Goal: Book appointment/travel/reservation: Book appointment/travel/reservation

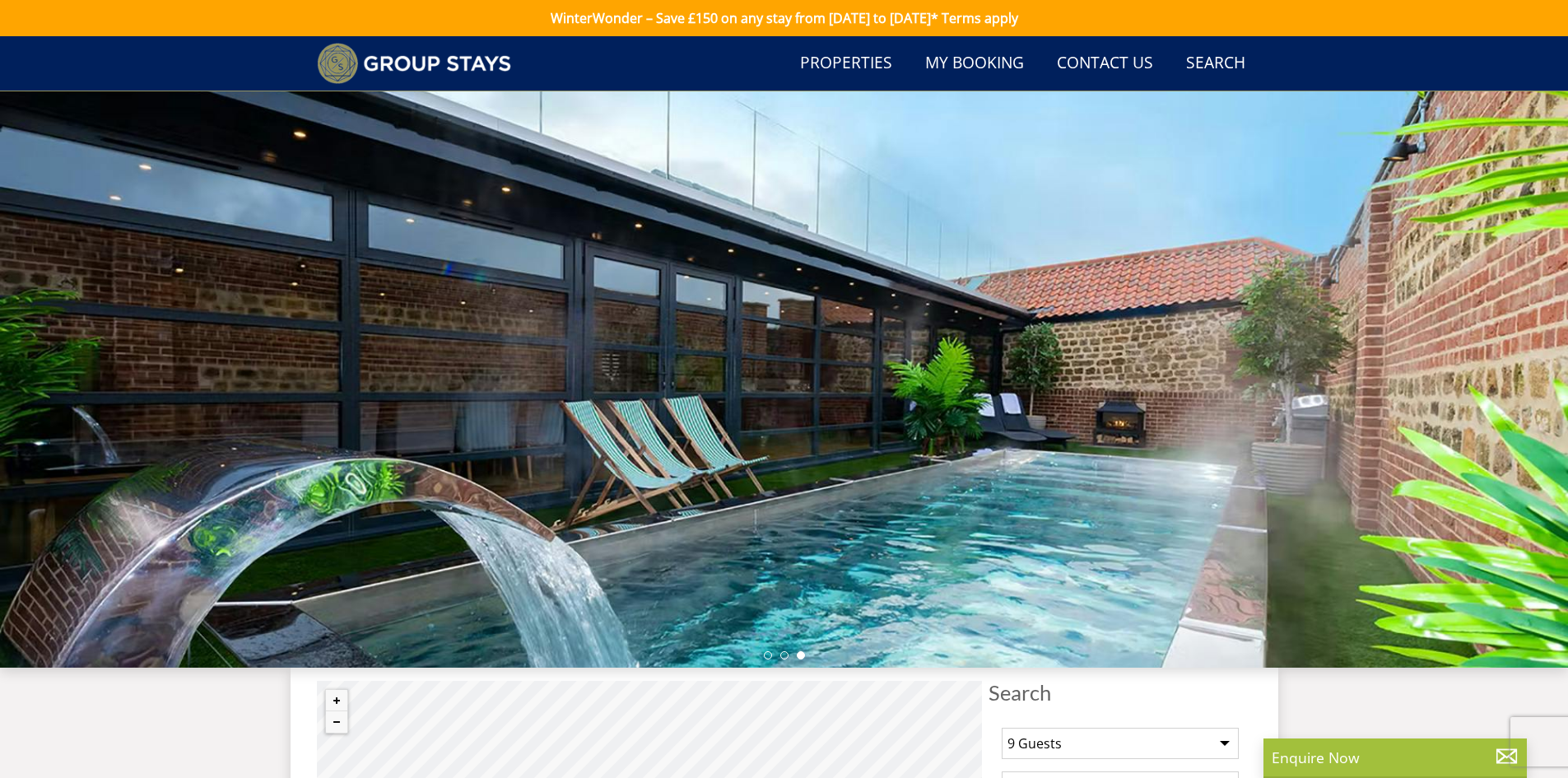
select select "9"
select select "5"
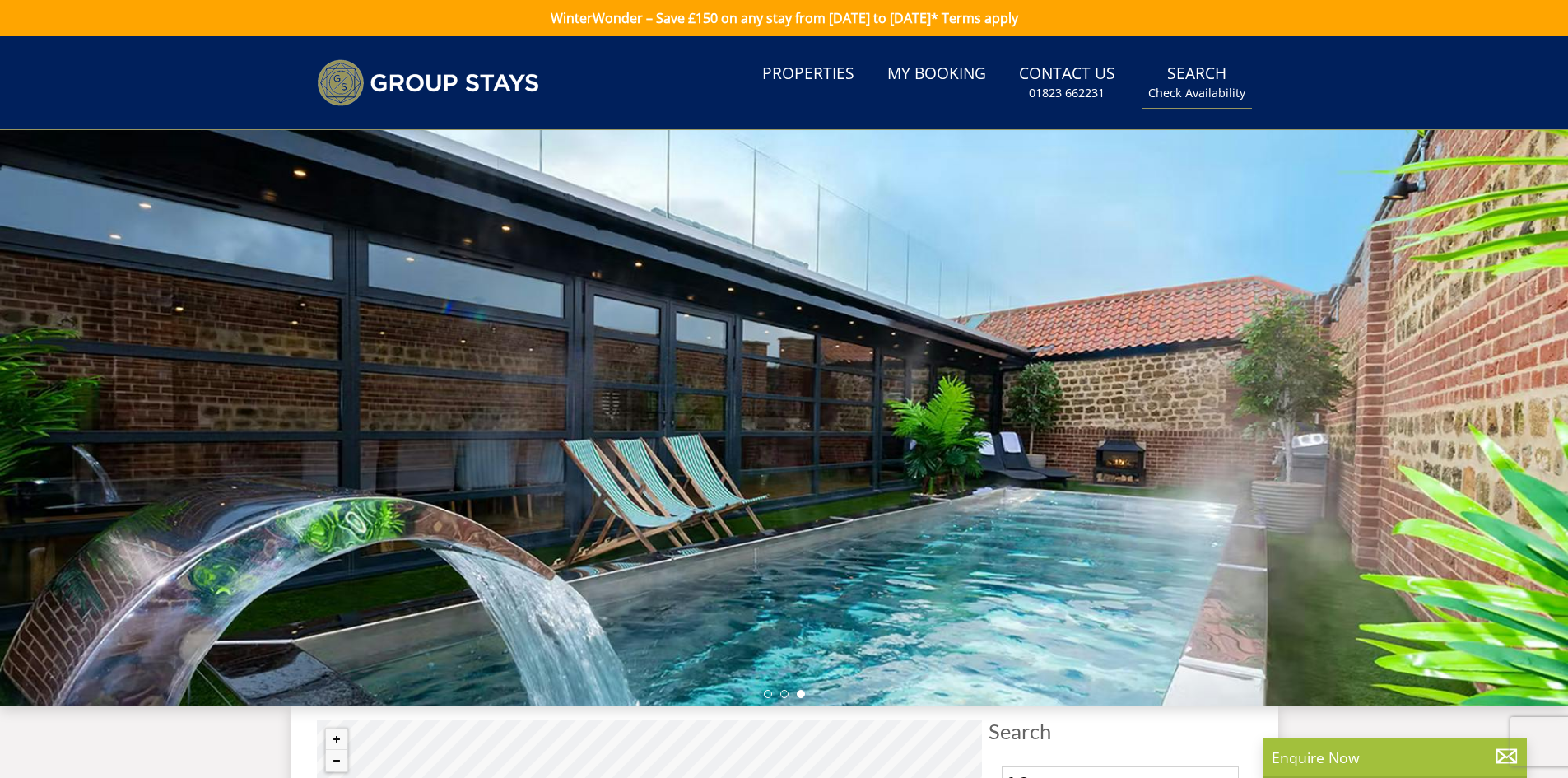
click at [1199, 81] on link "Search Check Availability" at bounding box center [1196, 82] width 110 height 54
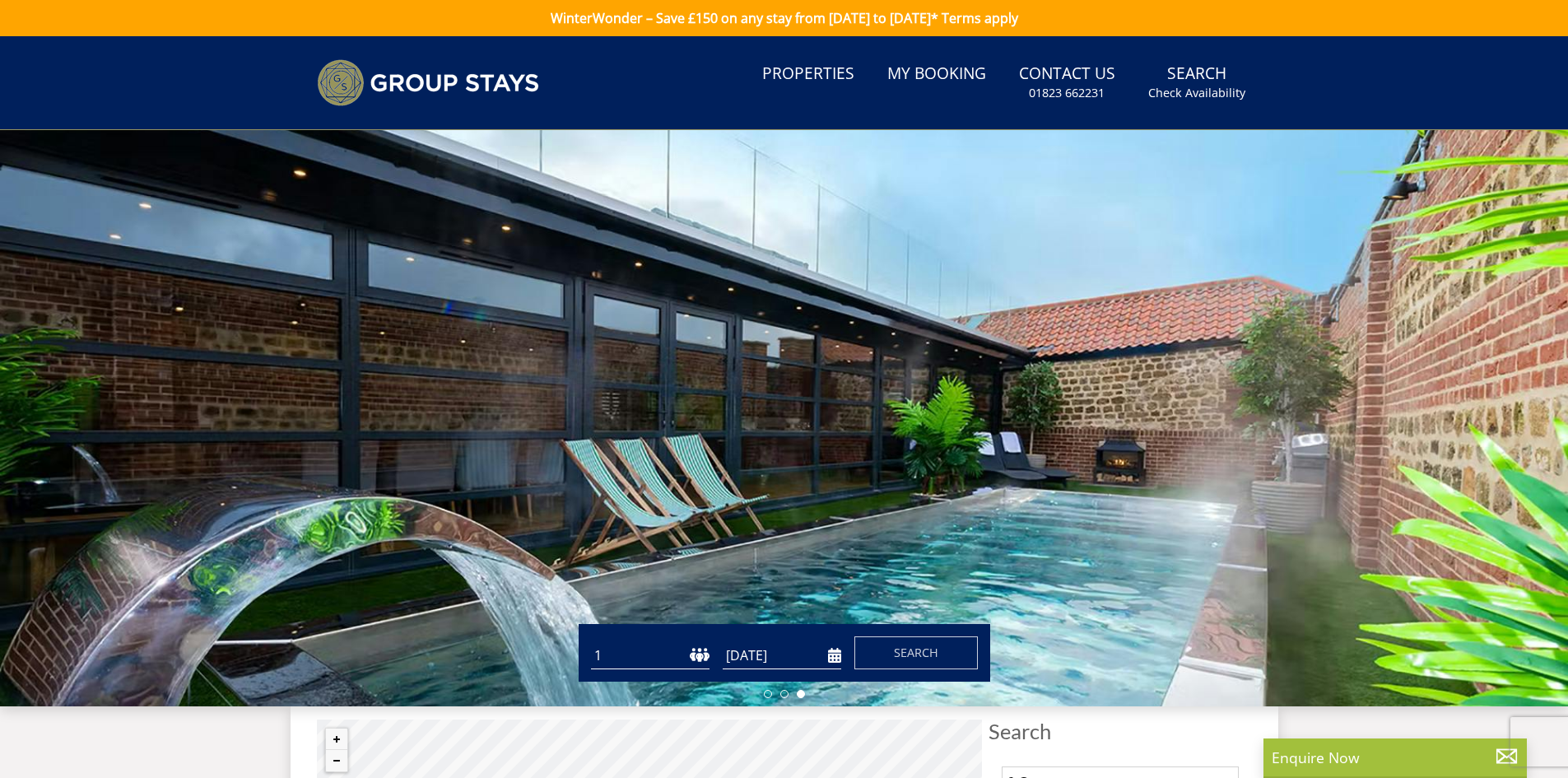
click at [626, 648] on select "1 2 3 4 5 6 7 8 9 10 11 12 13 14 15 16 17 18 19 20 21 22 23 24 25 26 27 28 29 3…" at bounding box center [650, 655] width 119 height 27
select select "9"
click at [591, 642] on select "1 2 3 4 5 6 7 8 9 10 11 12 13 14 15 16 17 18 19 20 21 22 23 24 25 26 27 28 29 3…" at bounding box center [650, 655] width 119 height 27
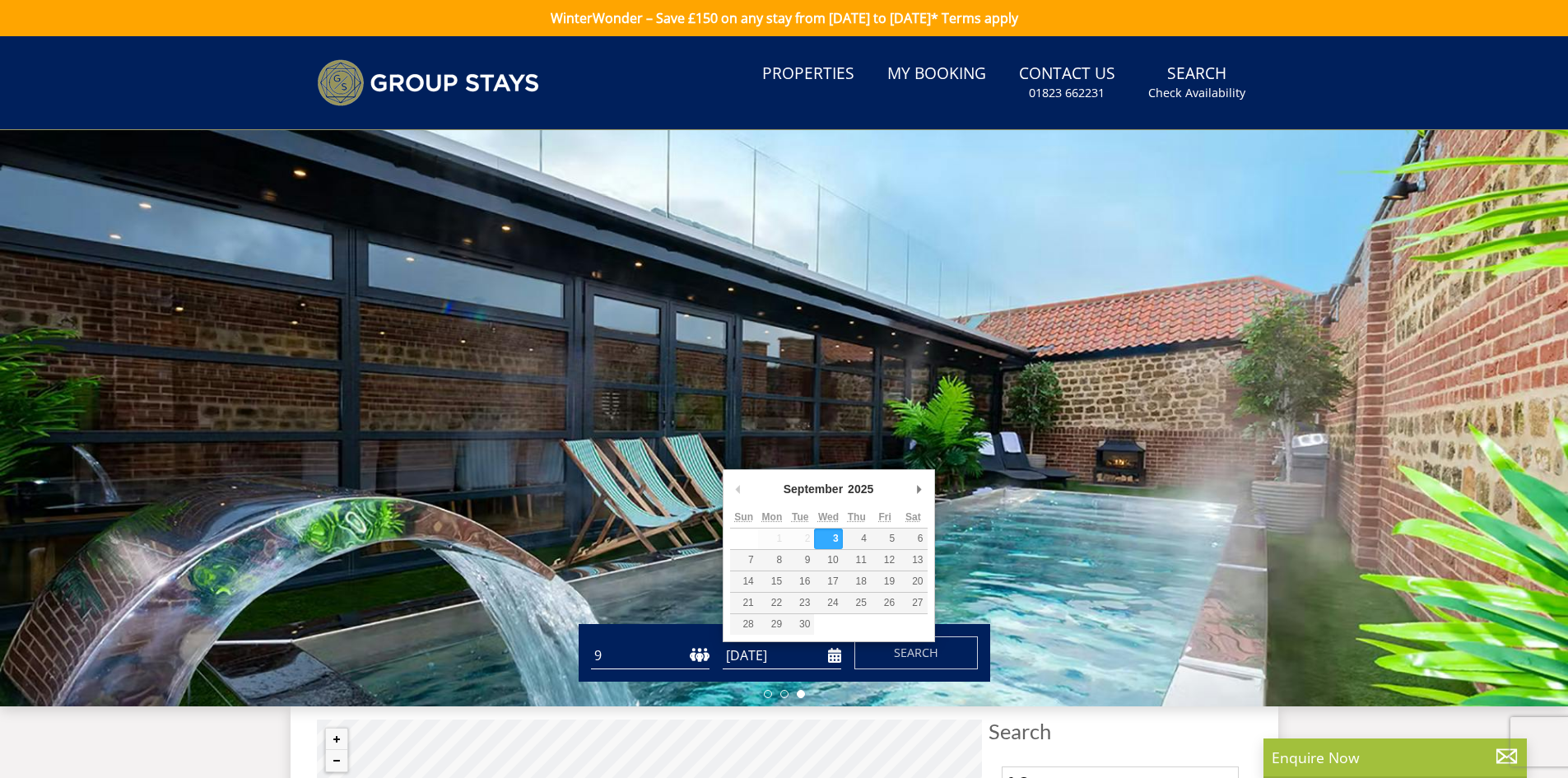
click at [835, 655] on input "[DATE]" at bounding box center [782, 655] width 119 height 27
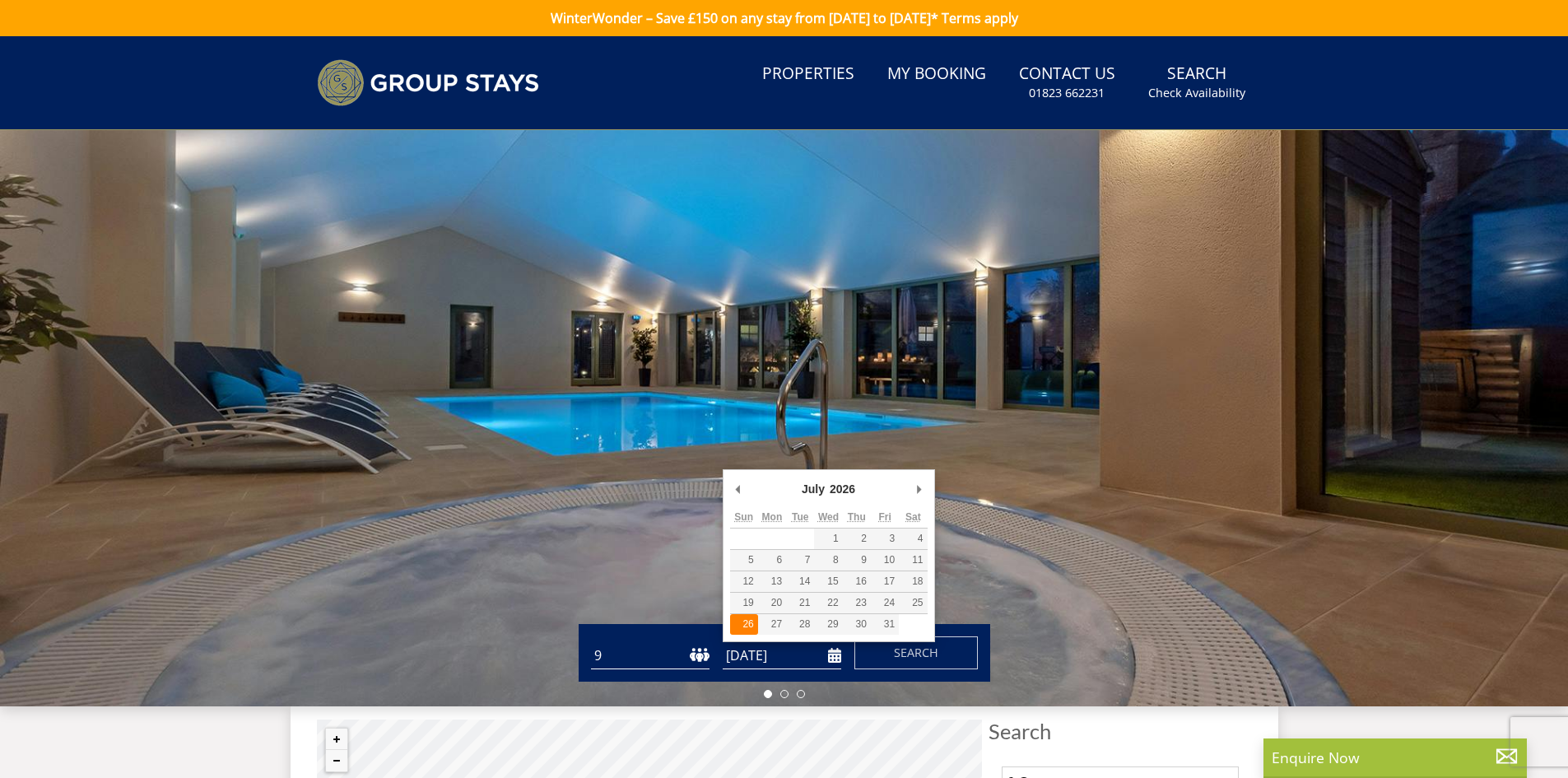
type input "[DATE]"
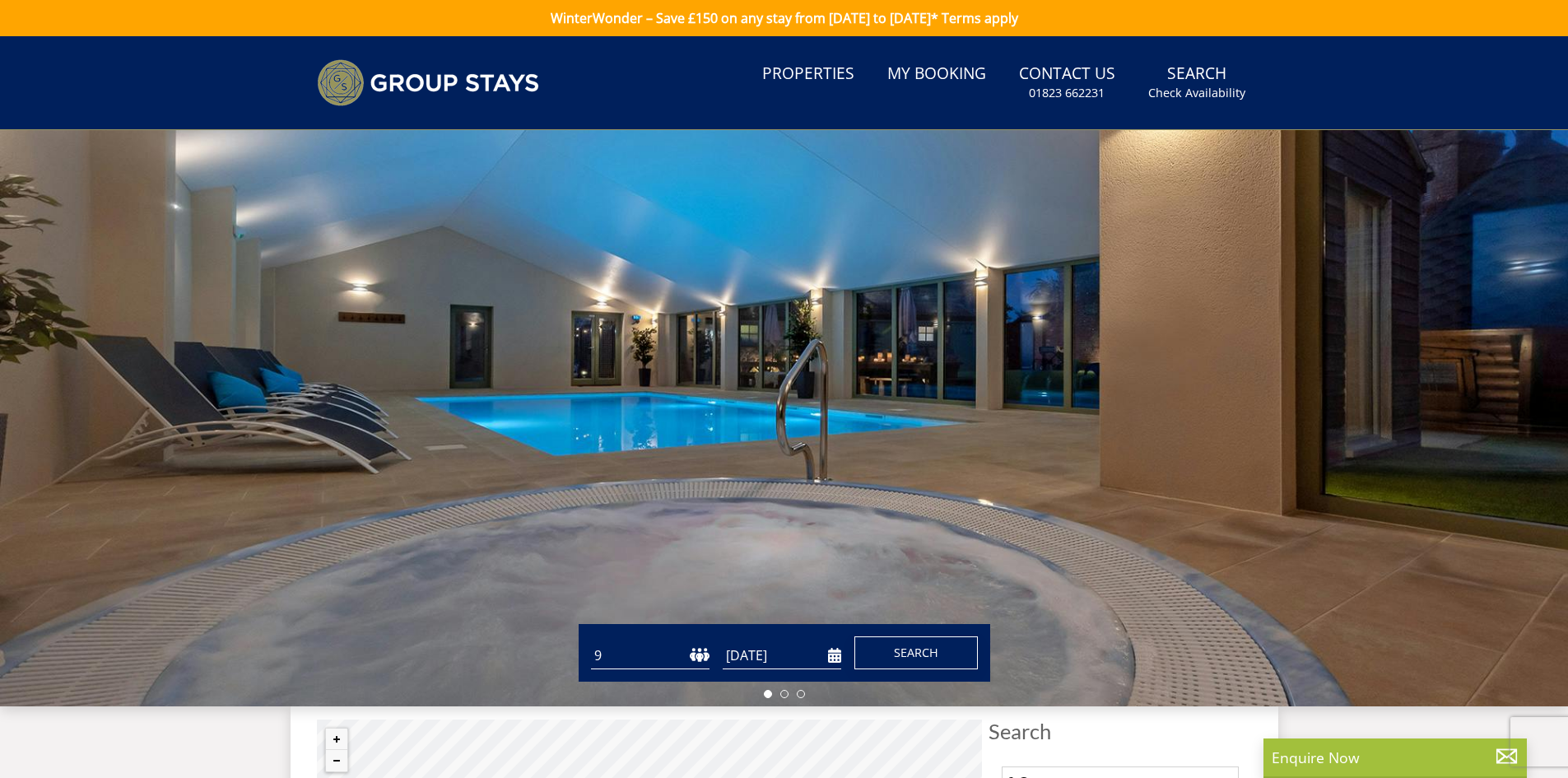
click at [904, 653] on span "Search" at bounding box center [917, 652] width 45 height 16
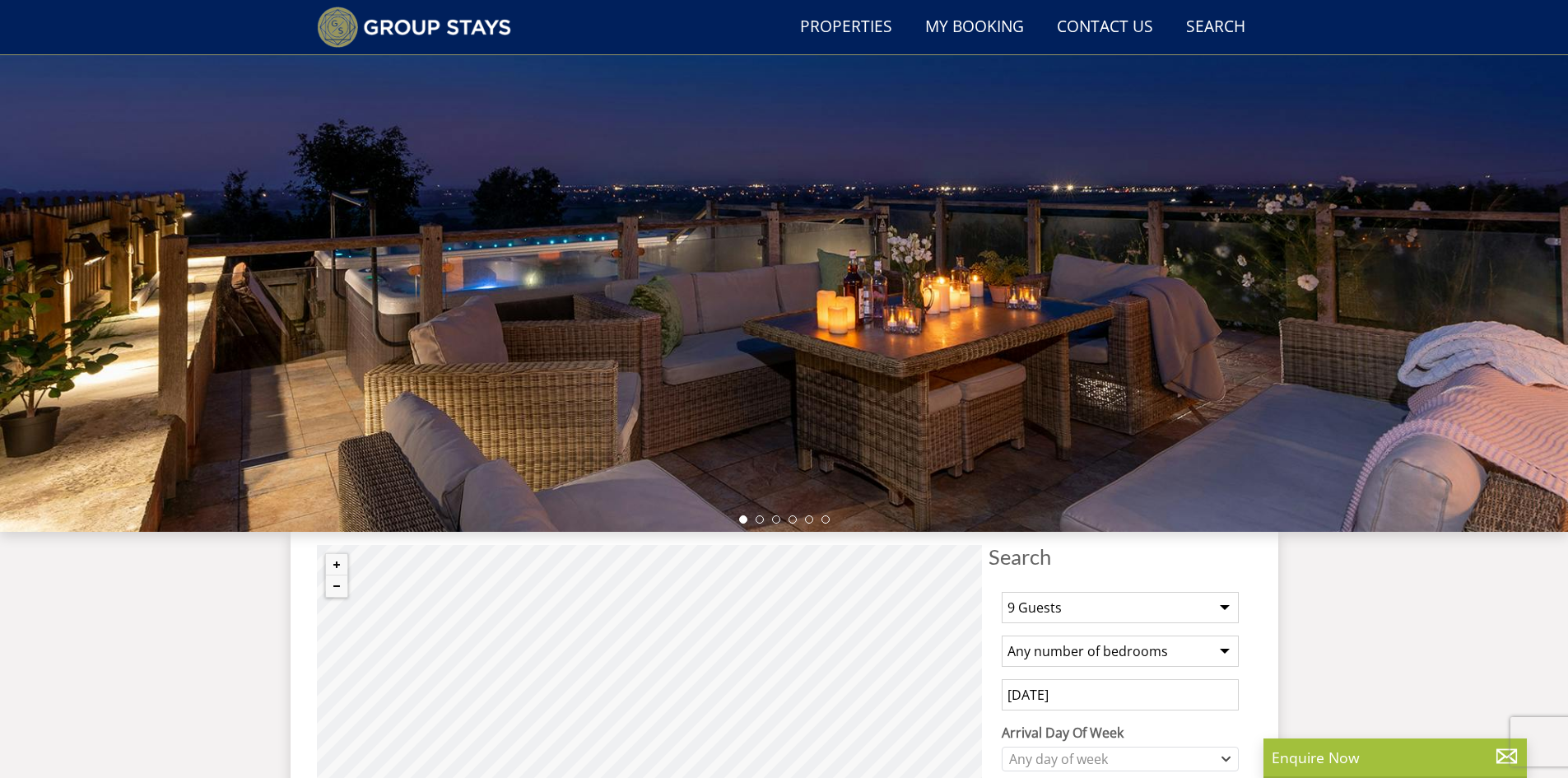
scroll to position [185, 0]
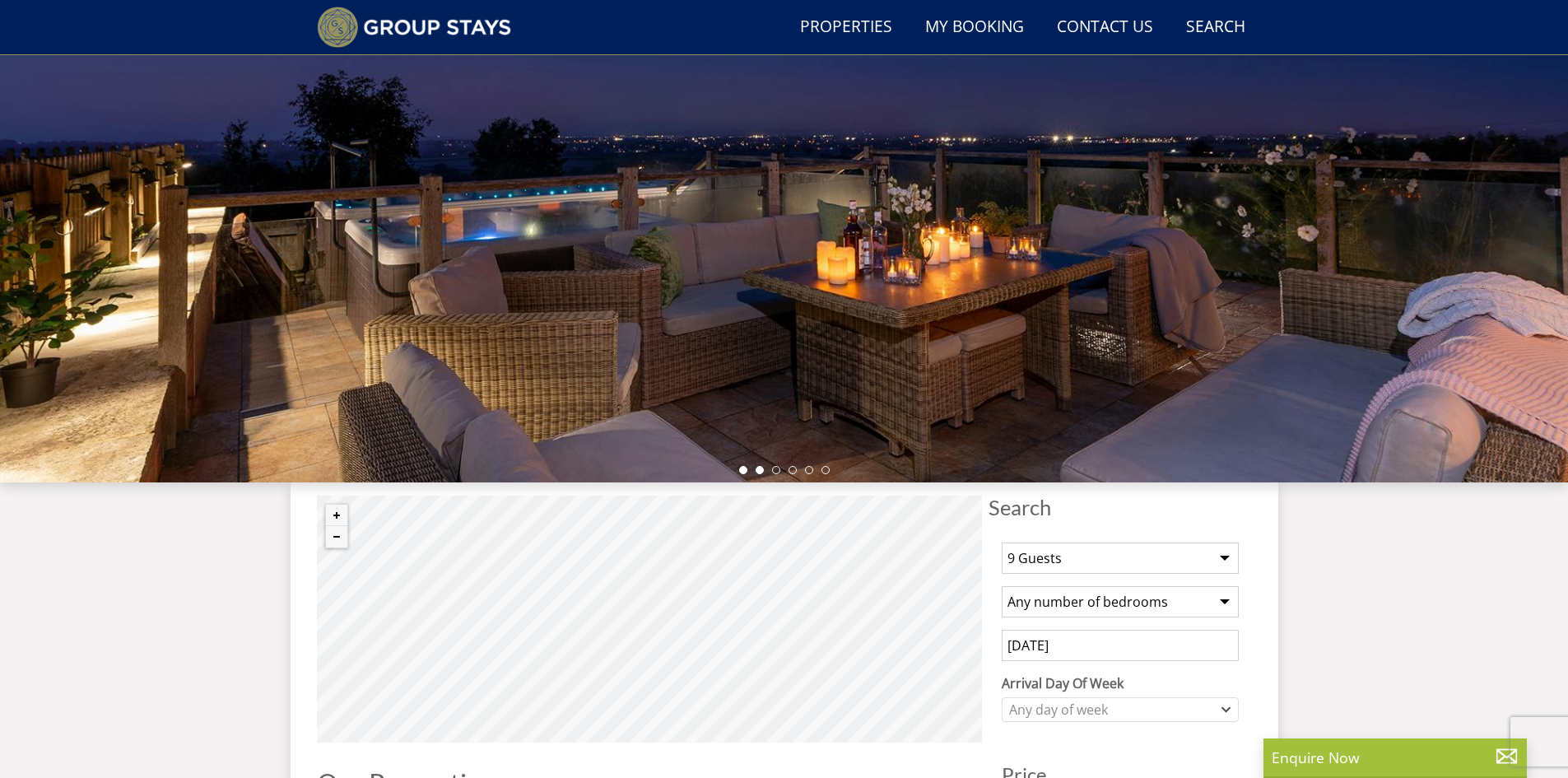
click at [756, 468] on li at bounding box center [760, 470] width 8 height 8
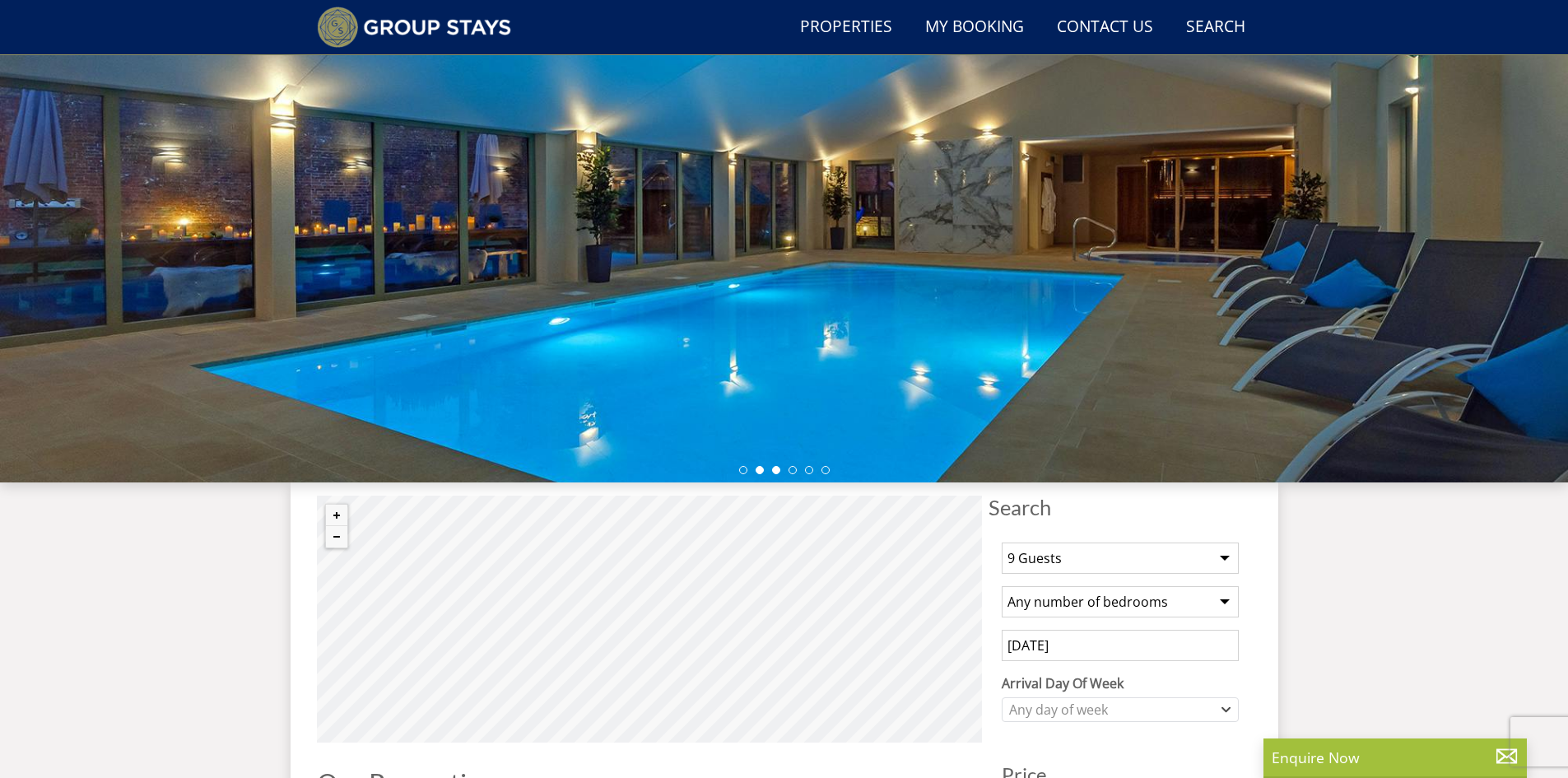
click at [774, 472] on li at bounding box center [776, 470] width 8 height 8
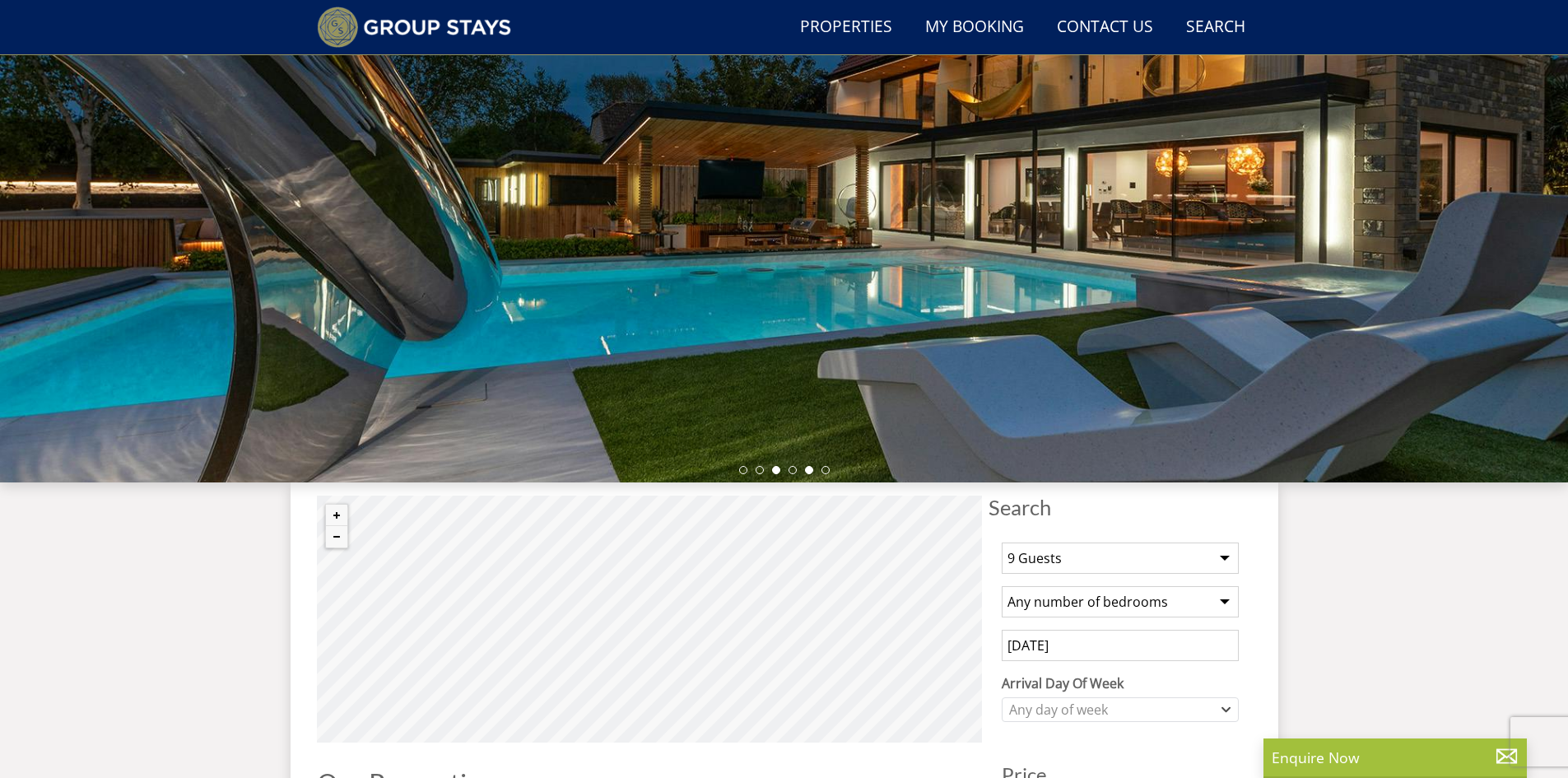
click at [811, 471] on li at bounding box center [808, 470] width 8 height 8
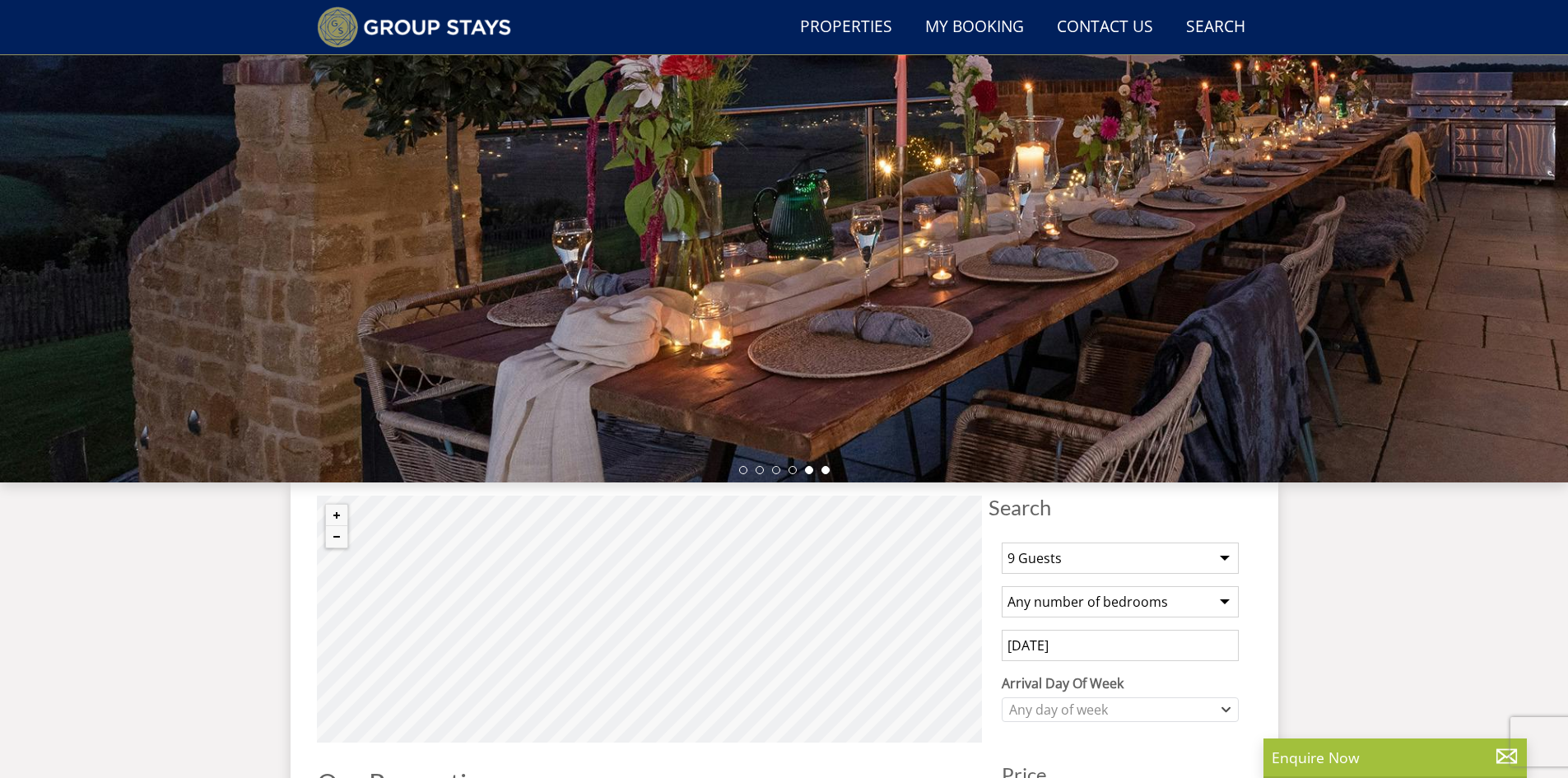
click at [824, 472] on li at bounding box center [825, 470] width 8 height 8
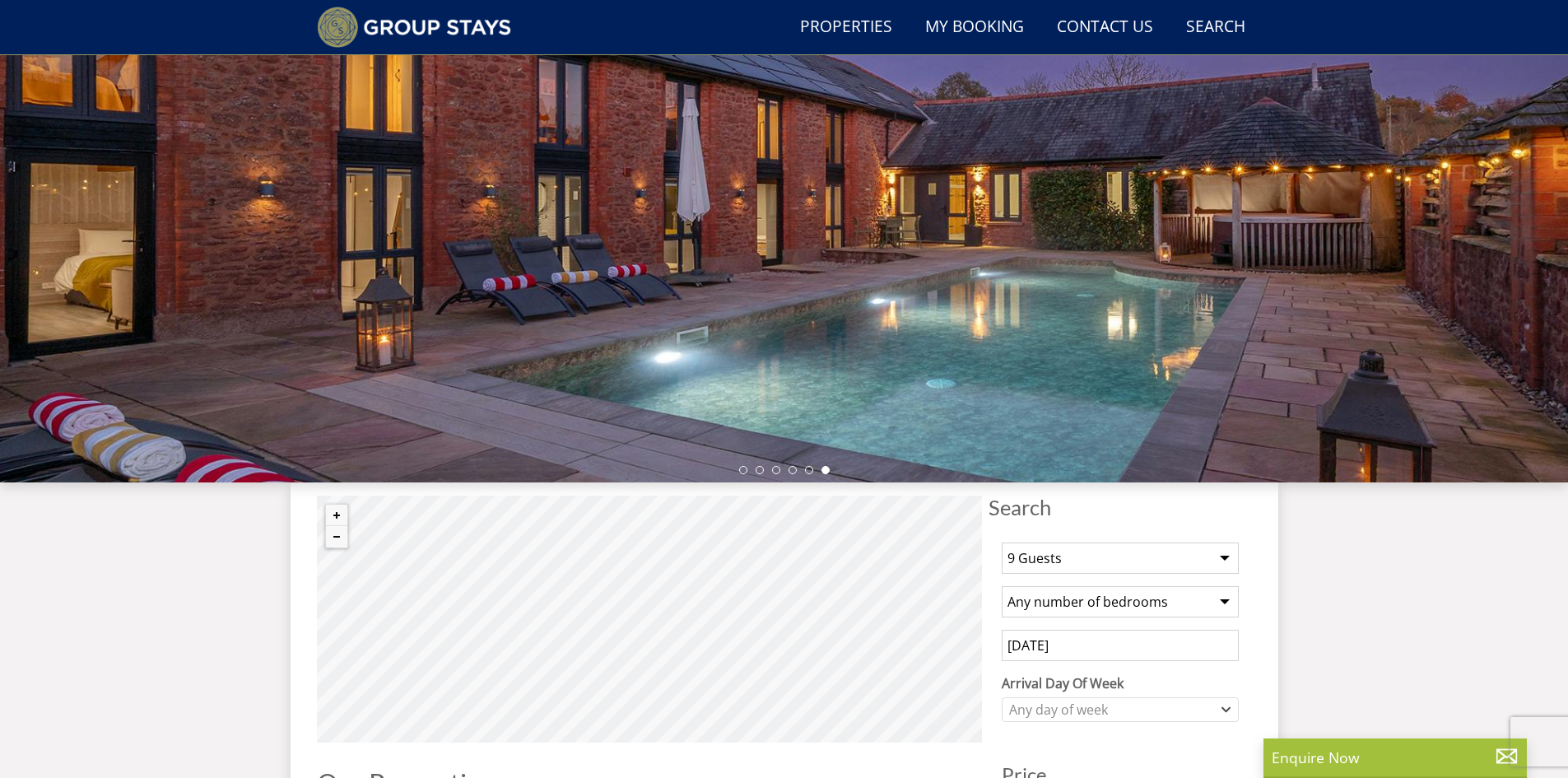
click at [1221, 599] on select "Any number of bedrooms 3 Bedrooms 4 Bedrooms 5 Bedrooms 6 Bedrooms 7 Bedrooms 8…" at bounding box center [1119, 602] width 237 height 31
select select "5"
click at [1001, 586] on select "Any number of bedrooms 3 Bedrooms 4 Bedrooms 5 Bedrooms 6 Bedrooms 7 Bedrooms 8…" at bounding box center [1119, 602] width 237 height 31
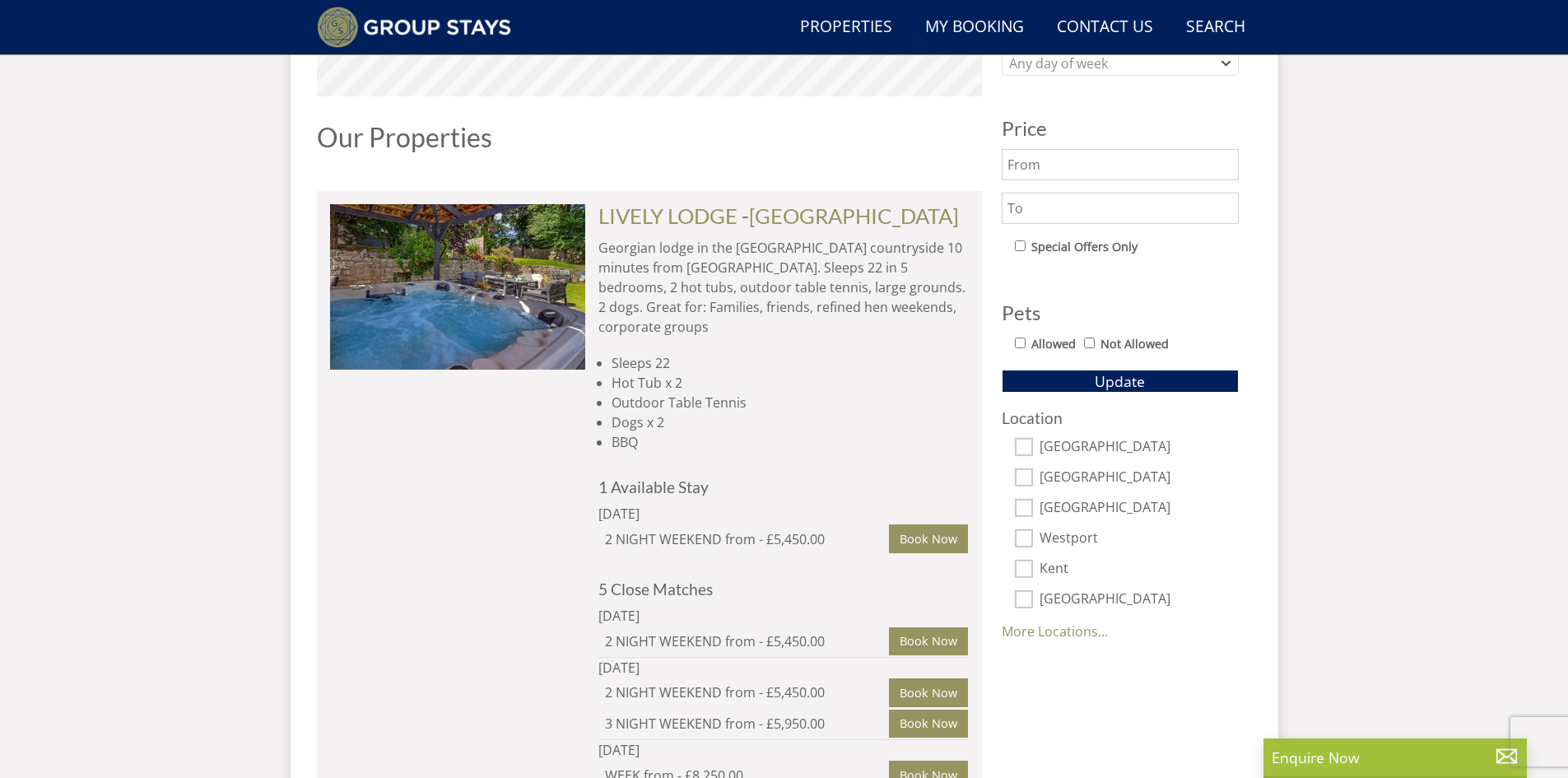
scroll to position [868, 0]
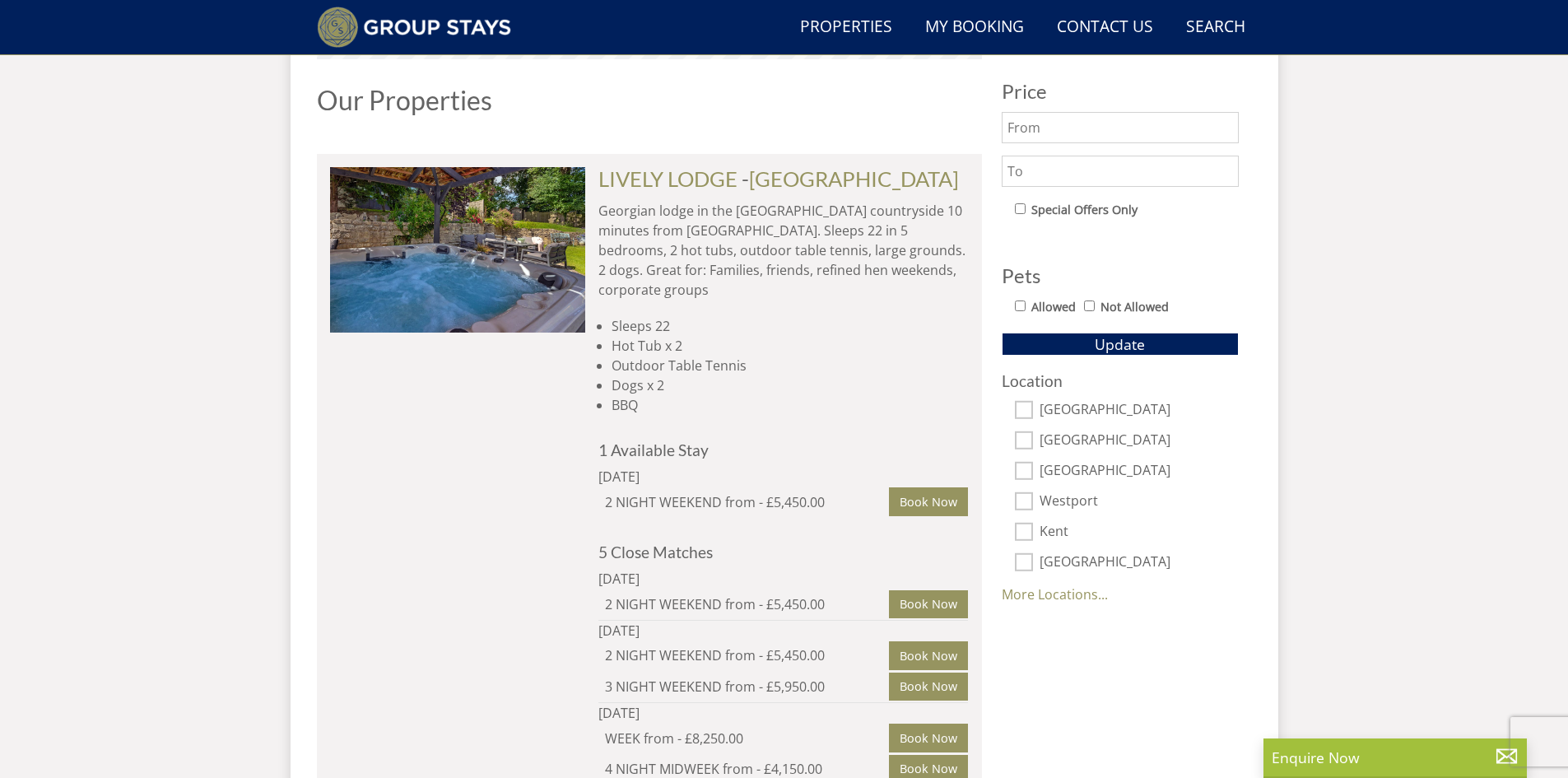
click at [1089, 306] on input "Not Allowed" at bounding box center [1088, 305] width 11 height 11
checkbox input "true"
click at [1026, 439] on input "[GEOGRAPHIC_DATA]" at bounding box center [1024, 440] width 19 height 19
checkbox input "true"
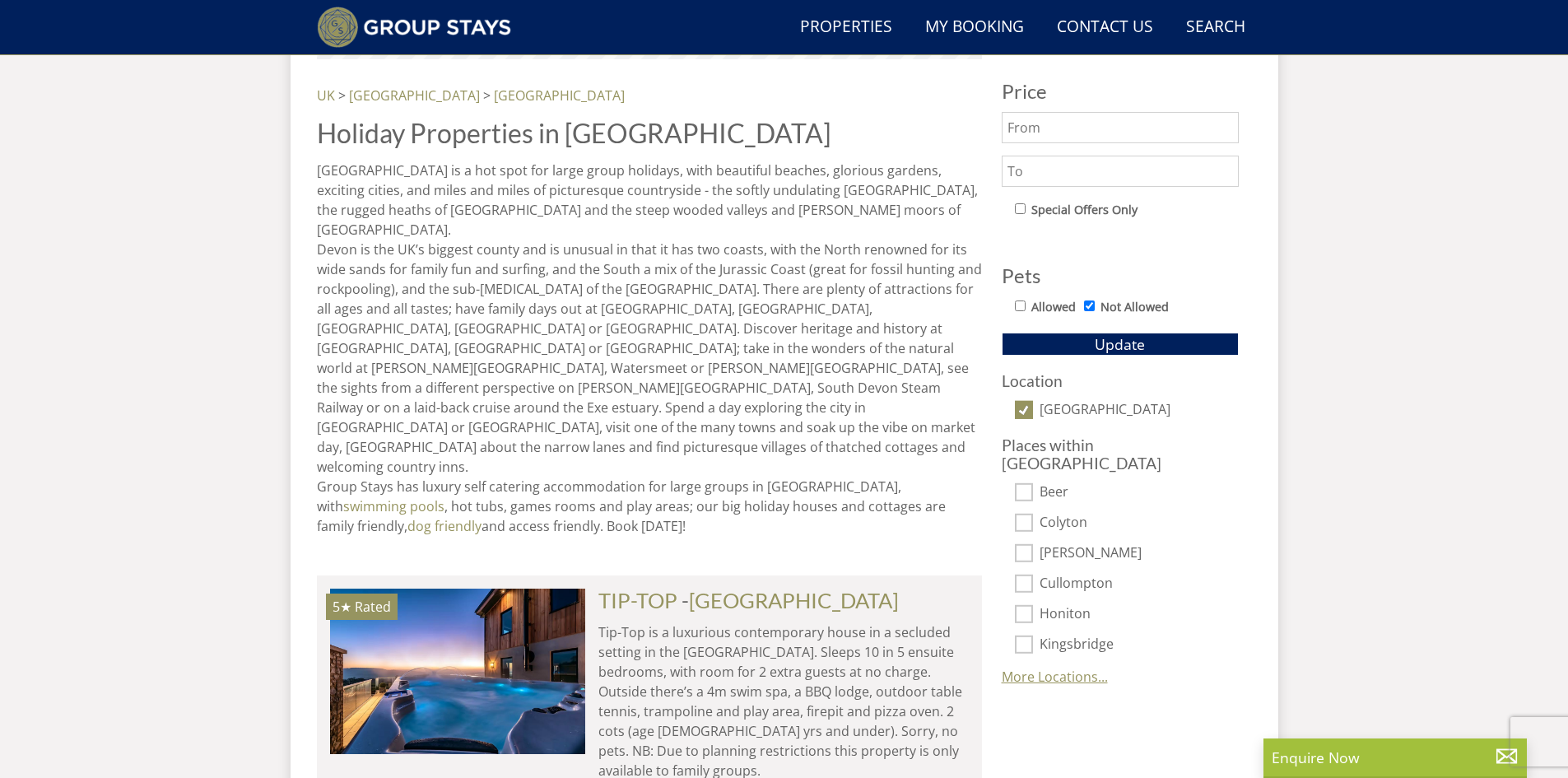
click at [1020, 667] on link "More Locations..." at bounding box center [1054, 676] width 106 height 19
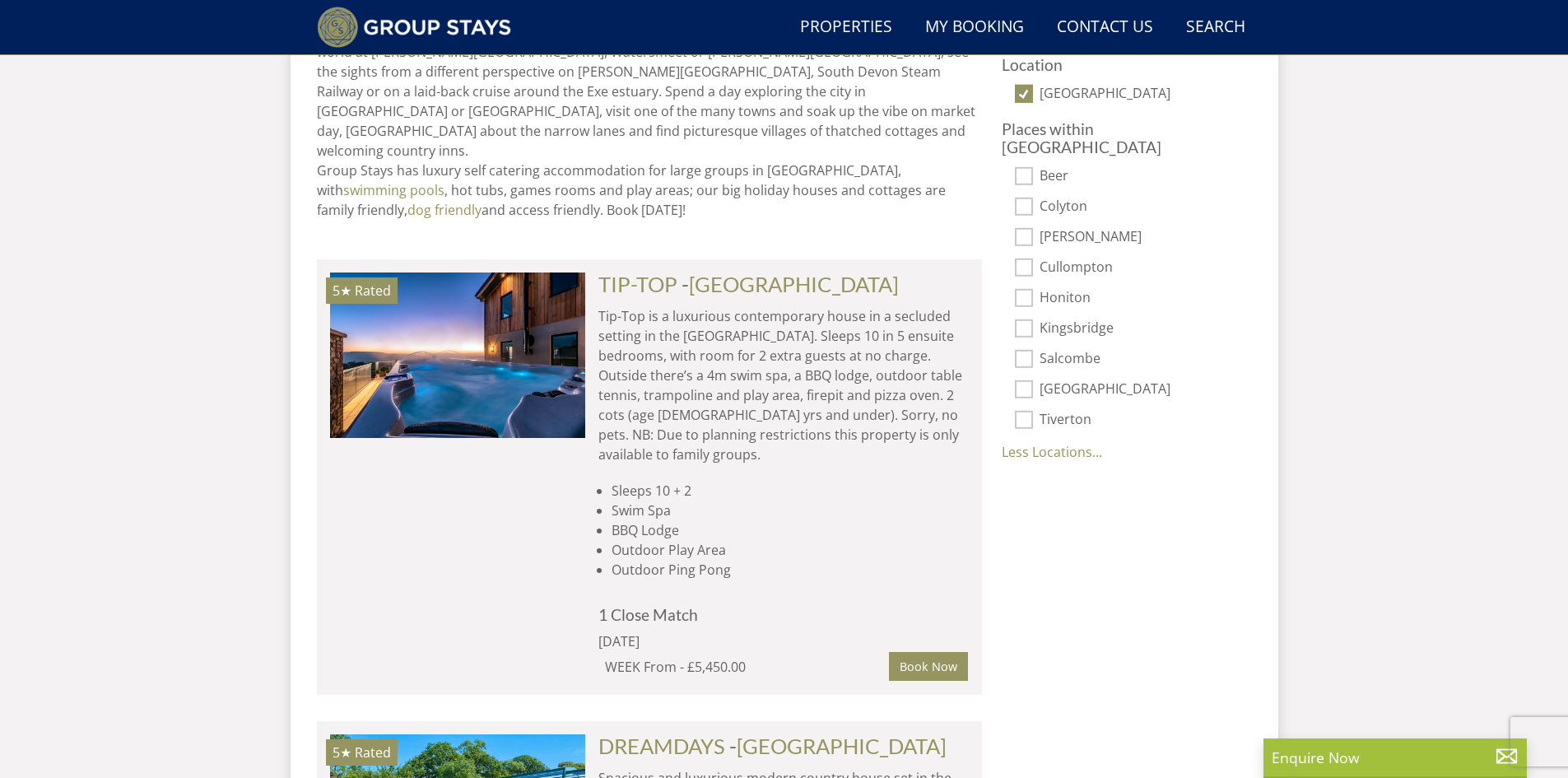
scroll to position [1194, 0]
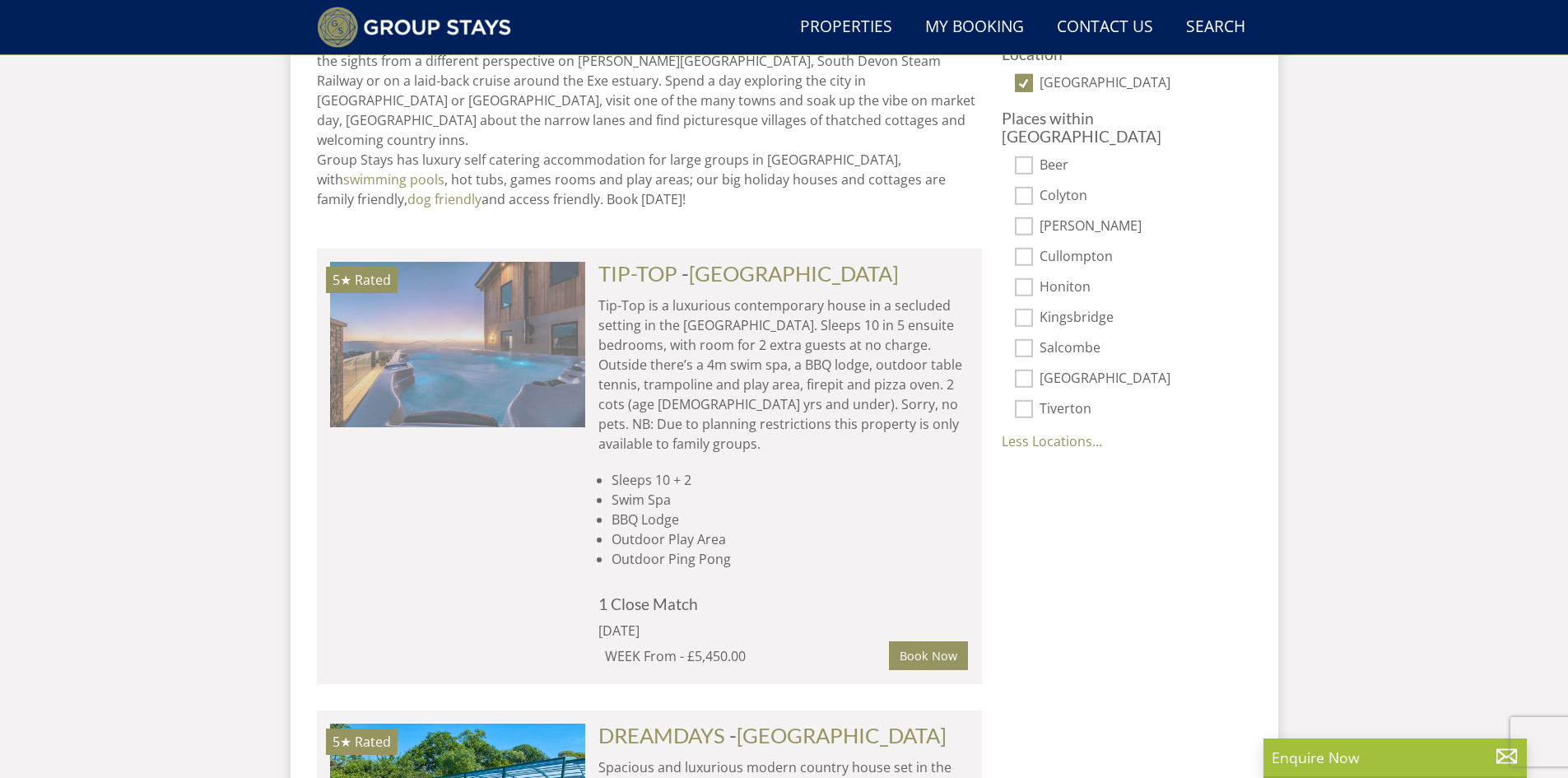
click at [461, 299] on img at bounding box center [457, 343] width 255 height 165
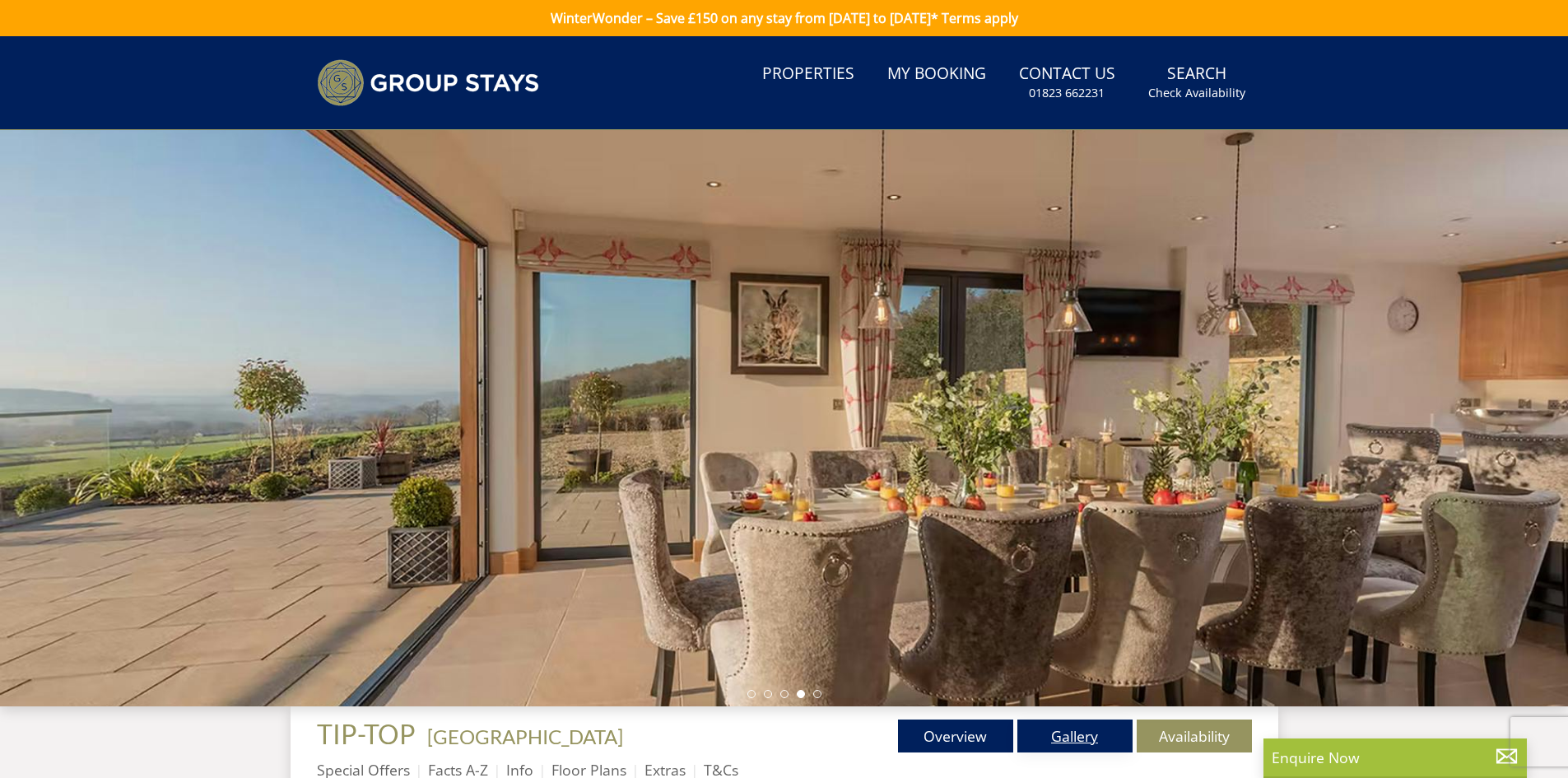
click at [1069, 735] on link "Gallery" at bounding box center [1075, 736] width 115 height 33
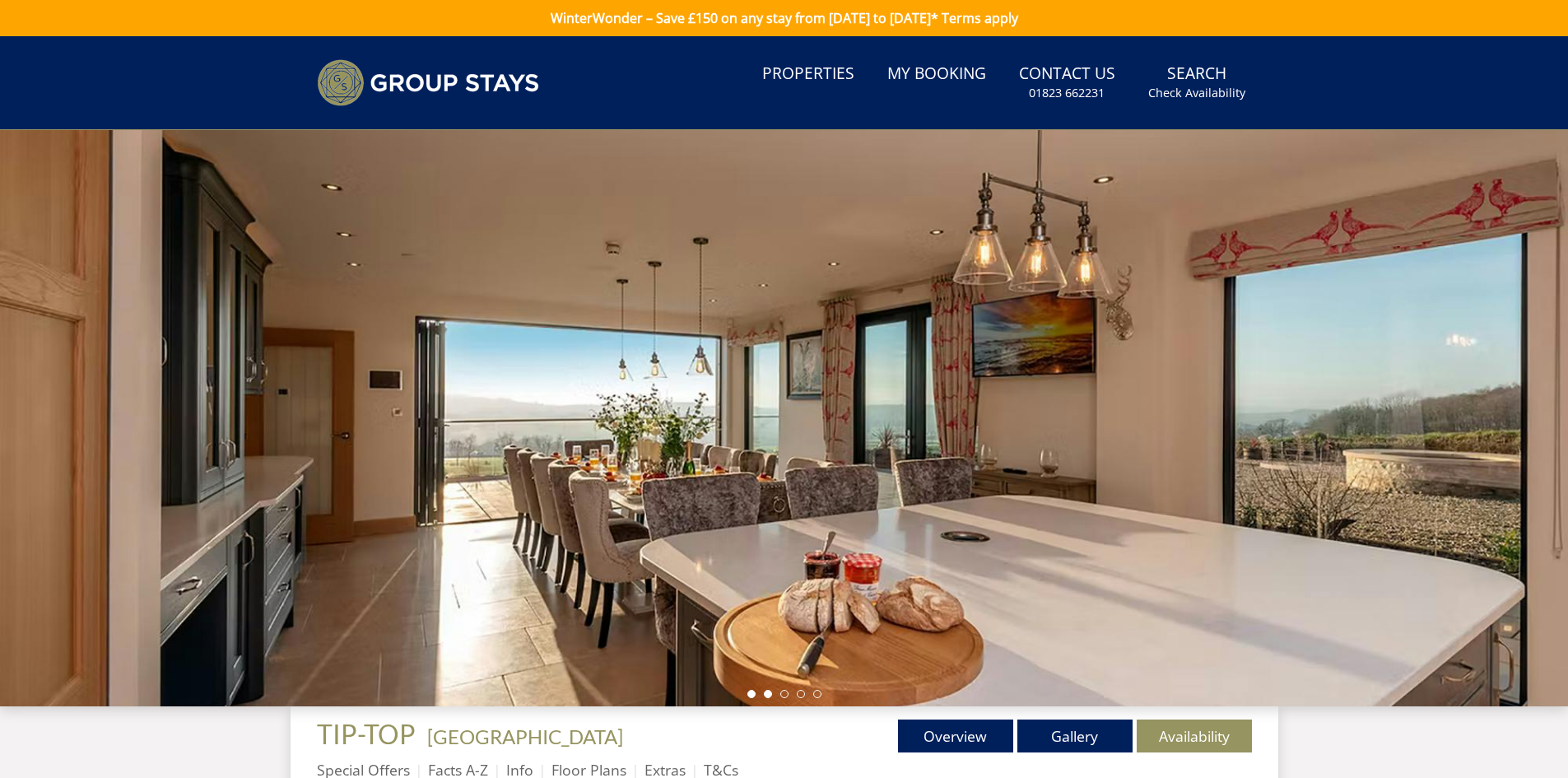
click at [767, 693] on li at bounding box center [767, 693] width 8 height 8
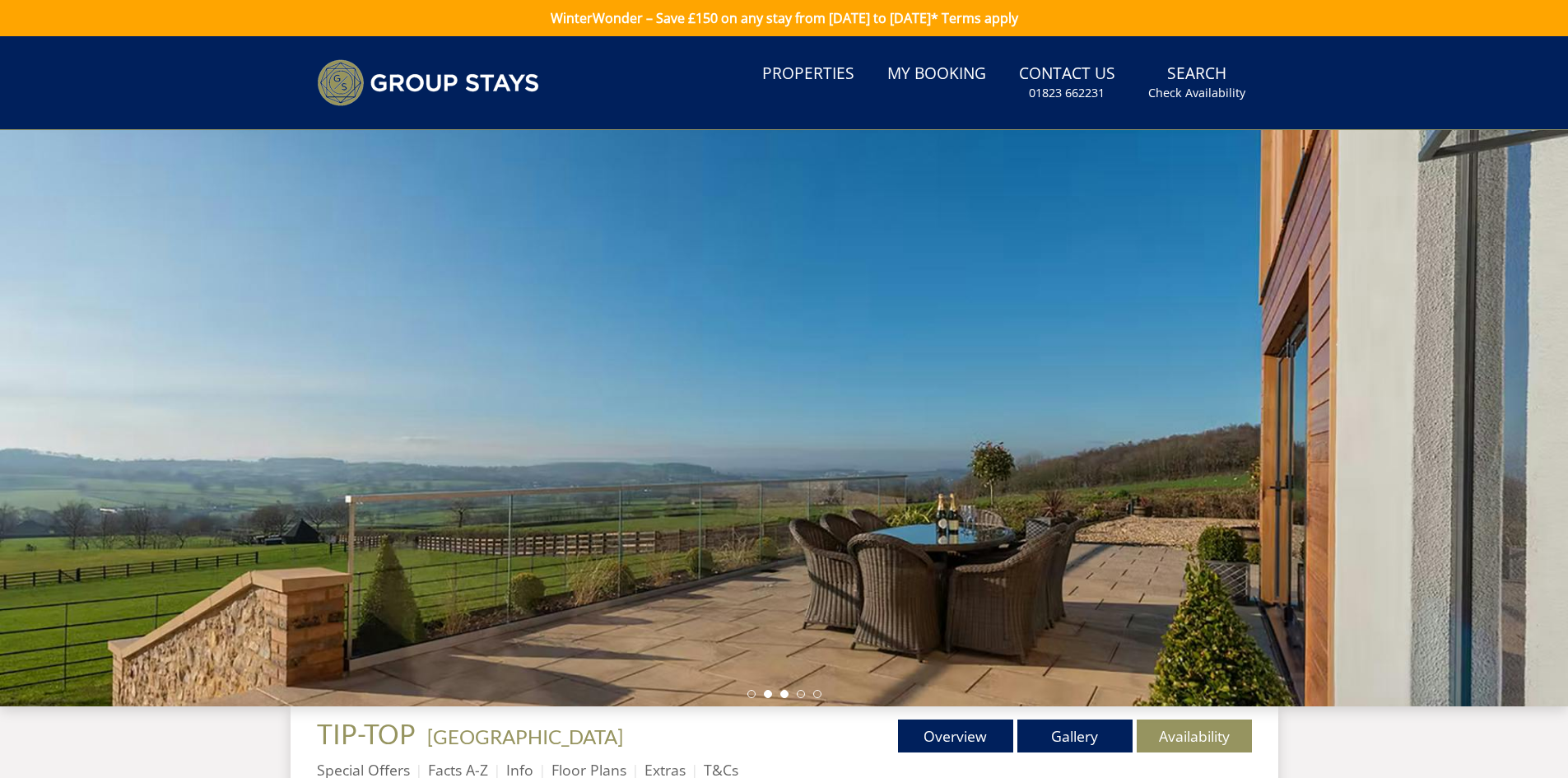
click at [783, 695] on li at bounding box center [784, 693] width 8 height 8
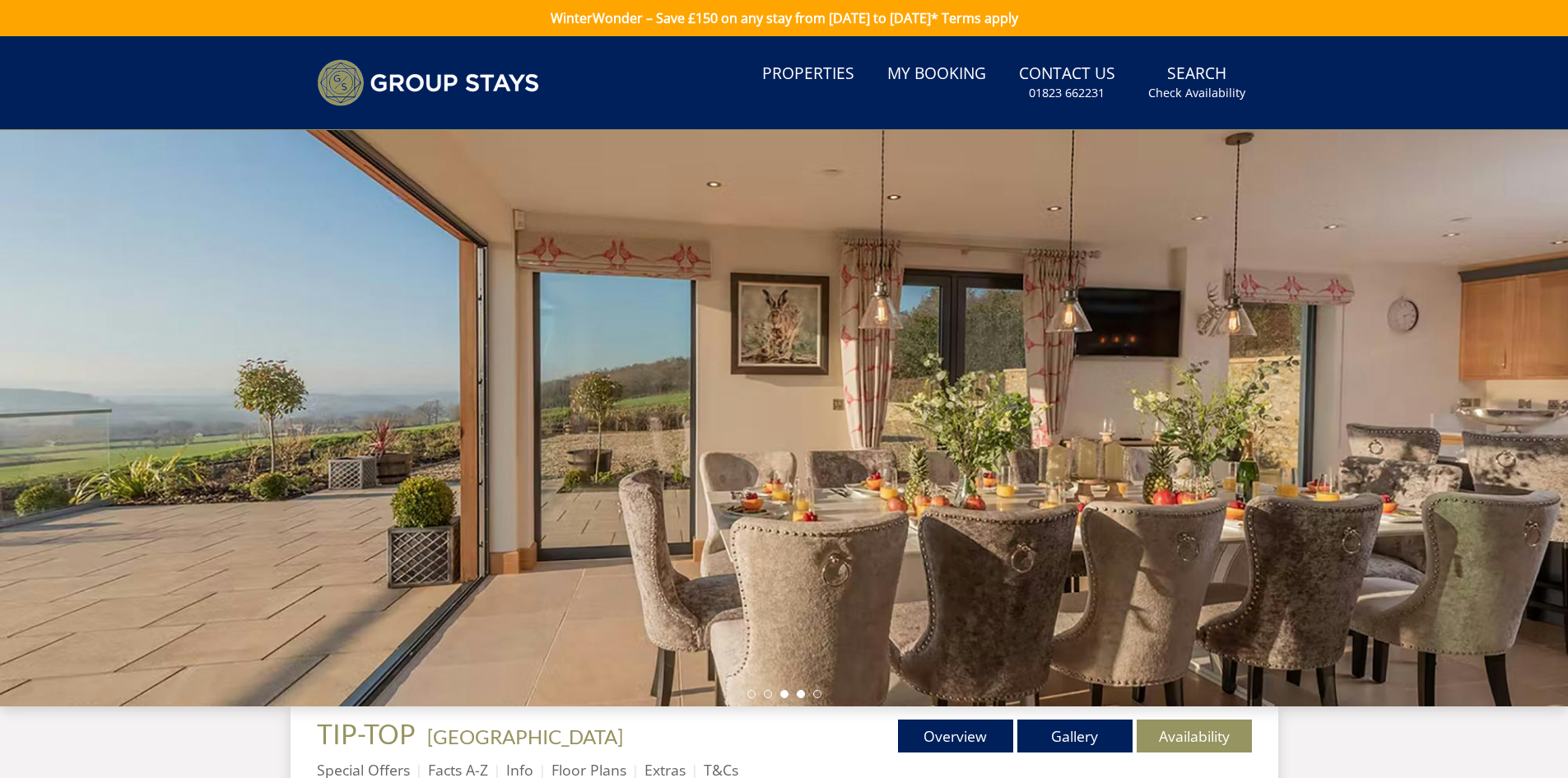
click at [799, 696] on li at bounding box center [801, 693] width 8 height 8
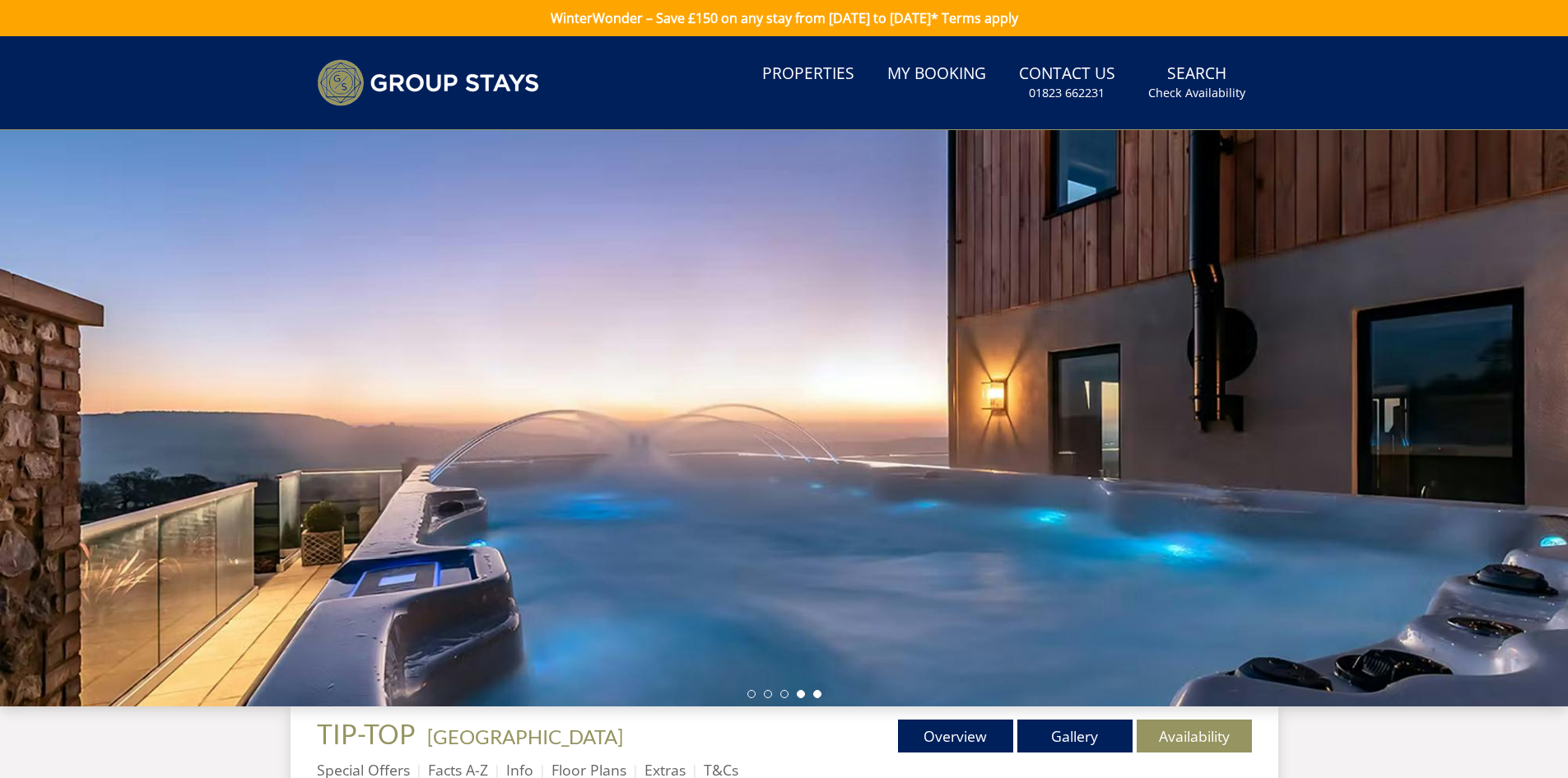
click at [819, 695] on li at bounding box center [817, 693] width 8 height 8
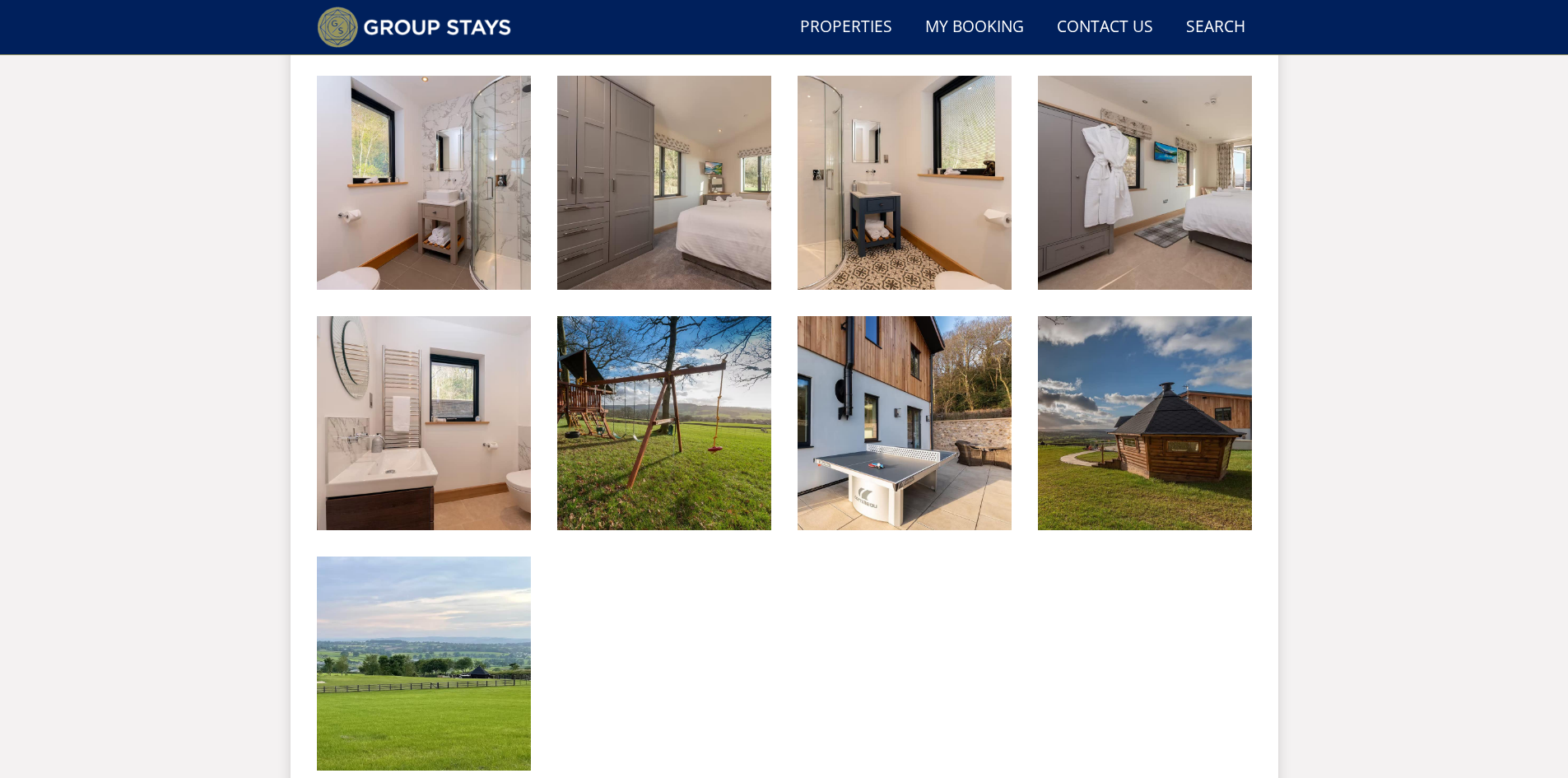
scroll to position [2175, 0]
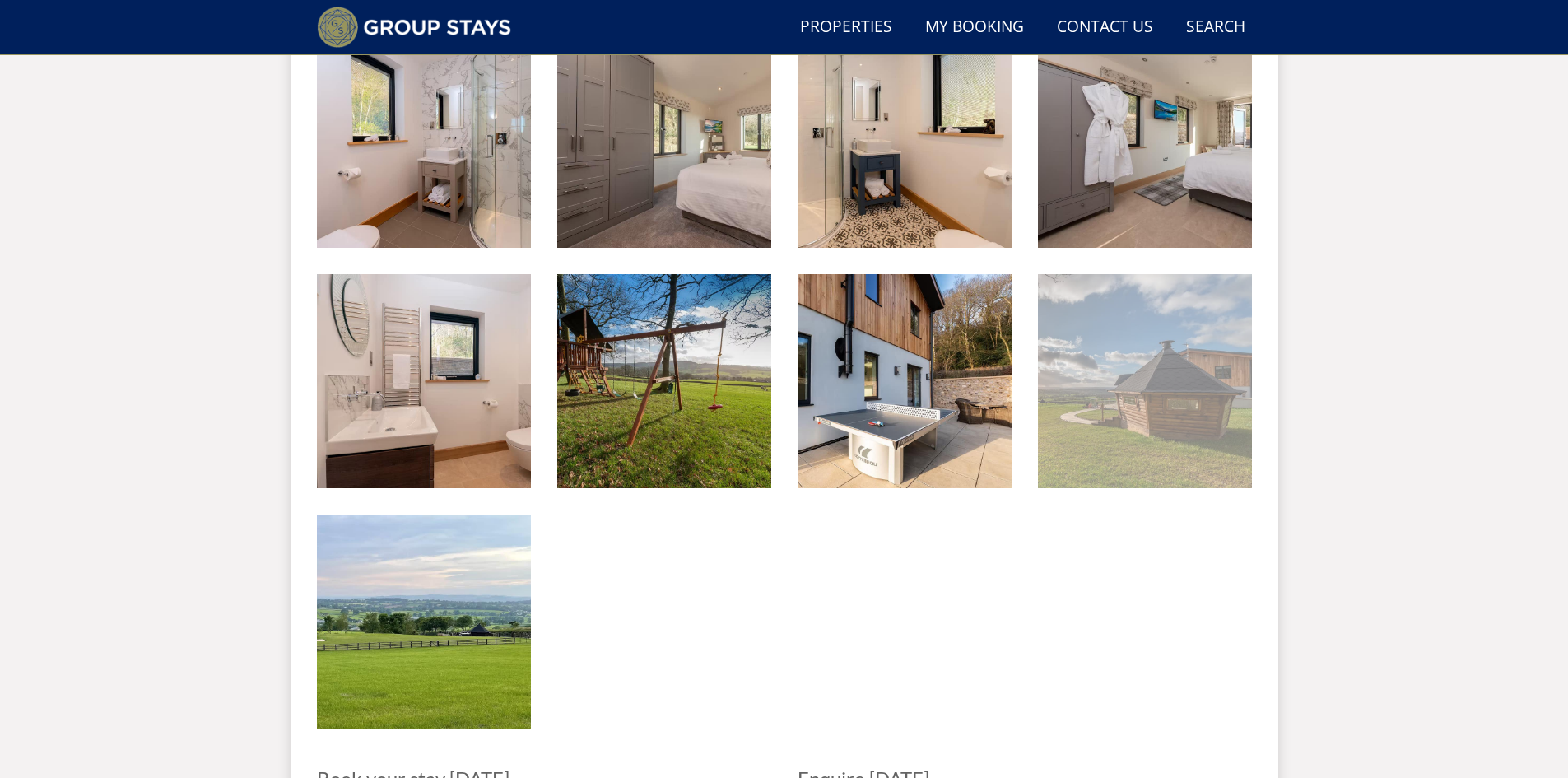
click at [1145, 413] on img at bounding box center [1144, 380] width 214 height 214
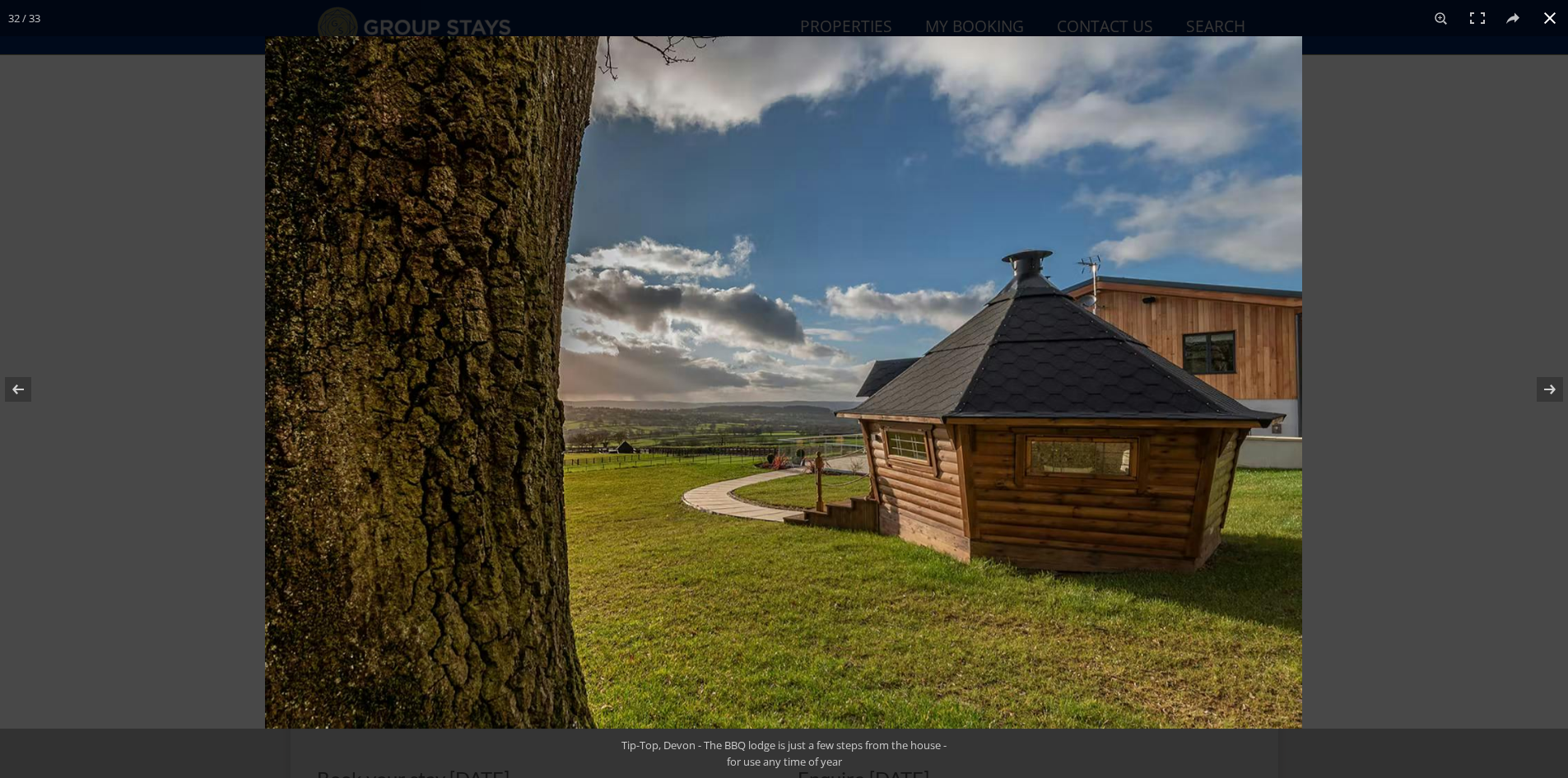
click at [1551, 19] on button at bounding box center [1549, 18] width 36 height 36
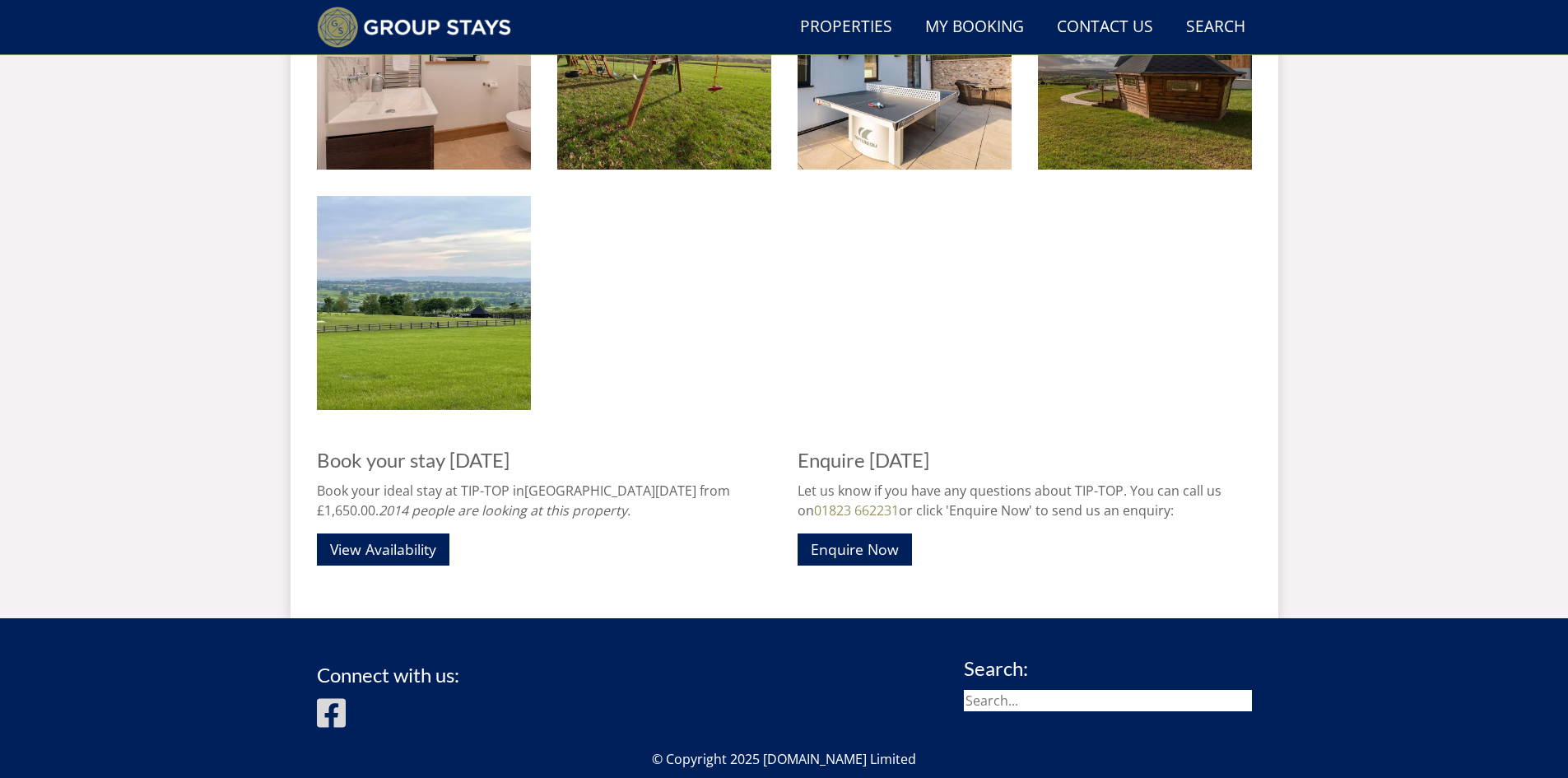
scroll to position [2532, 0]
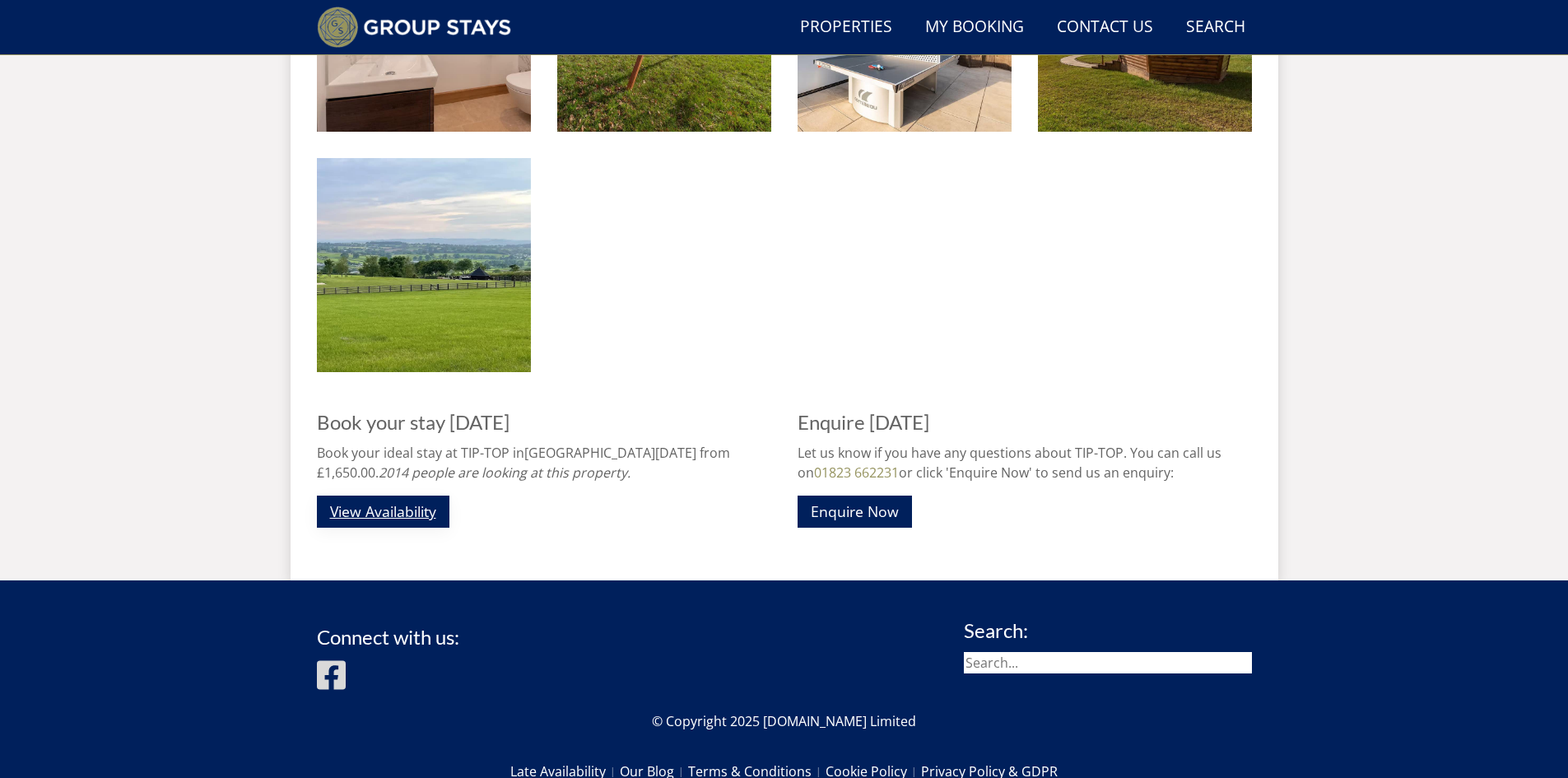
click at [376, 513] on link "View Availability" at bounding box center [383, 511] width 133 height 32
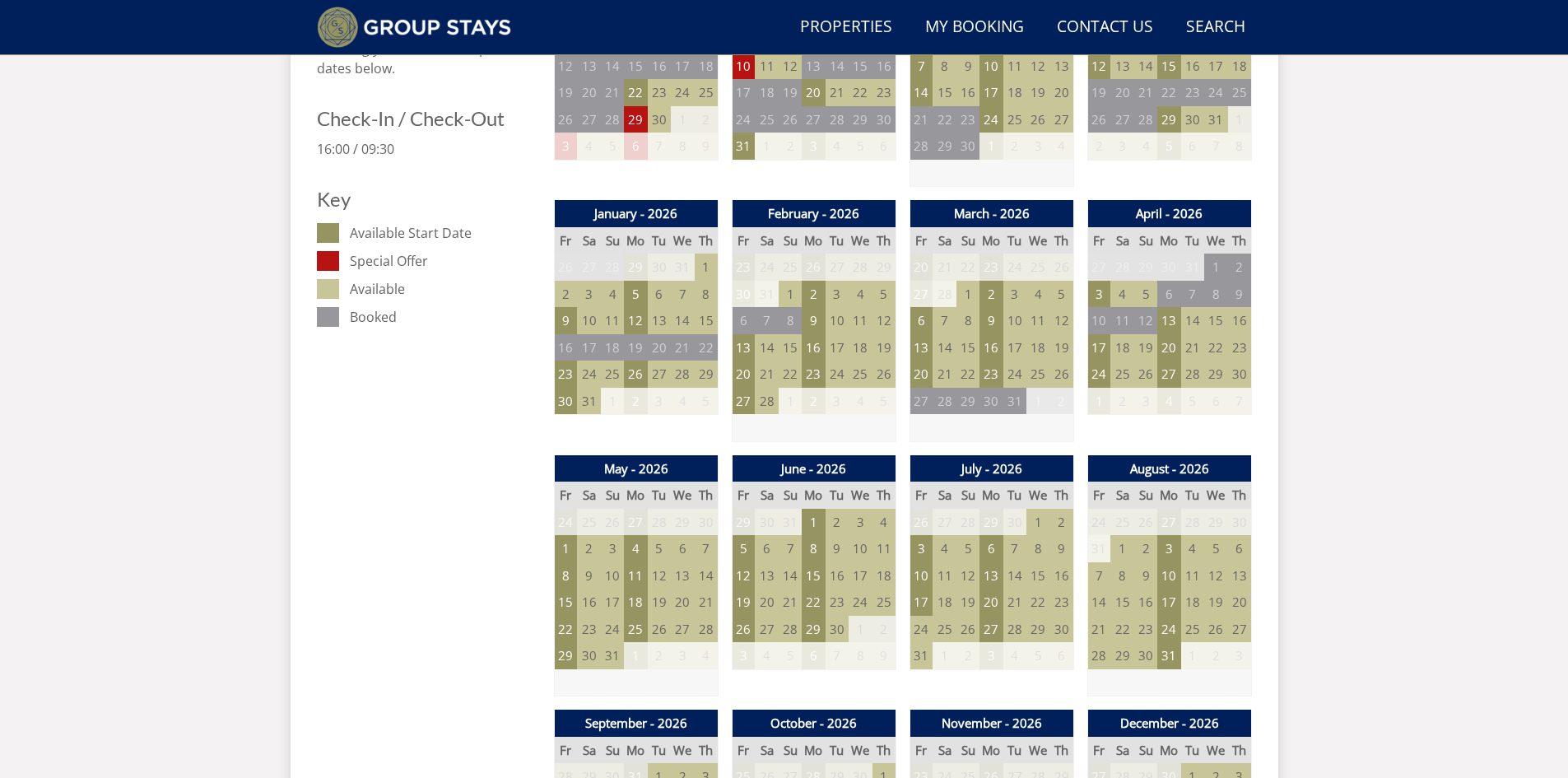
scroll to position [872, 0]
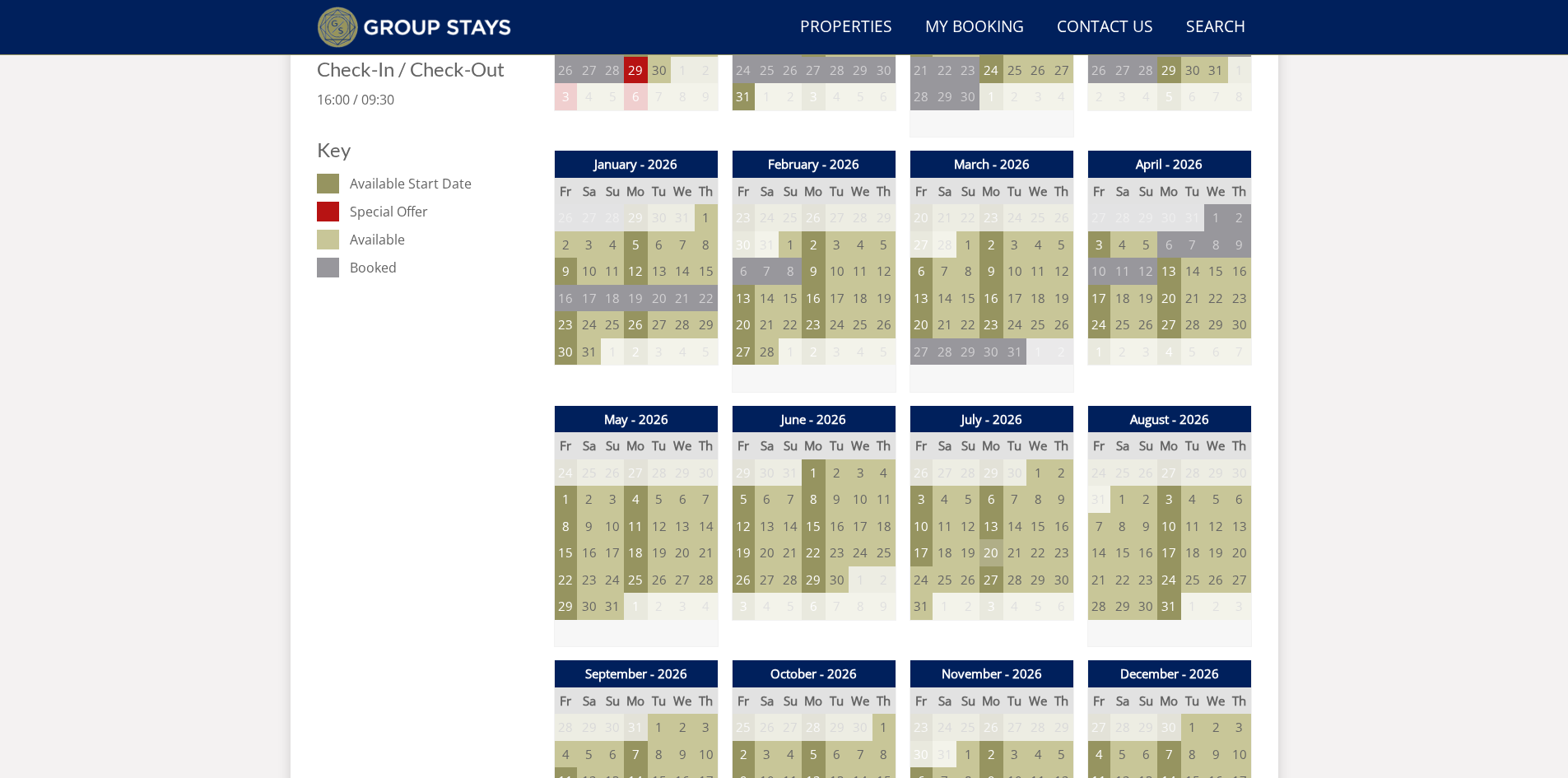
click at [992, 551] on td "20" at bounding box center [991, 553] width 23 height 27
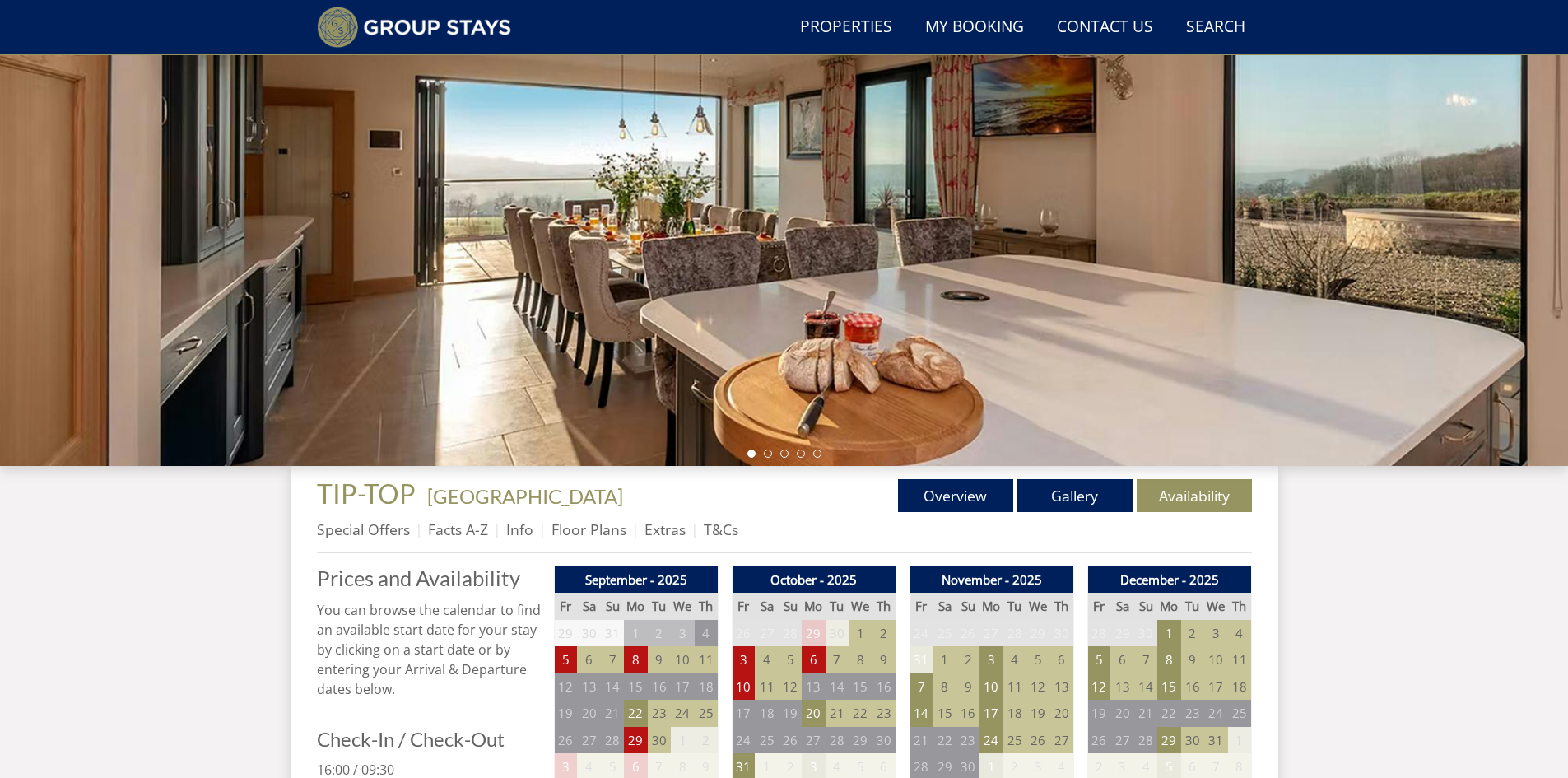
scroll to position [285, 0]
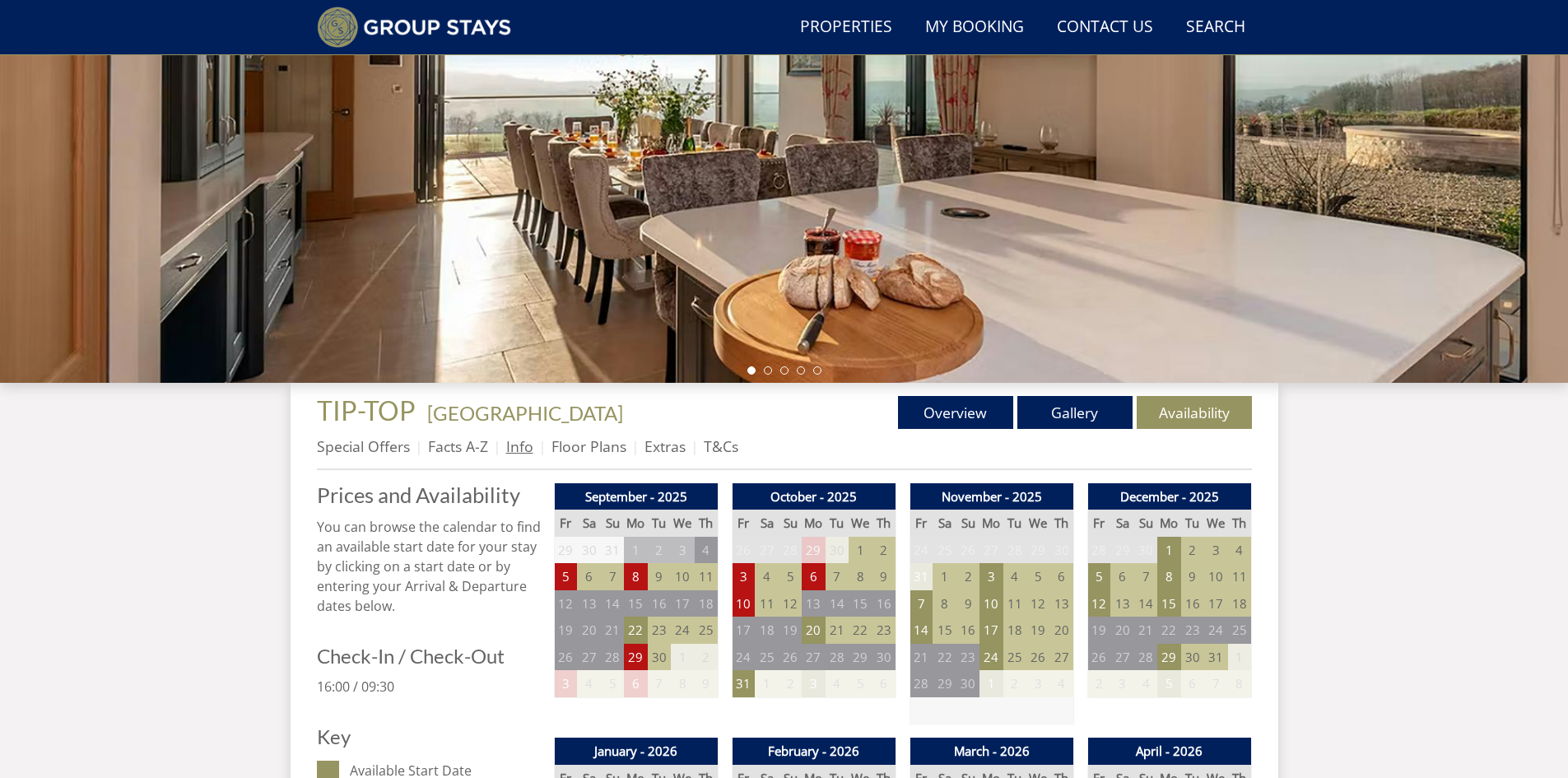
click at [519, 446] on link "Info" at bounding box center [520, 446] width 27 height 19
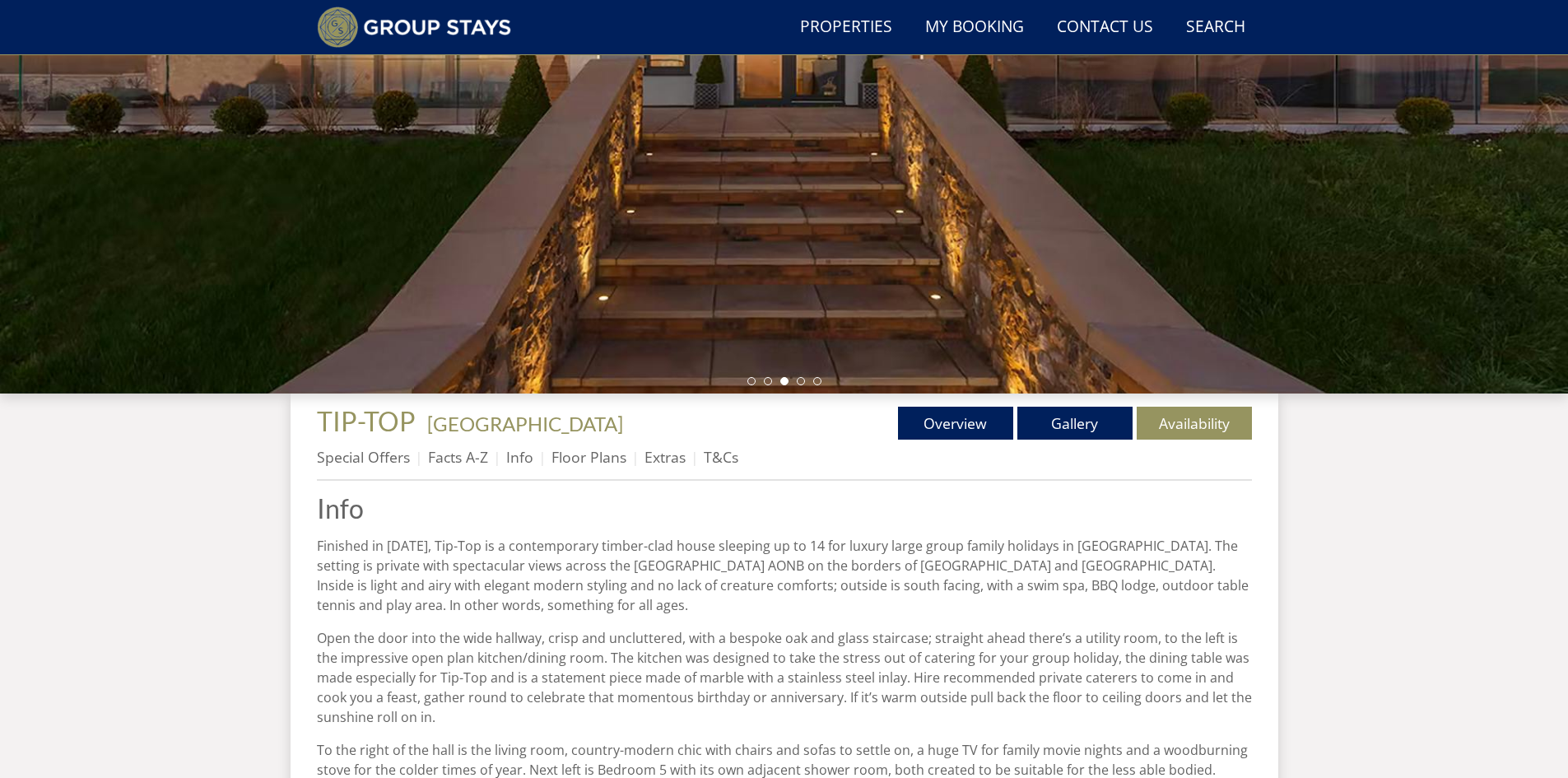
scroll to position [262, 0]
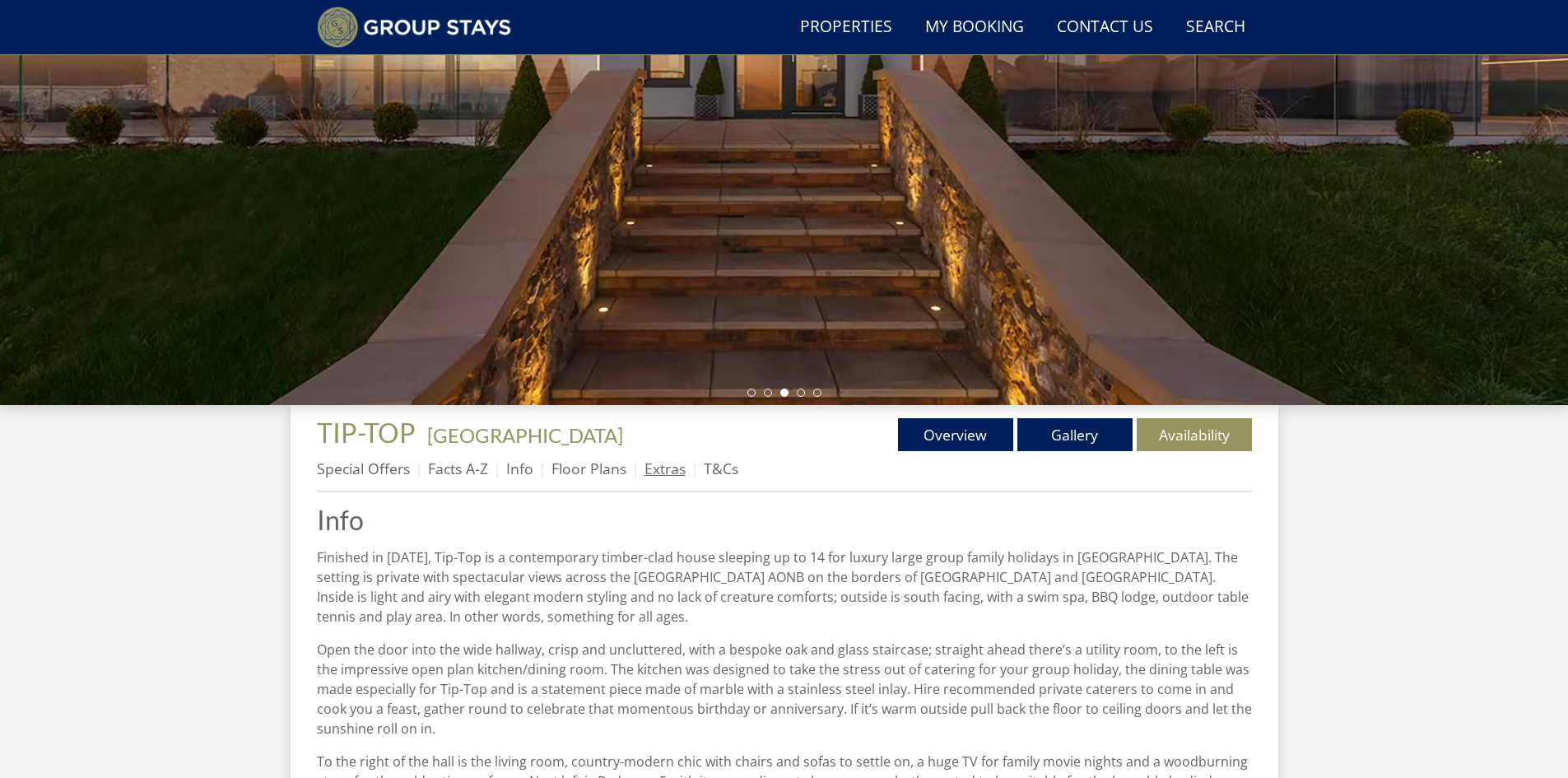
click at [666, 471] on link "Extras" at bounding box center [665, 468] width 41 height 19
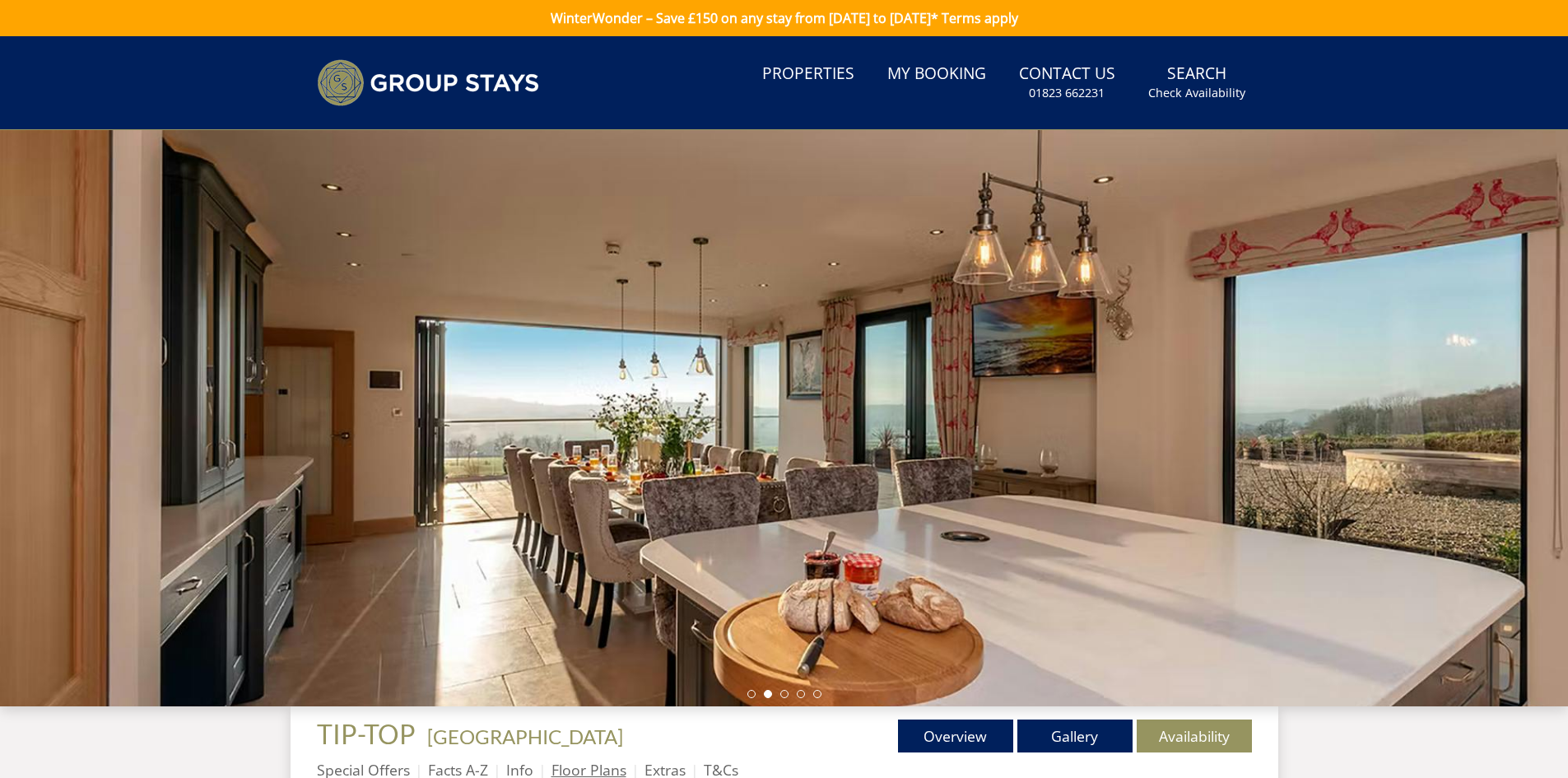
click at [588, 772] on link "Floor Plans" at bounding box center [588, 769] width 75 height 19
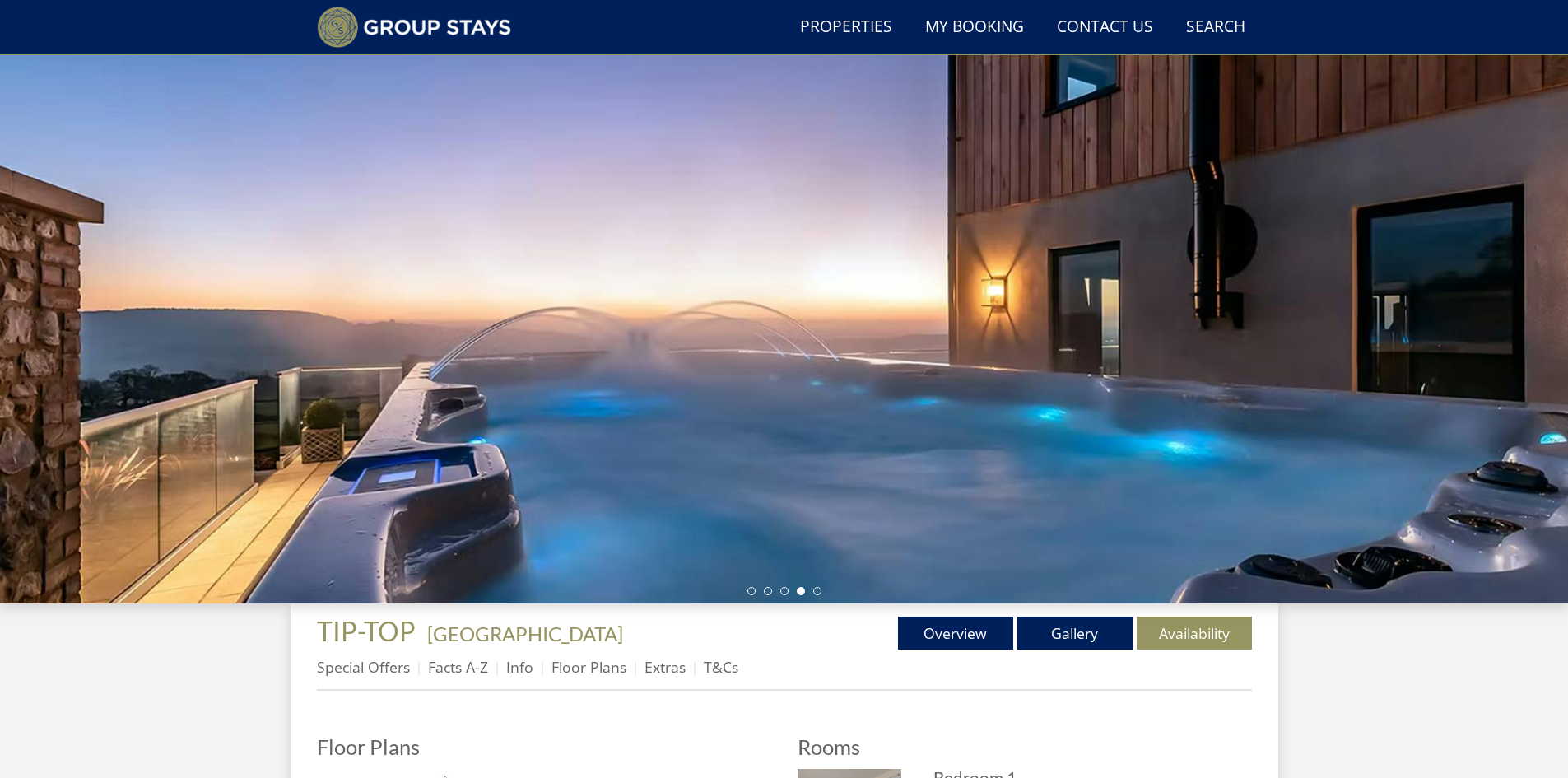
scroll to position [97, 0]
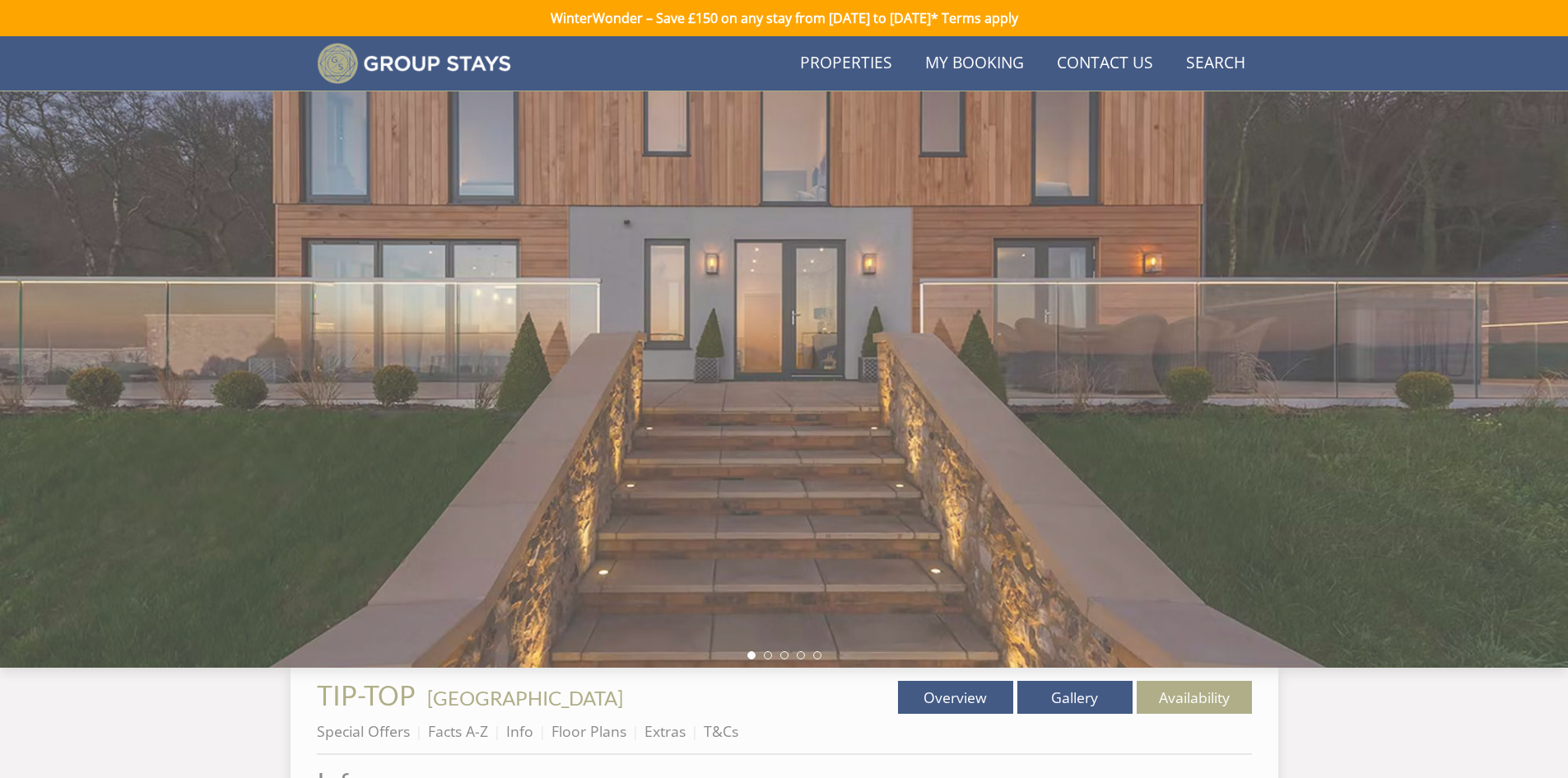
scroll to position [262, 0]
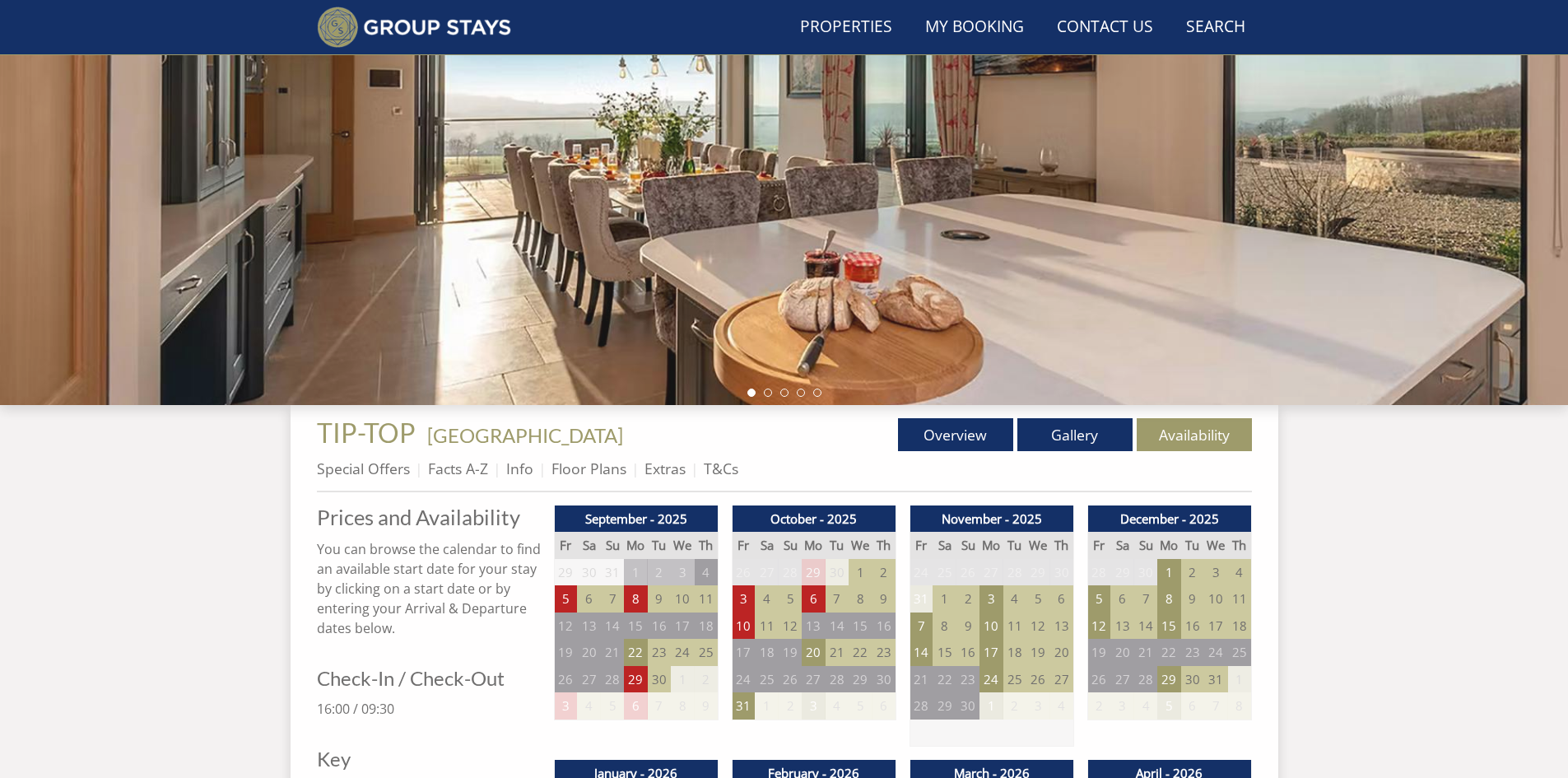
scroll to position [285, 0]
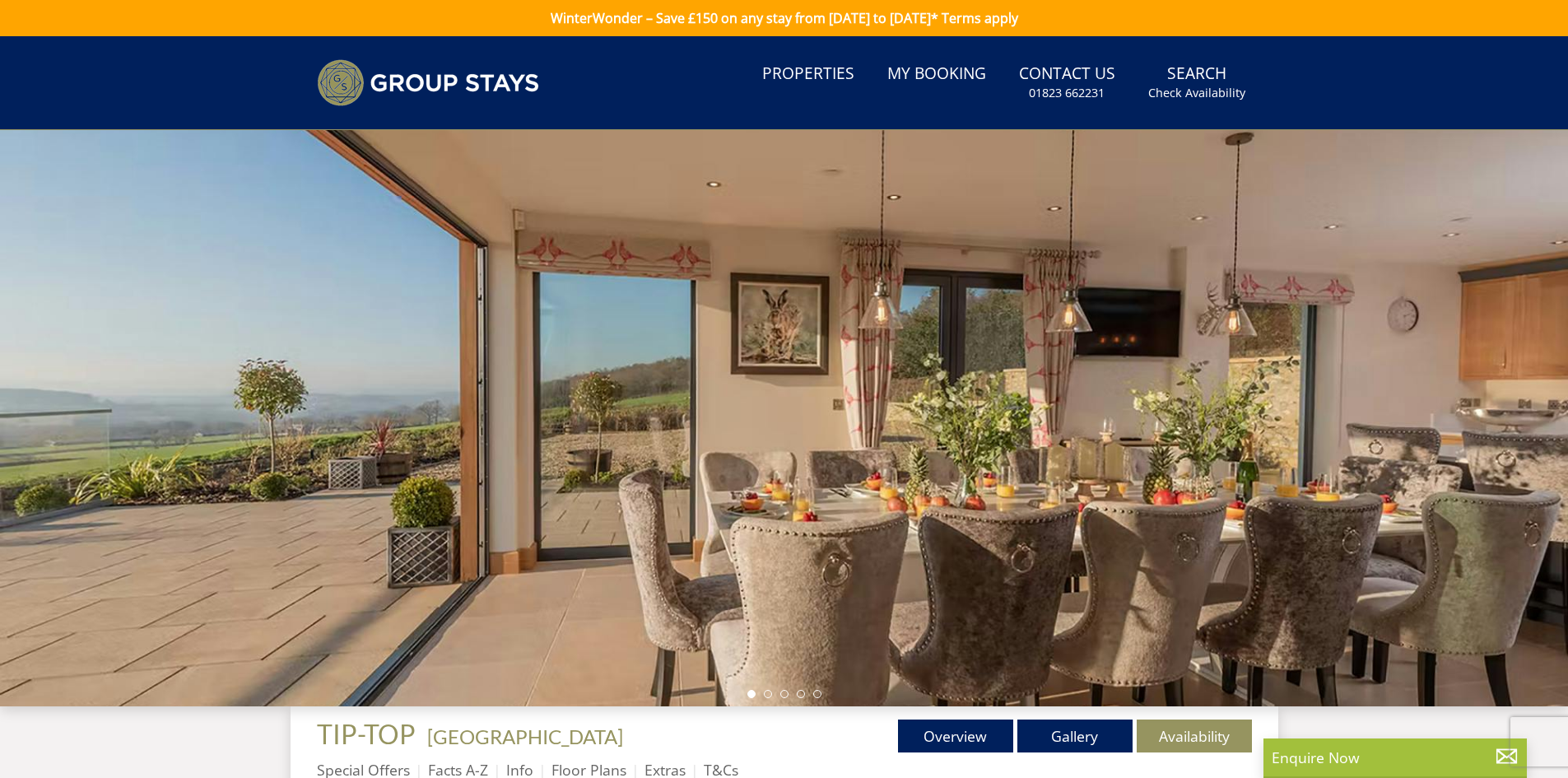
select select "5"
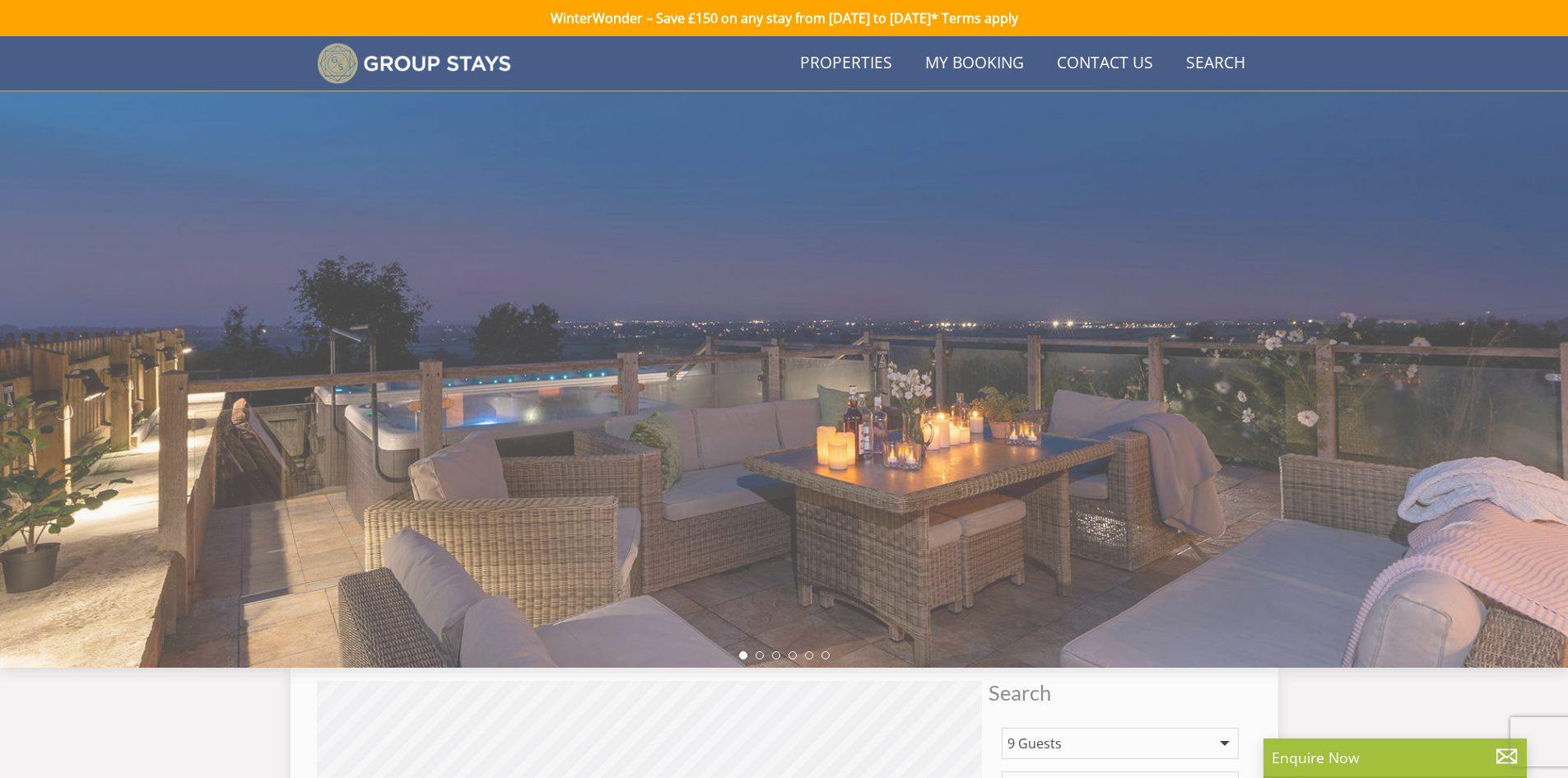
scroll to position [1194, 0]
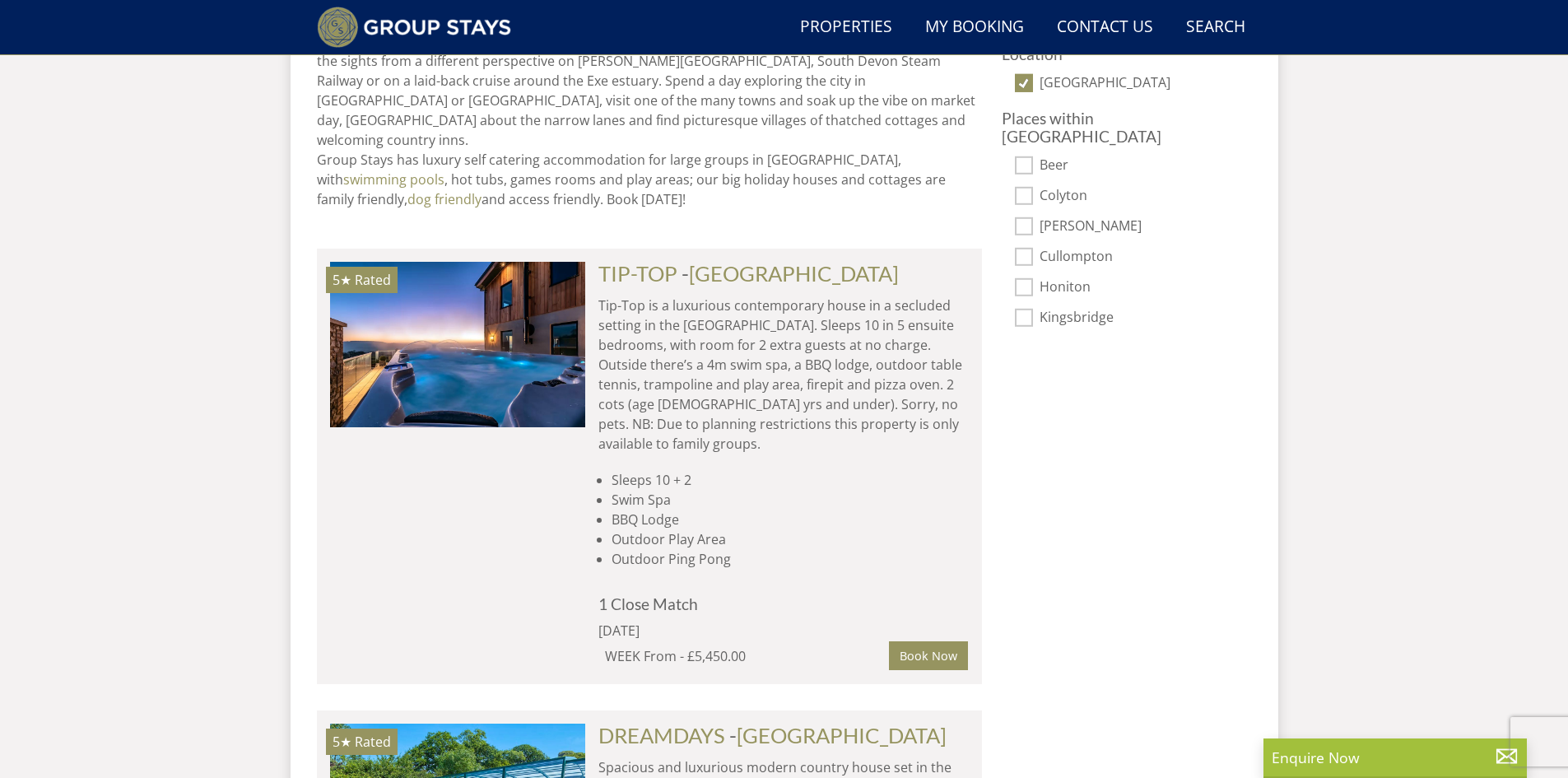
click at [1026, 85] on input "[GEOGRAPHIC_DATA]" at bounding box center [1024, 83] width 19 height 19
checkbox input "false"
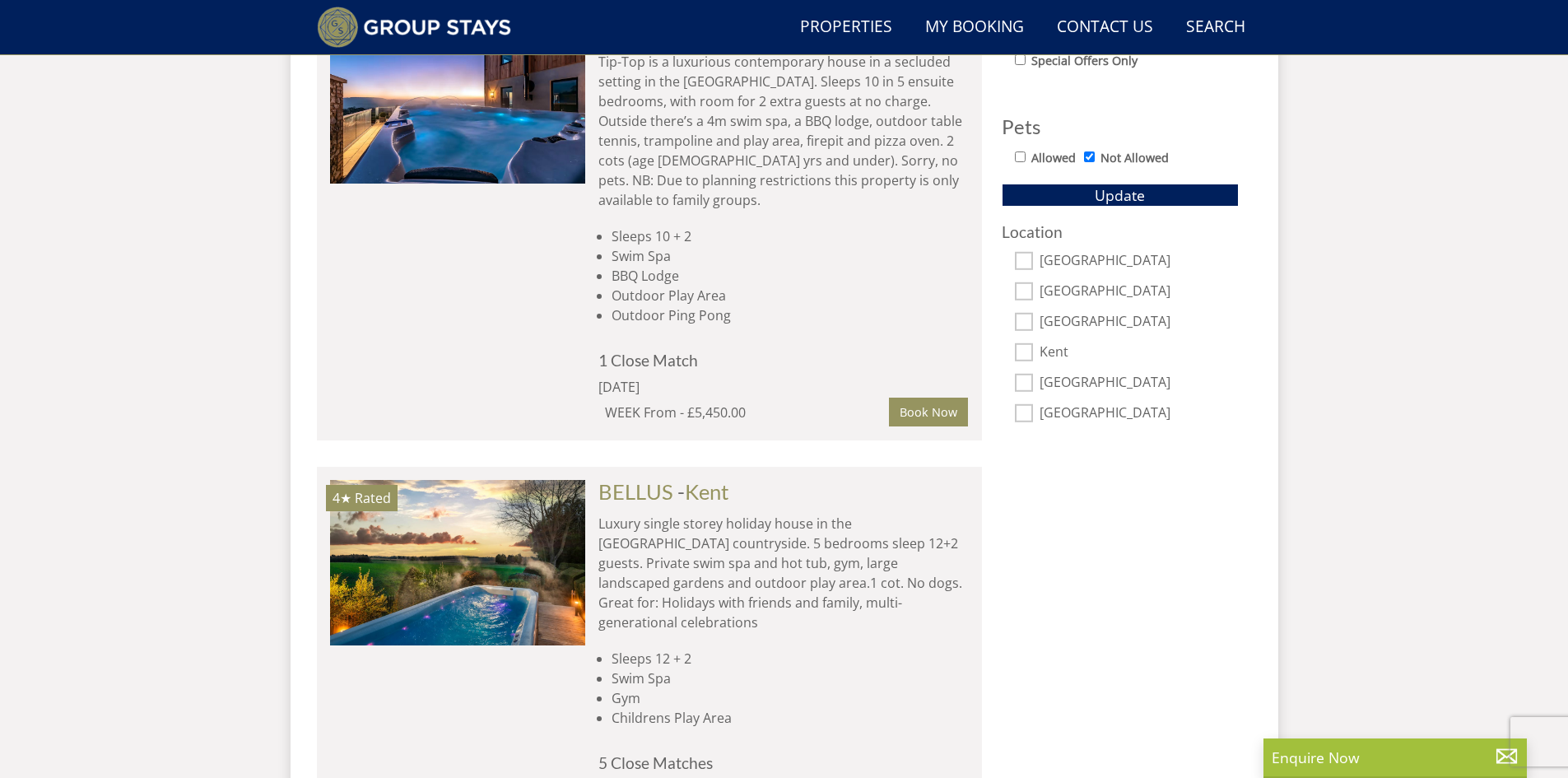
scroll to position [1067, 0]
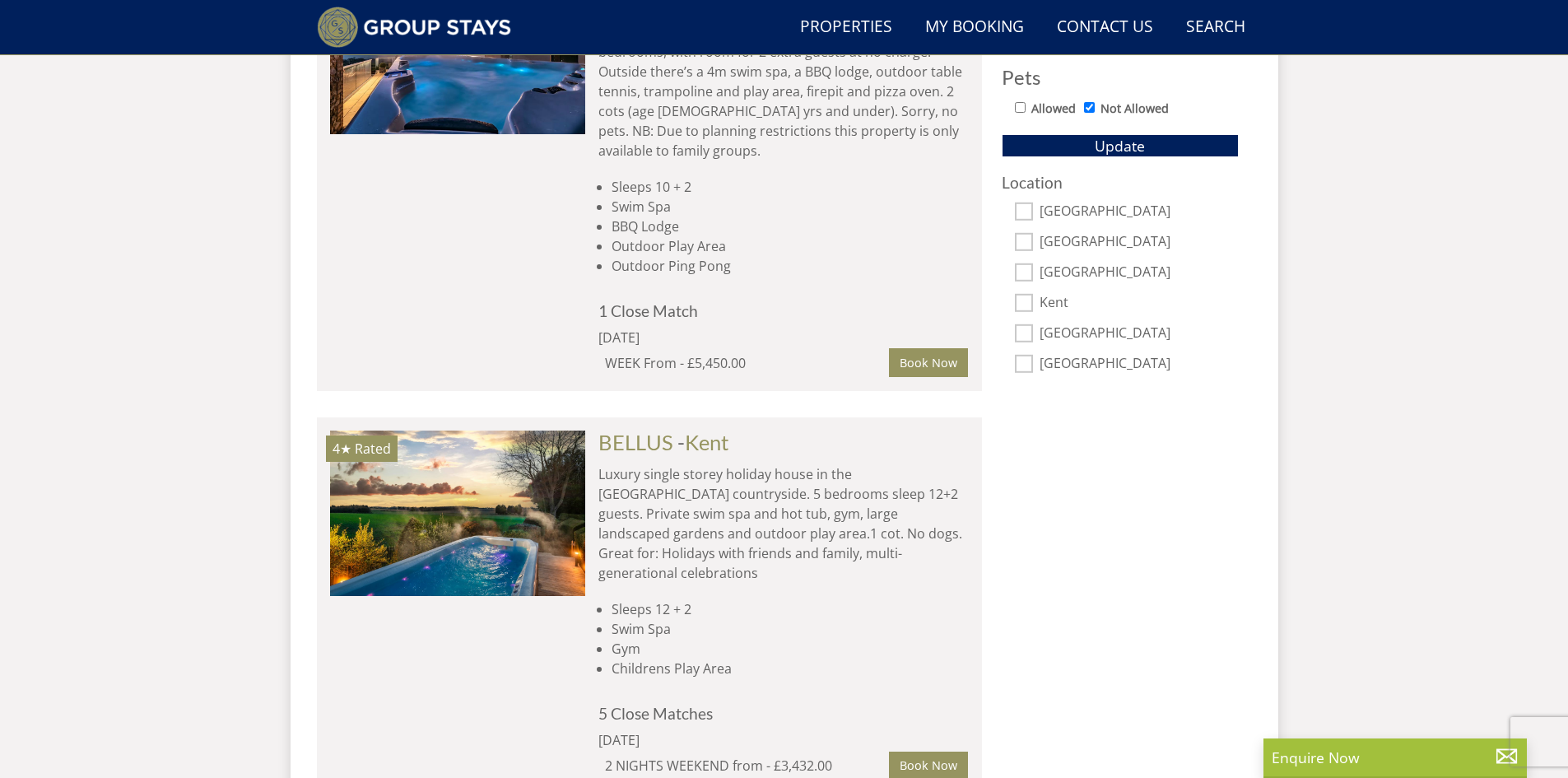
click at [1026, 365] on input "[GEOGRAPHIC_DATA]" at bounding box center [1024, 364] width 19 height 19
checkbox input "true"
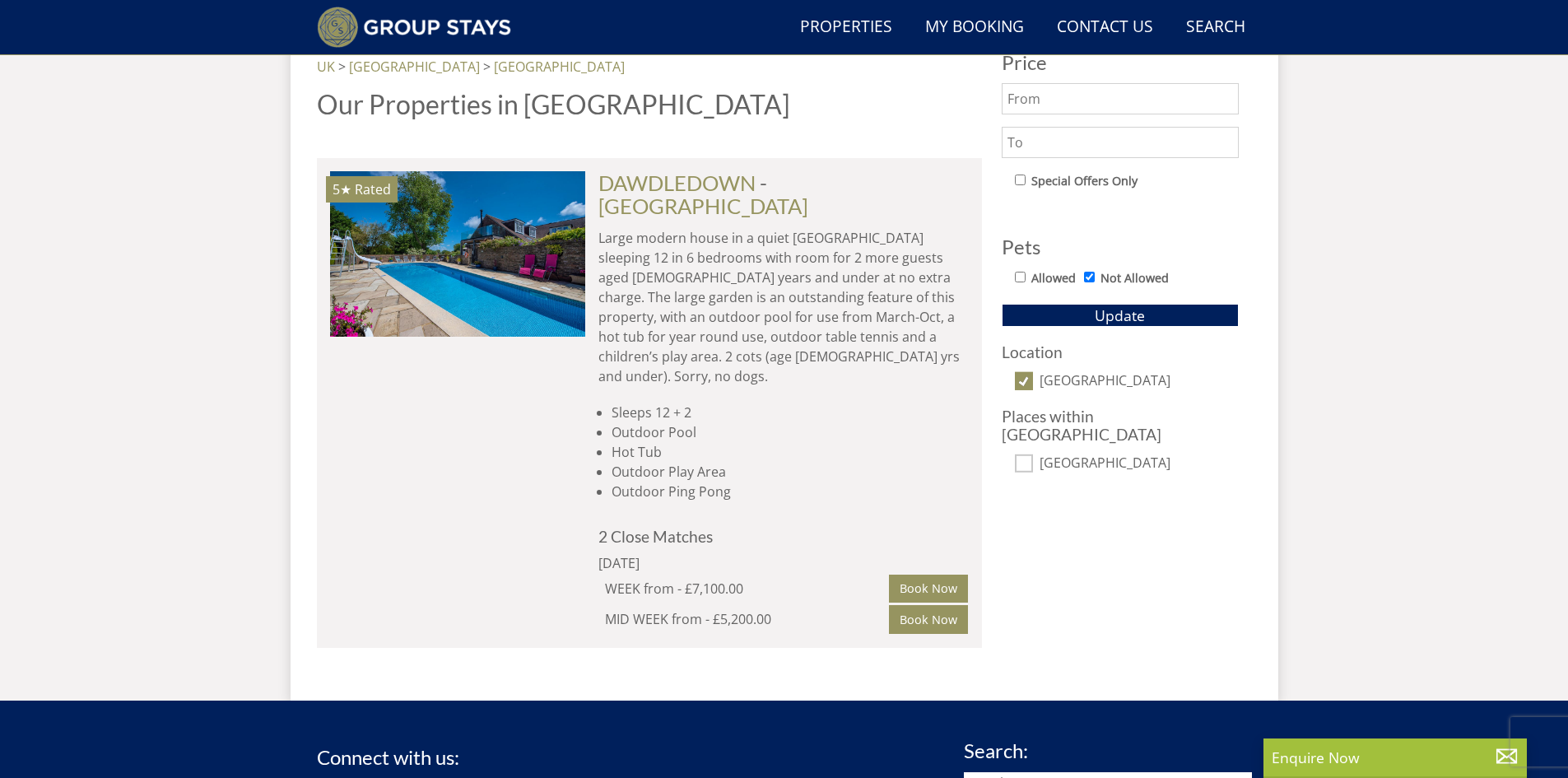
scroll to position [893, 0]
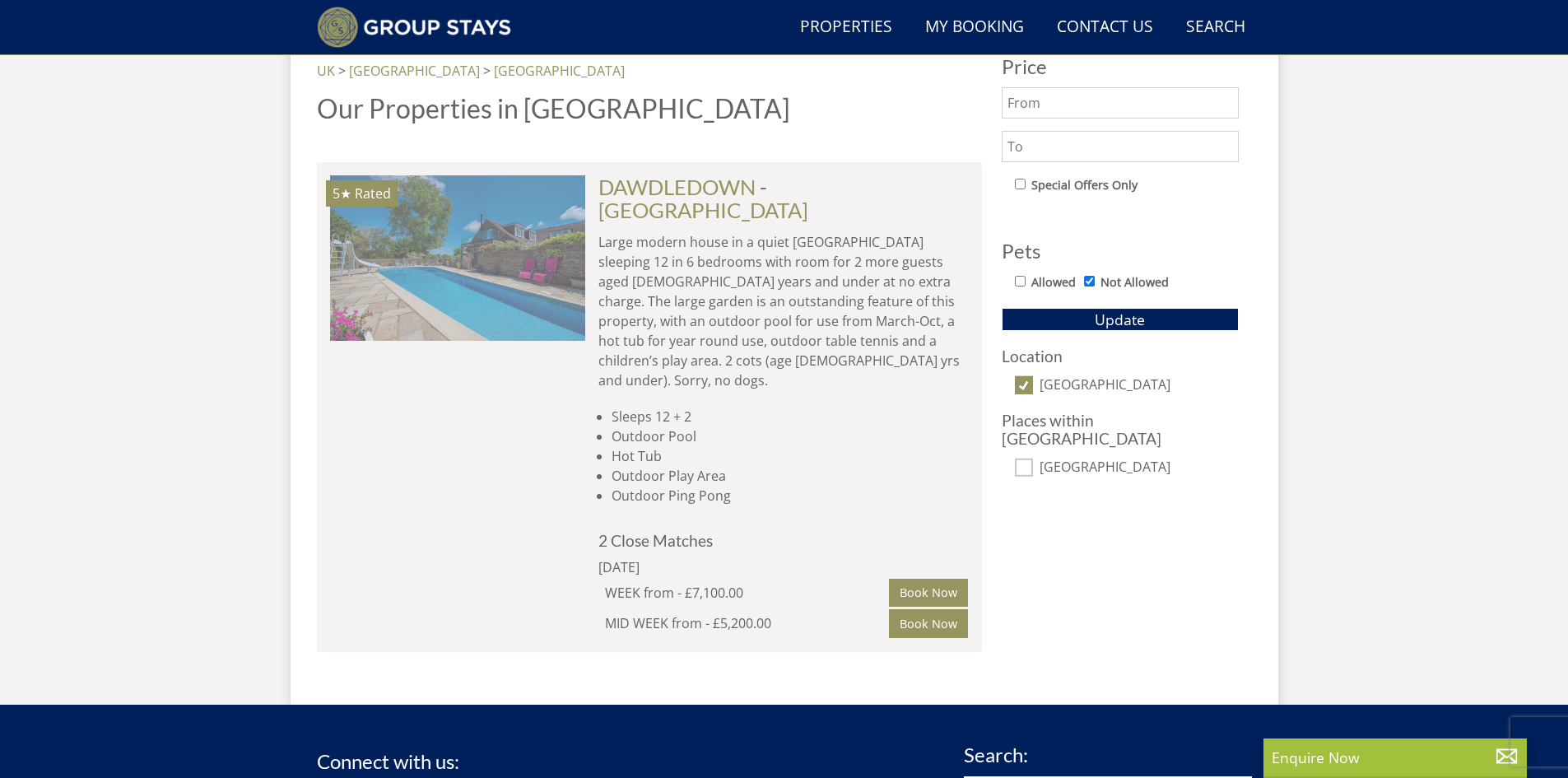
click at [467, 250] on img at bounding box center [457, 257] width 255 height 165
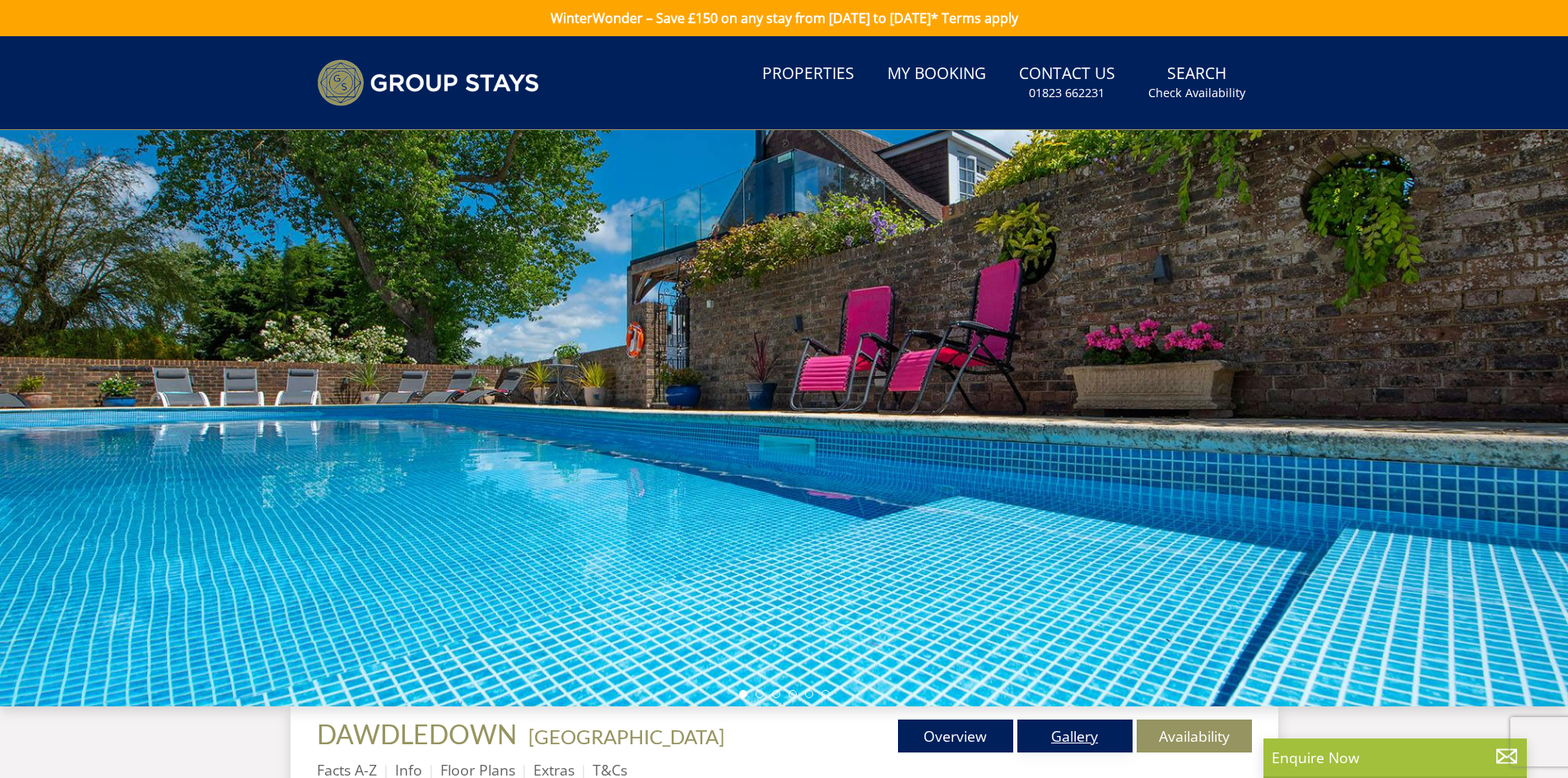
click at [1073, 744] on link "Gallery" at bounding box center [1075, 736] width 115 height 33
select select "5"
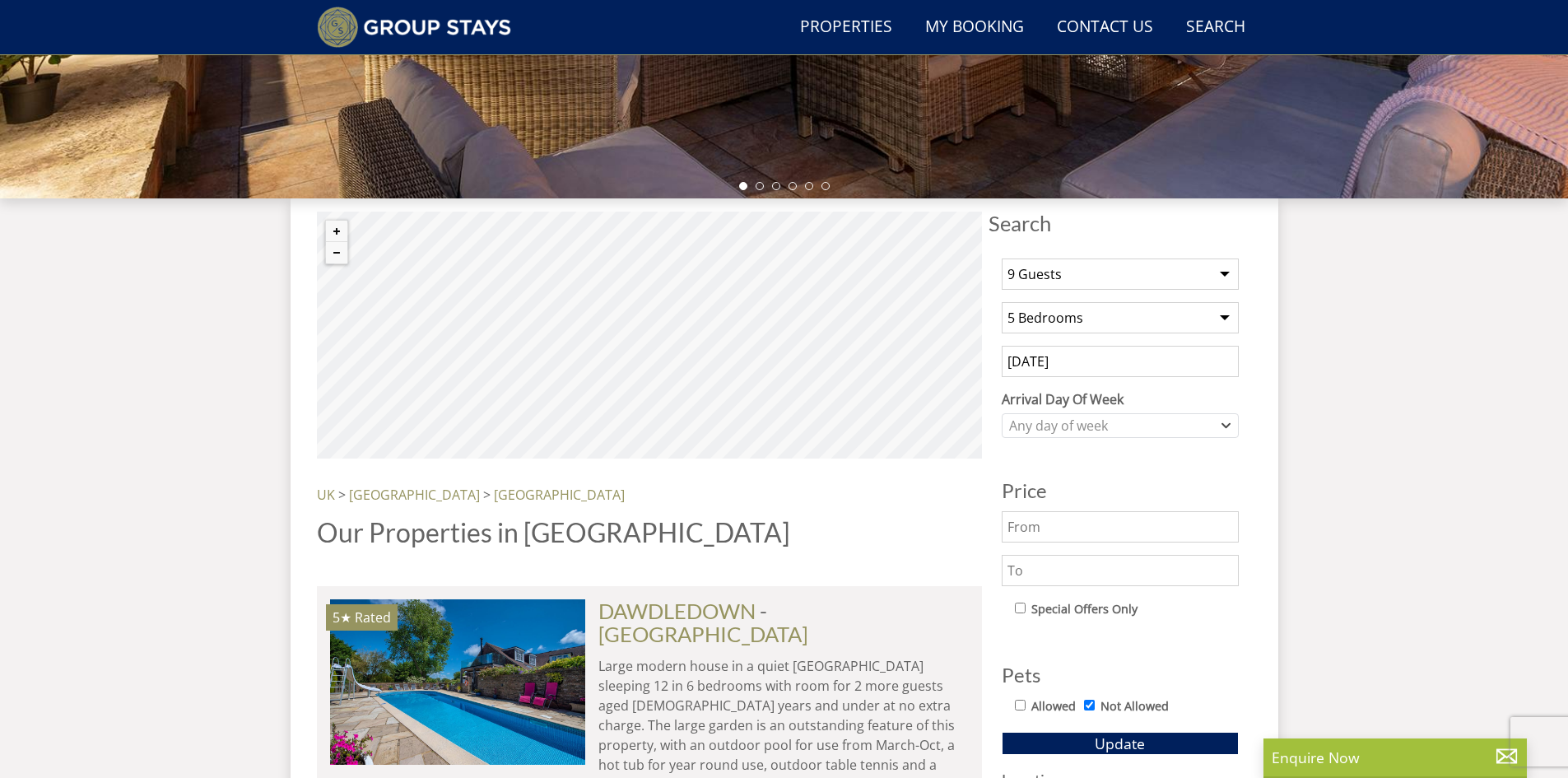
scroll to position [461, 0]
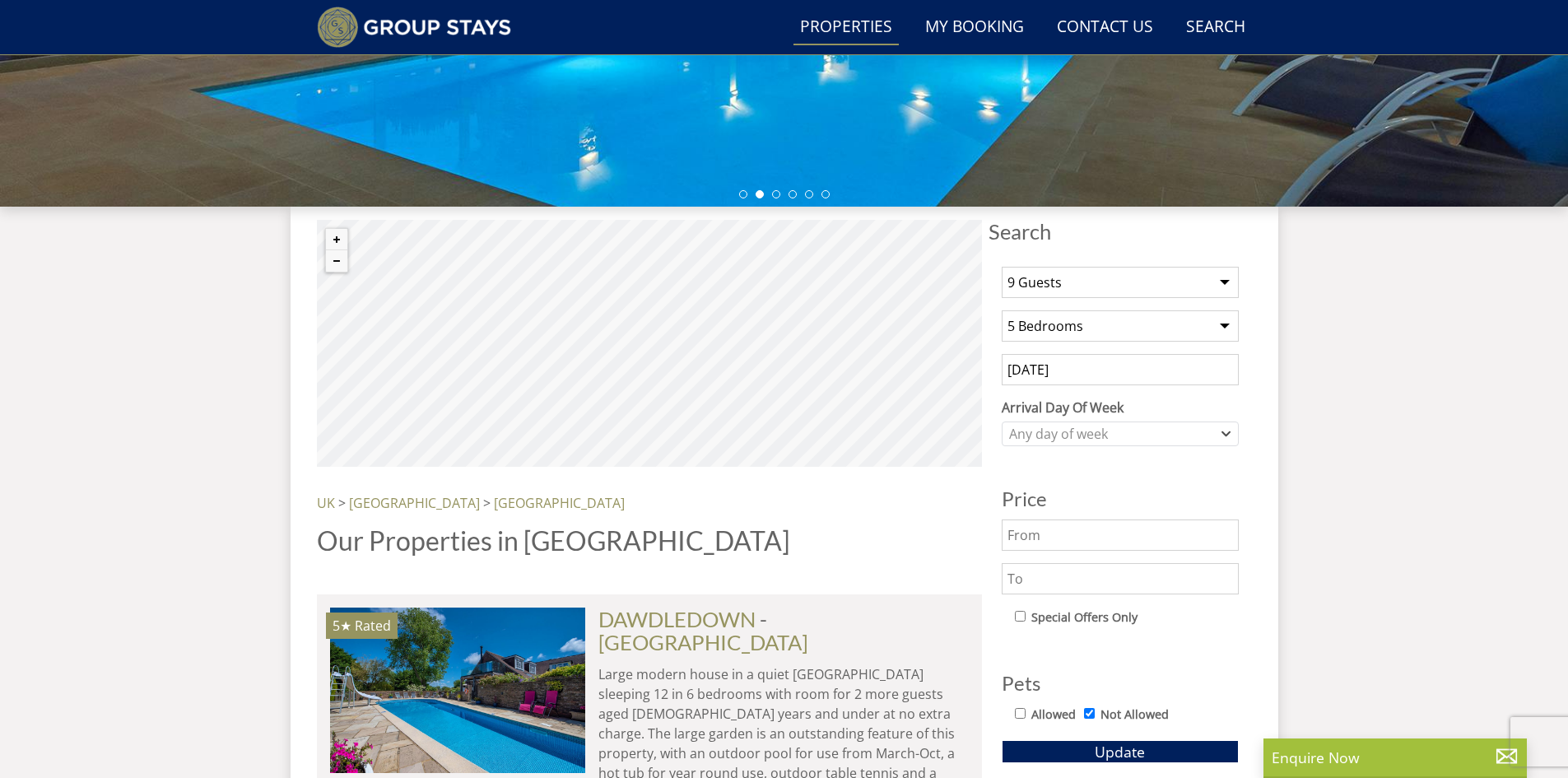
click at [846, 26] on link "Properties" at bounding box center [846, 27] width 105 height 37
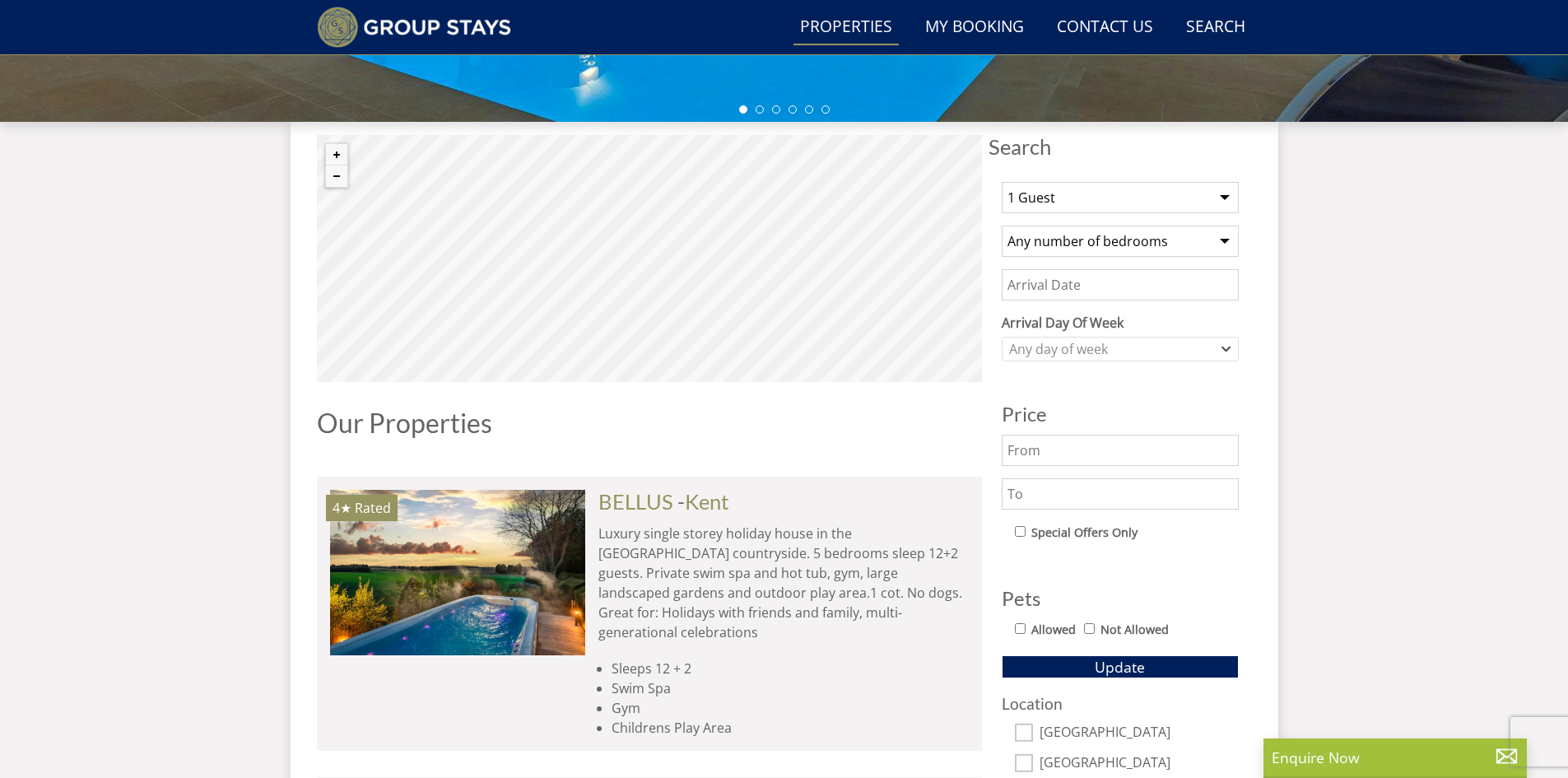
scroll to position [555, 0]
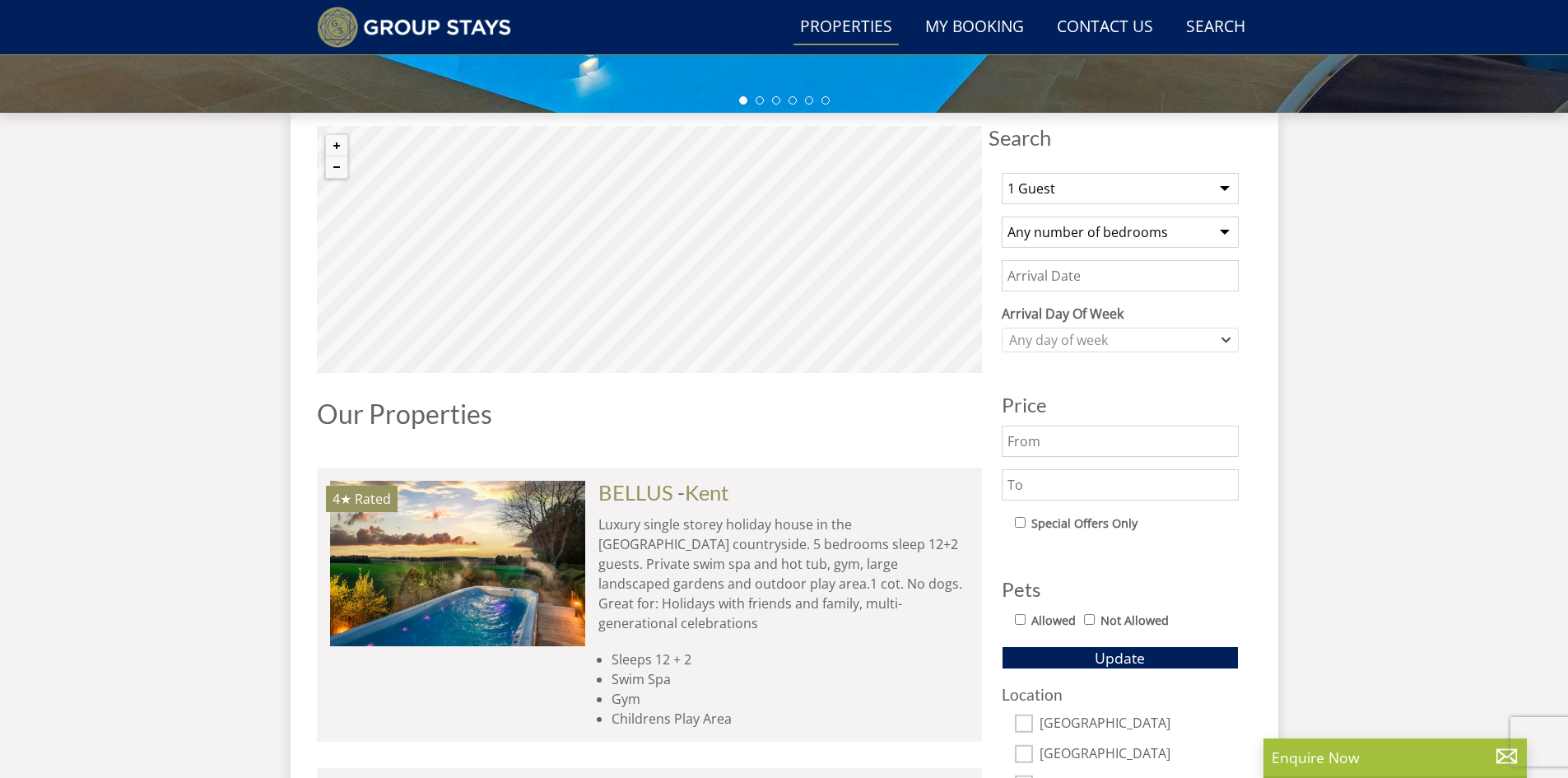
click at [1224, 189] on select "1 Guest 2 Guests 3 Guests 4 Guests 5 Guests 6 Guests 7 Guests 8 Guests 9 Guests…" at bounding box center [1119, 188] width 237 height 31
select select "9"
click at [1001, 173] on select "1 Guest 2 Guests 3 Guests 4 Guests 5 Guests 6 Guests 7 Guests 8 Guests 9 Guests…" at bounding box center [1119, 188] width 237 height 31
click at [1110, 237] on select "Any number of bedrooms 4 Bedrooms 5 Bedrooms 6 Bedrooms 7 Bedrooms 8 Bedrooms 9…" at bounding box center [1119, 232] width 237 height 31
select select "5"
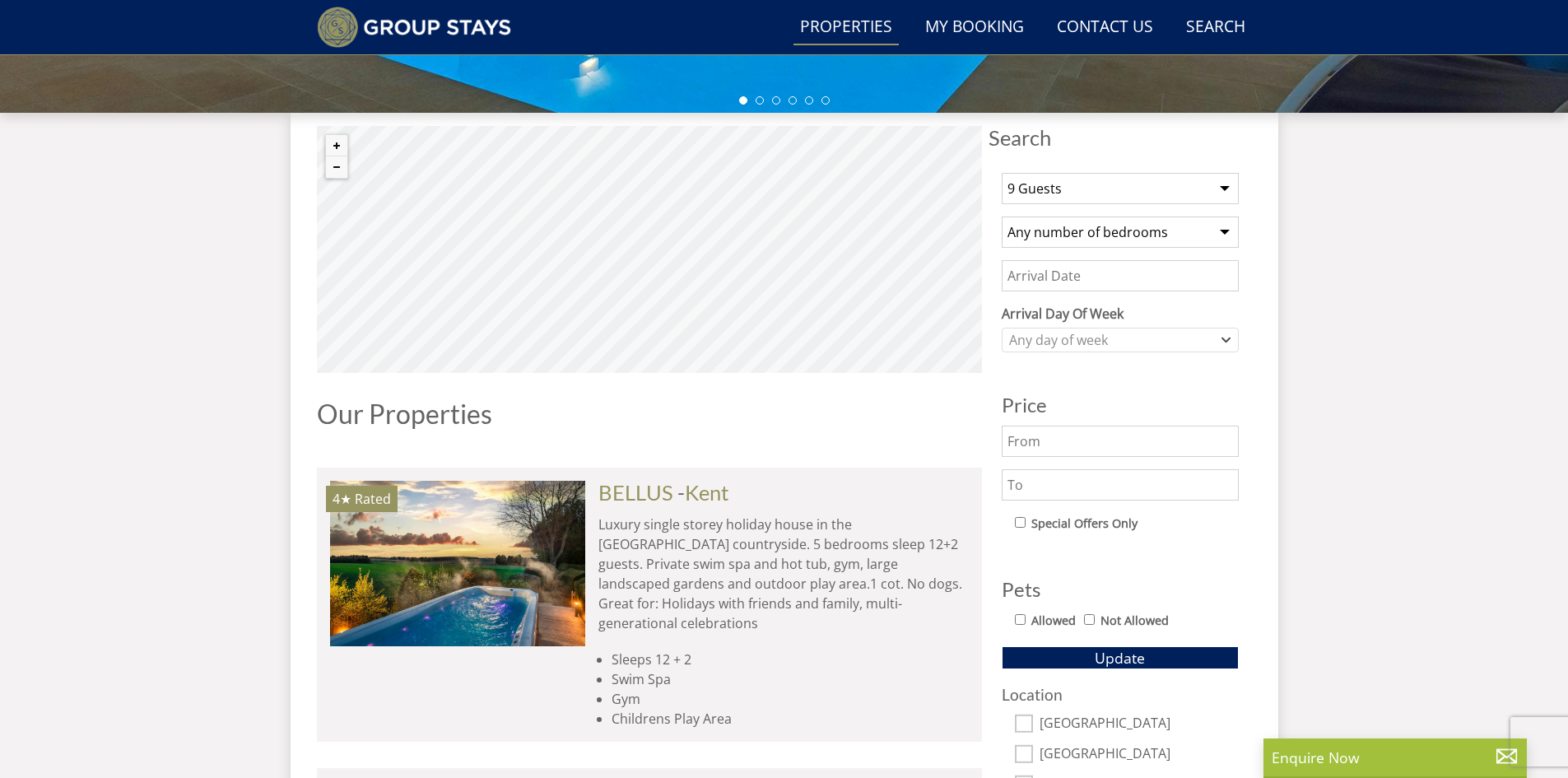
click at [1001, 216] on select "Any number of bedrooms 4 Bedrooms 5 Bedrooms 6 Bedrooms 7 Bedrooms 8 Bedrooms 9…" at bounding box center [1119, 232] width 237 height 31
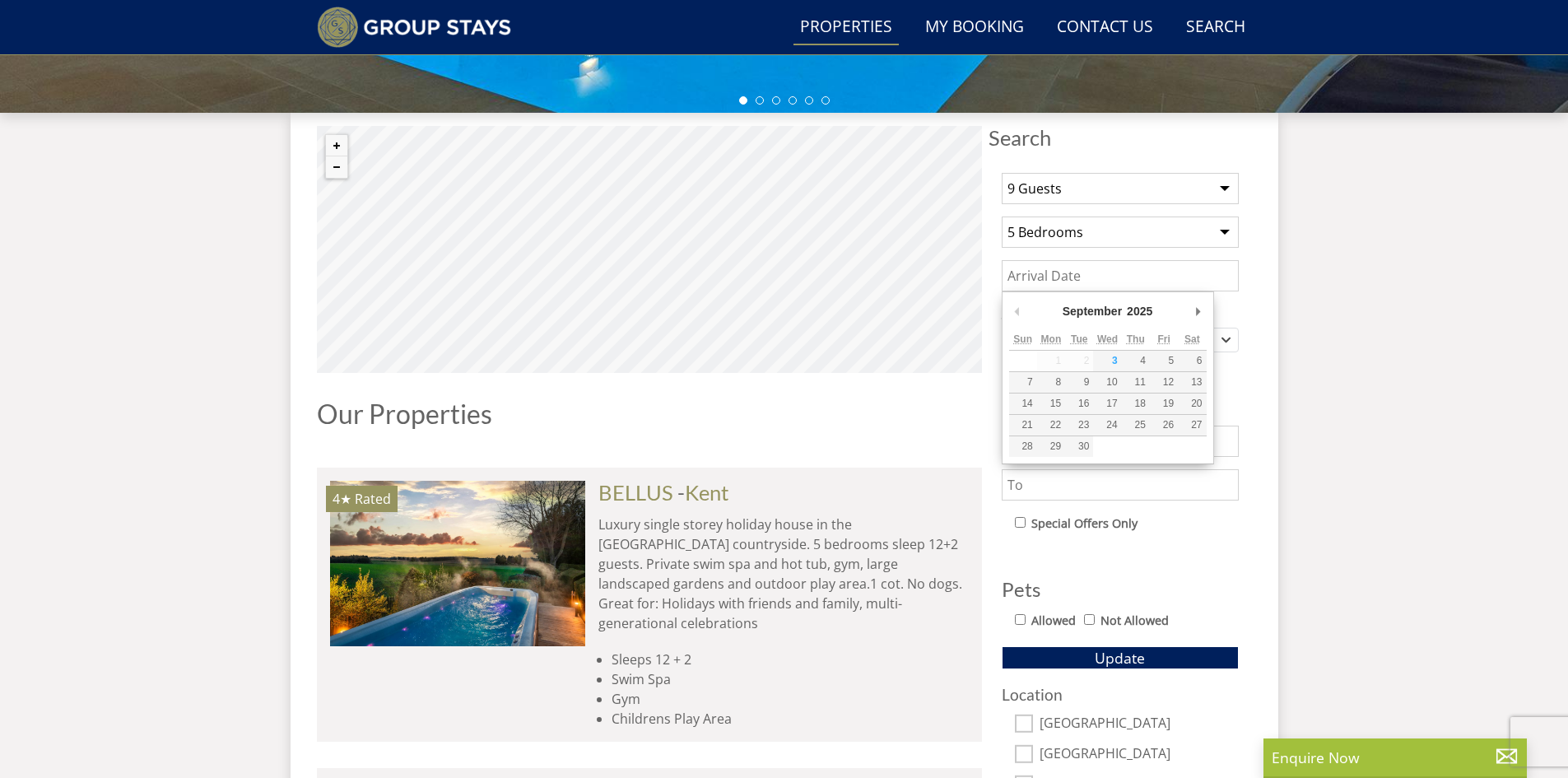
click at [1099, 276] on input "Date" at bounding box center [1119, 276] width 237 height 31
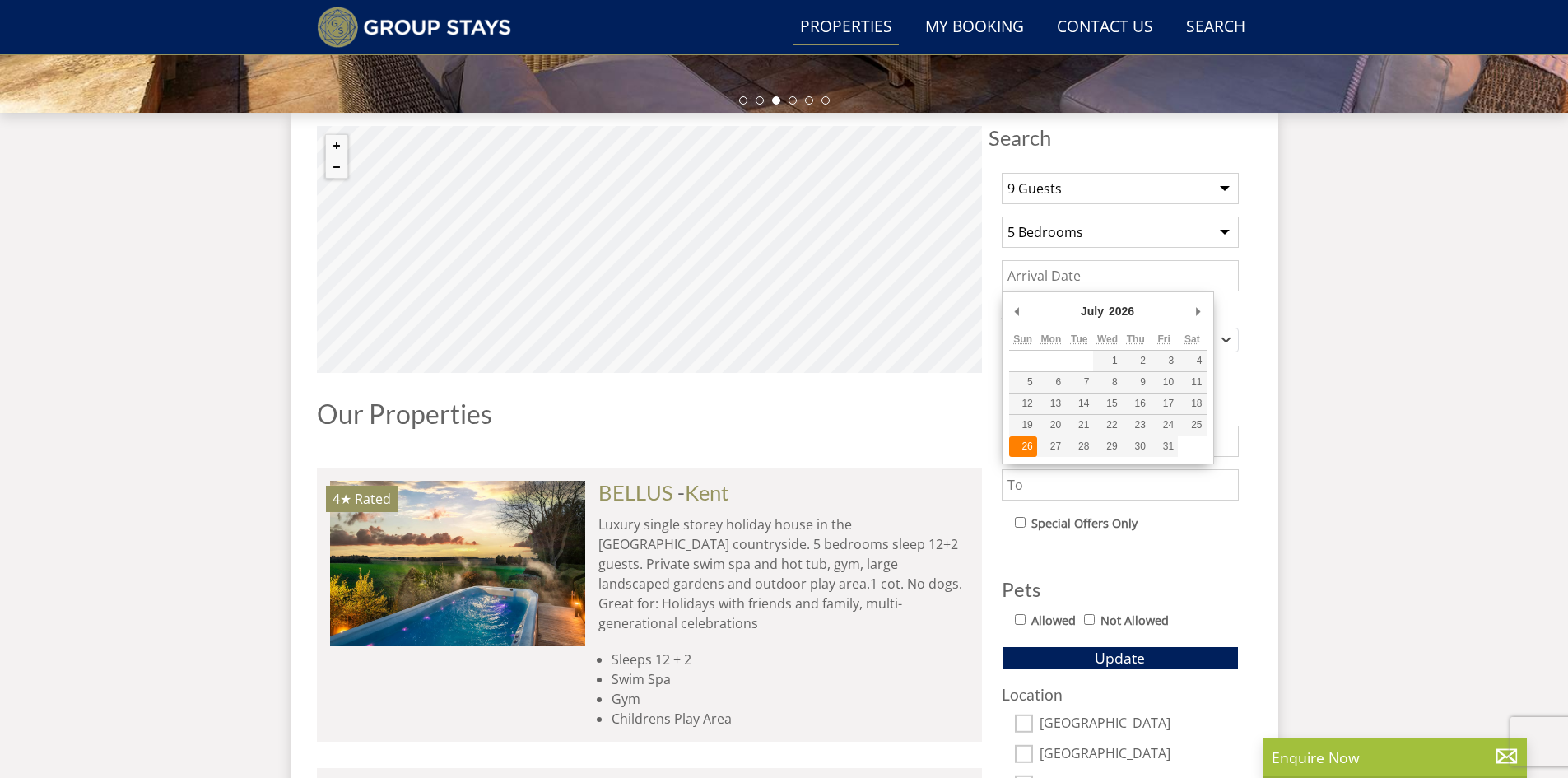
type input "[DATE]"
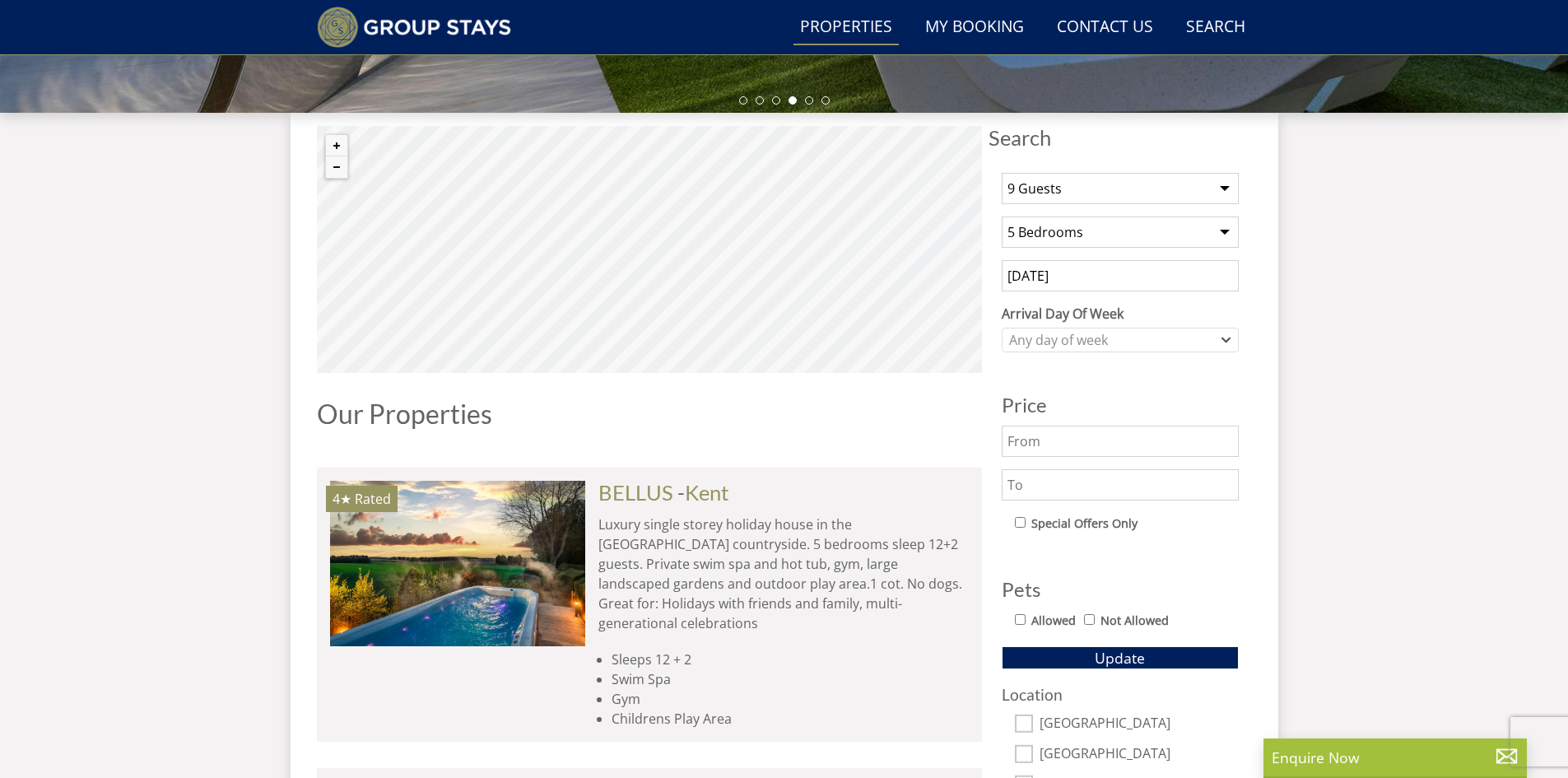
click at [1090, 621] on input "Not Allowed" at bounding box center [1088, 619] width 11 height 11
checkbox input "true"
click at [1046, 656] on button "Update" at bounding box center [1119, 657] width 237 height 23
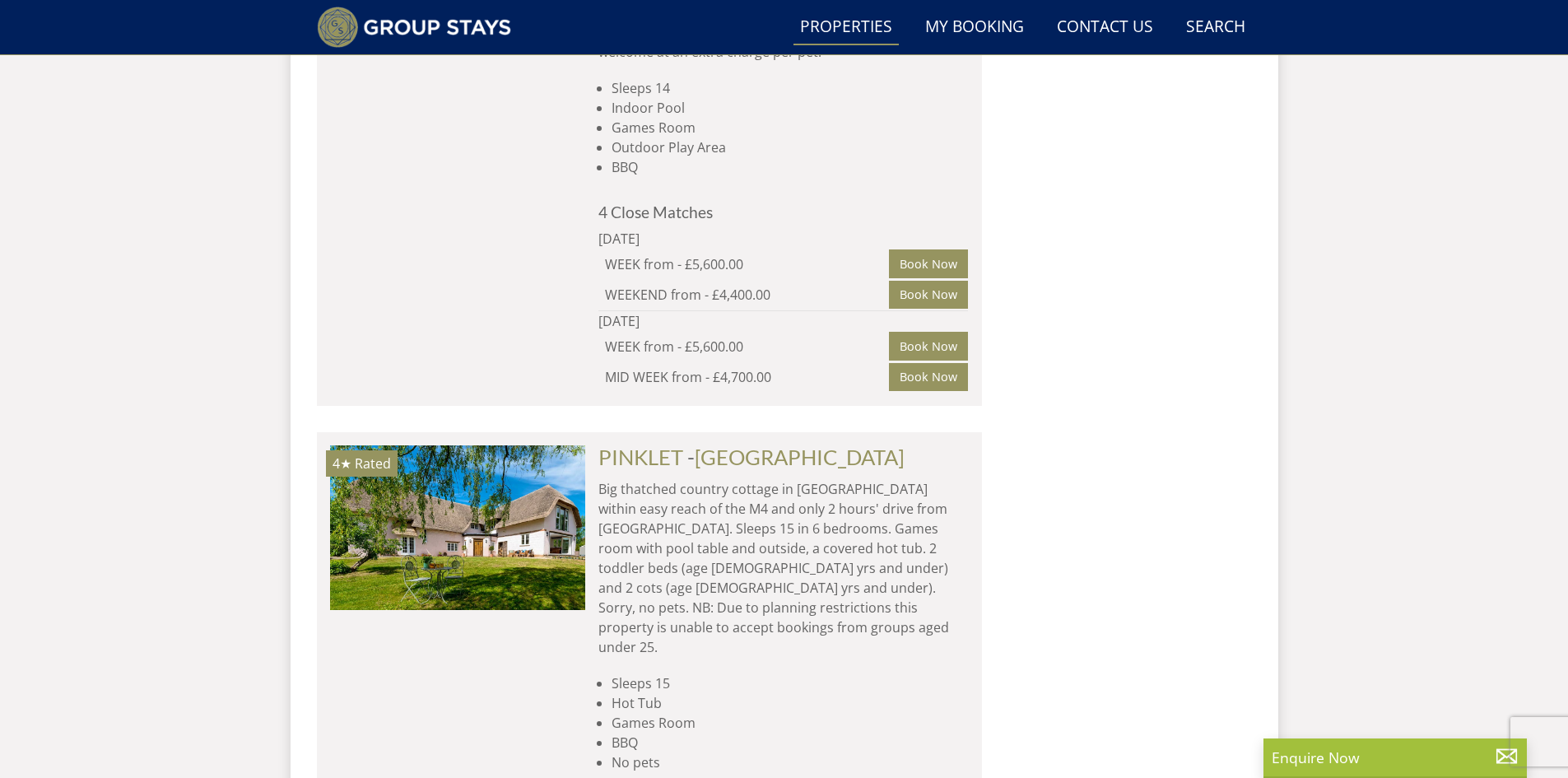
scroll to position [4726, 0]
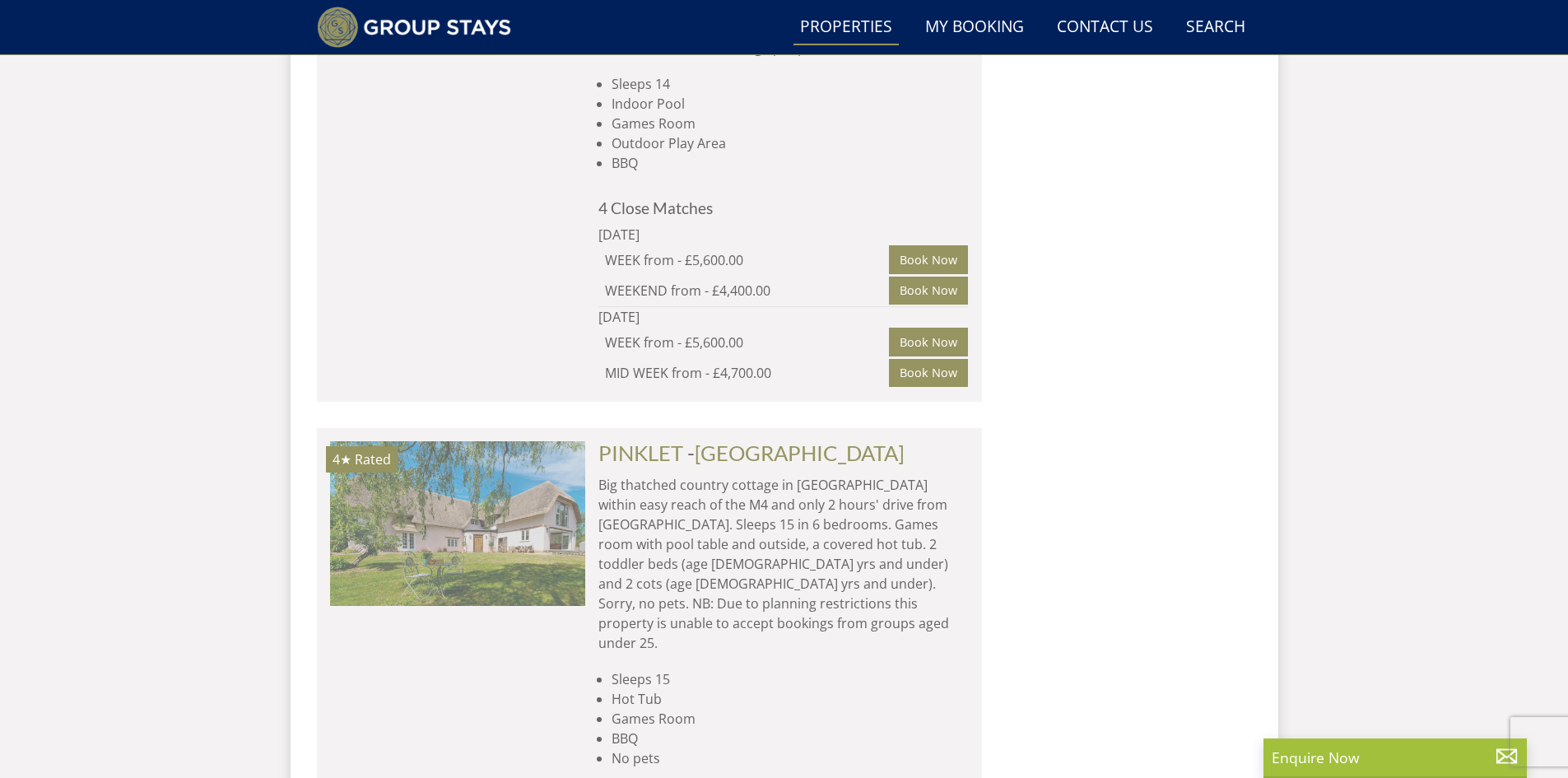
click at [449, 441] on img at bounding box center [457, 523] width 255 height 165
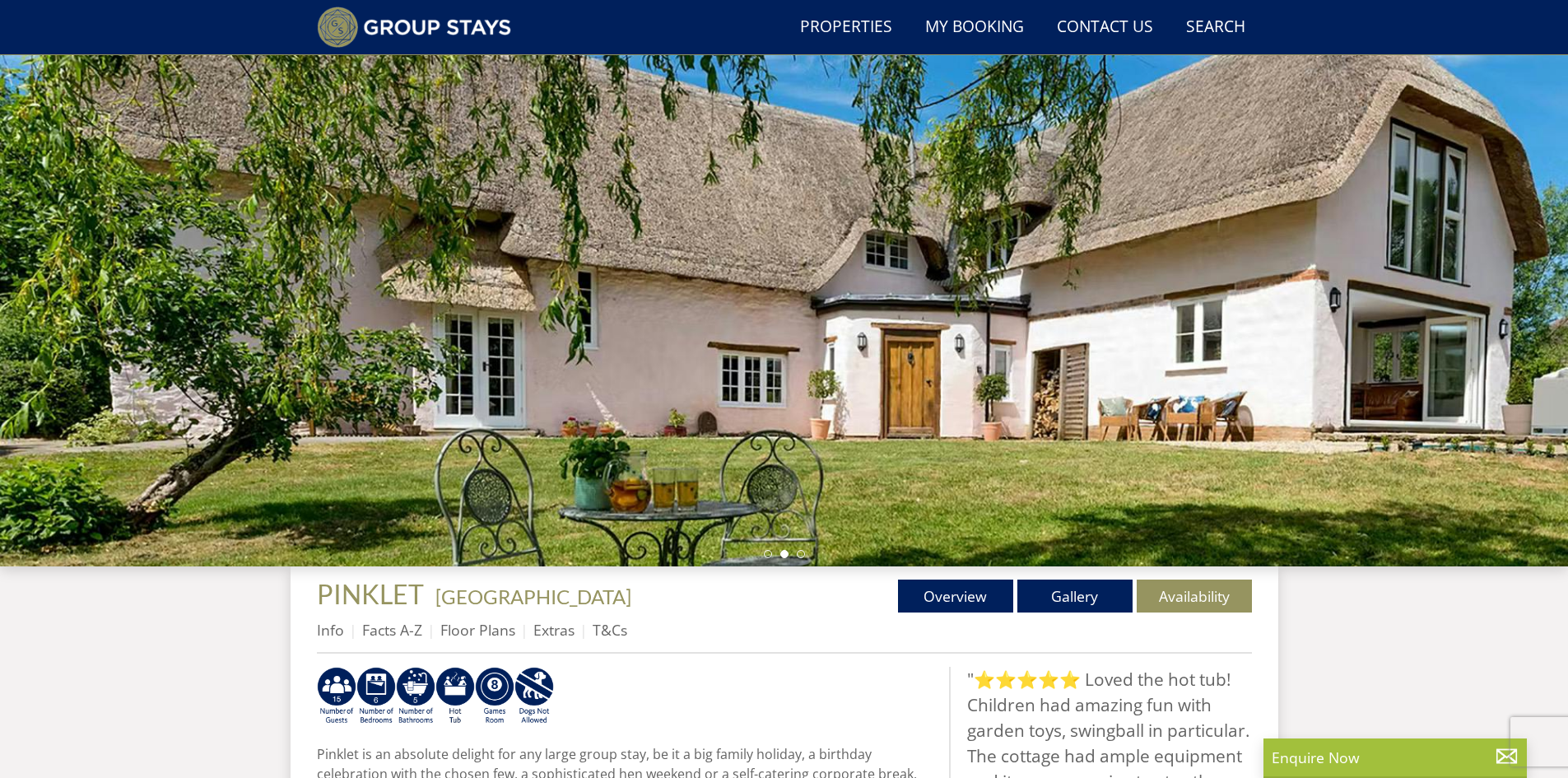
scroll to position [97, 0]
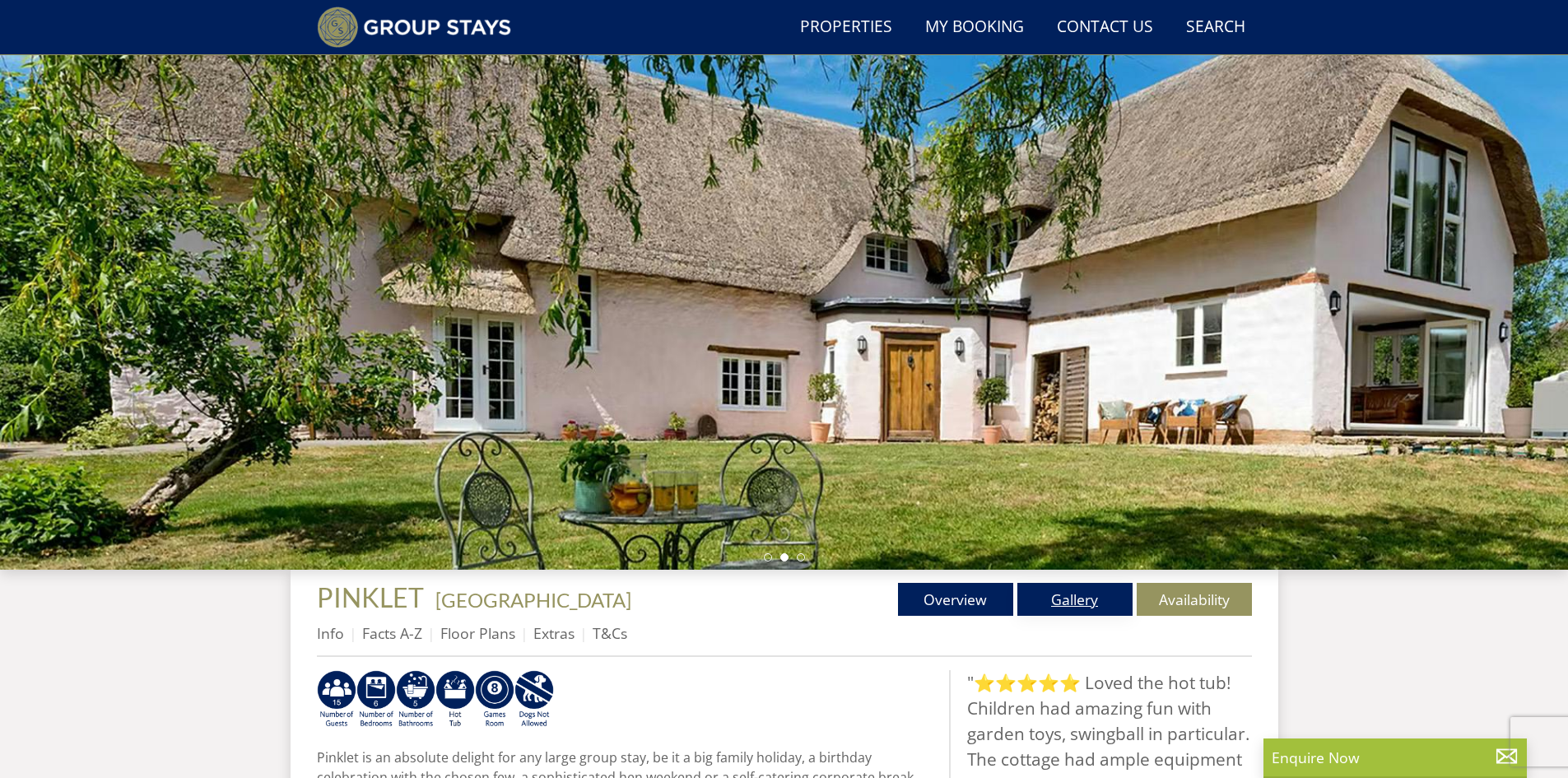
click at [1059, 598] on link "Gallery" at bounding box center [1075, 600] width 115 height 33
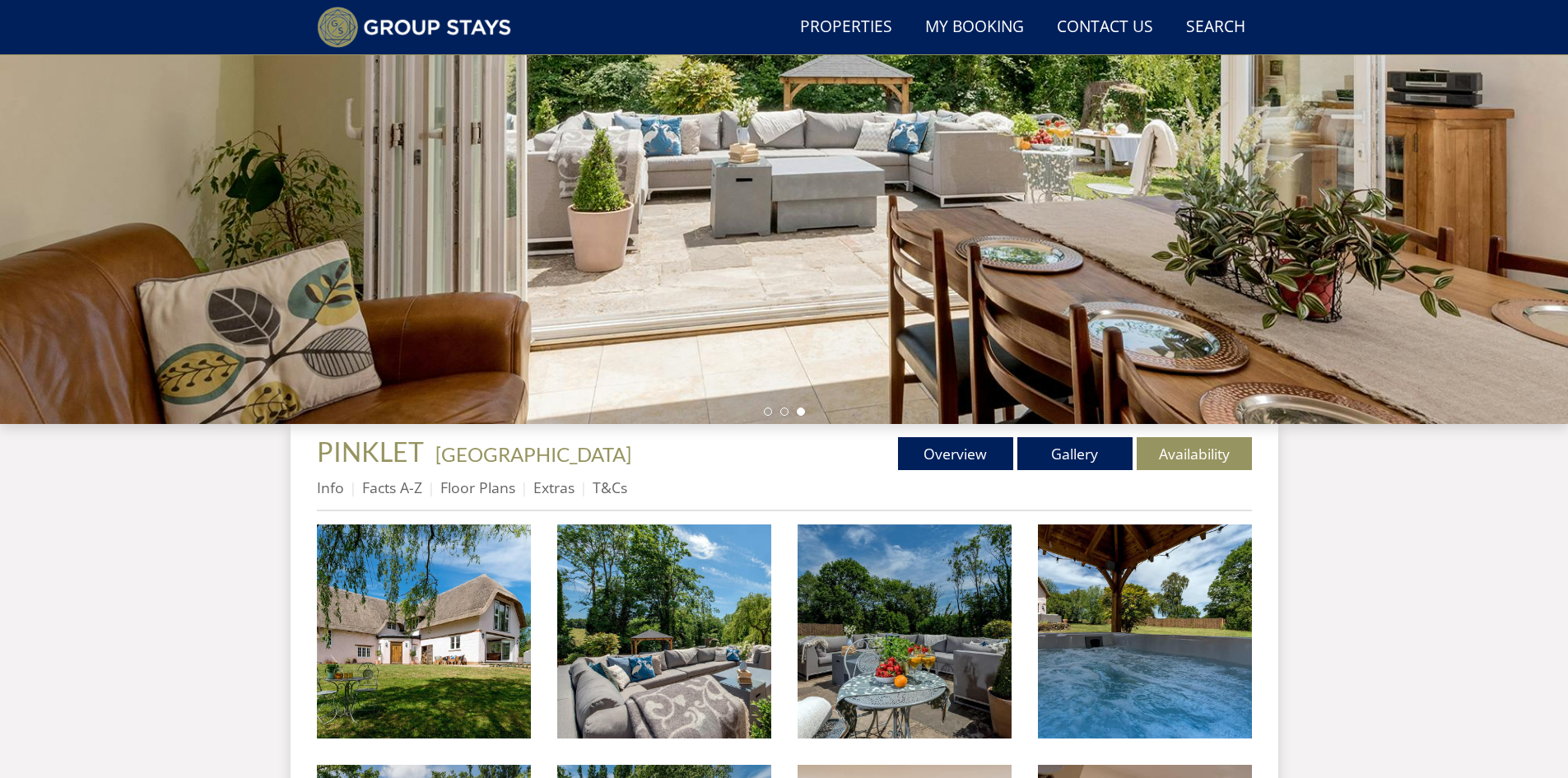
scroll to position [266, 0]
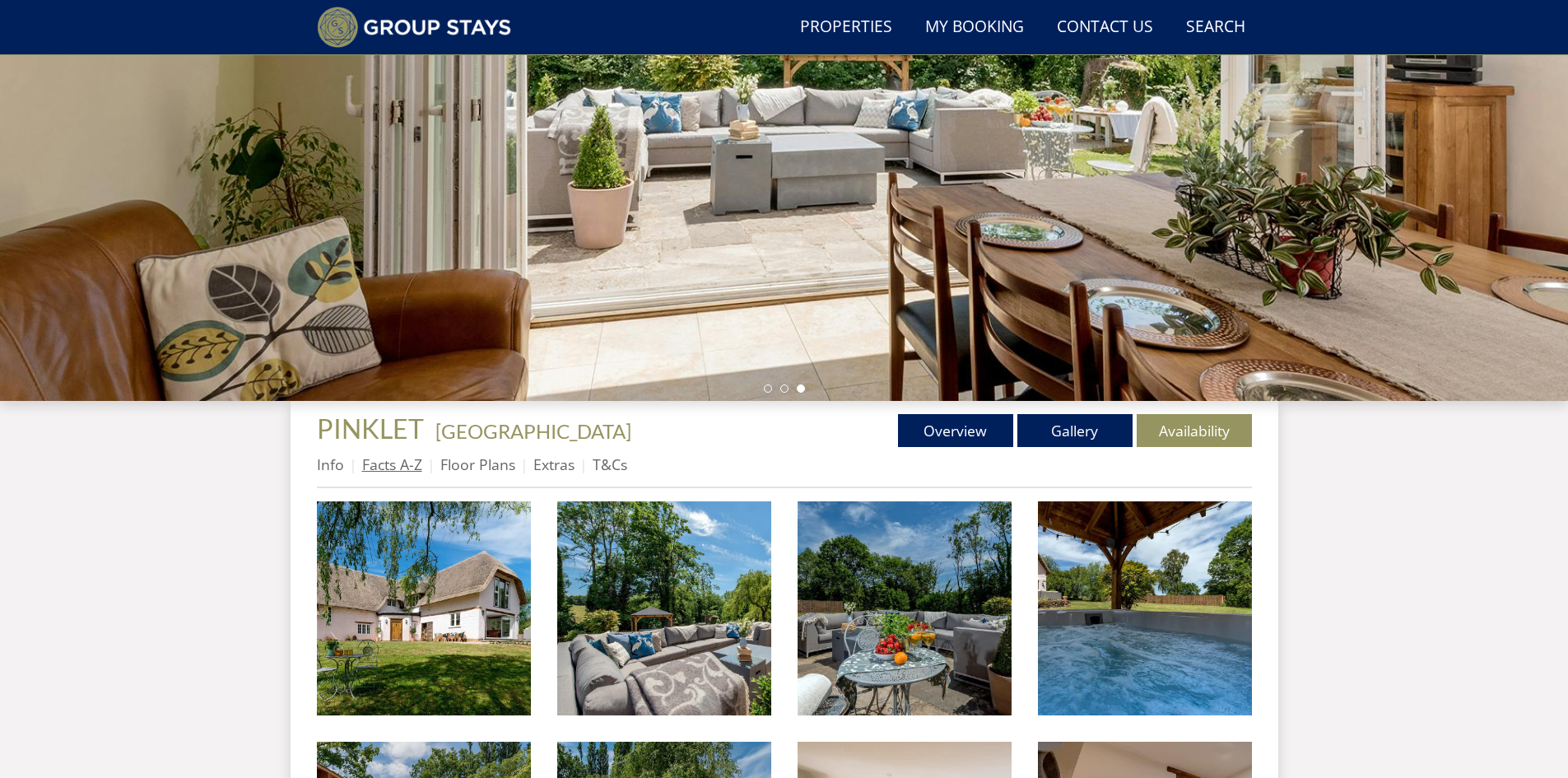
click at [384, 469] on link "Facts A-Z" at bounding box center [392, 464] width 60 height 19
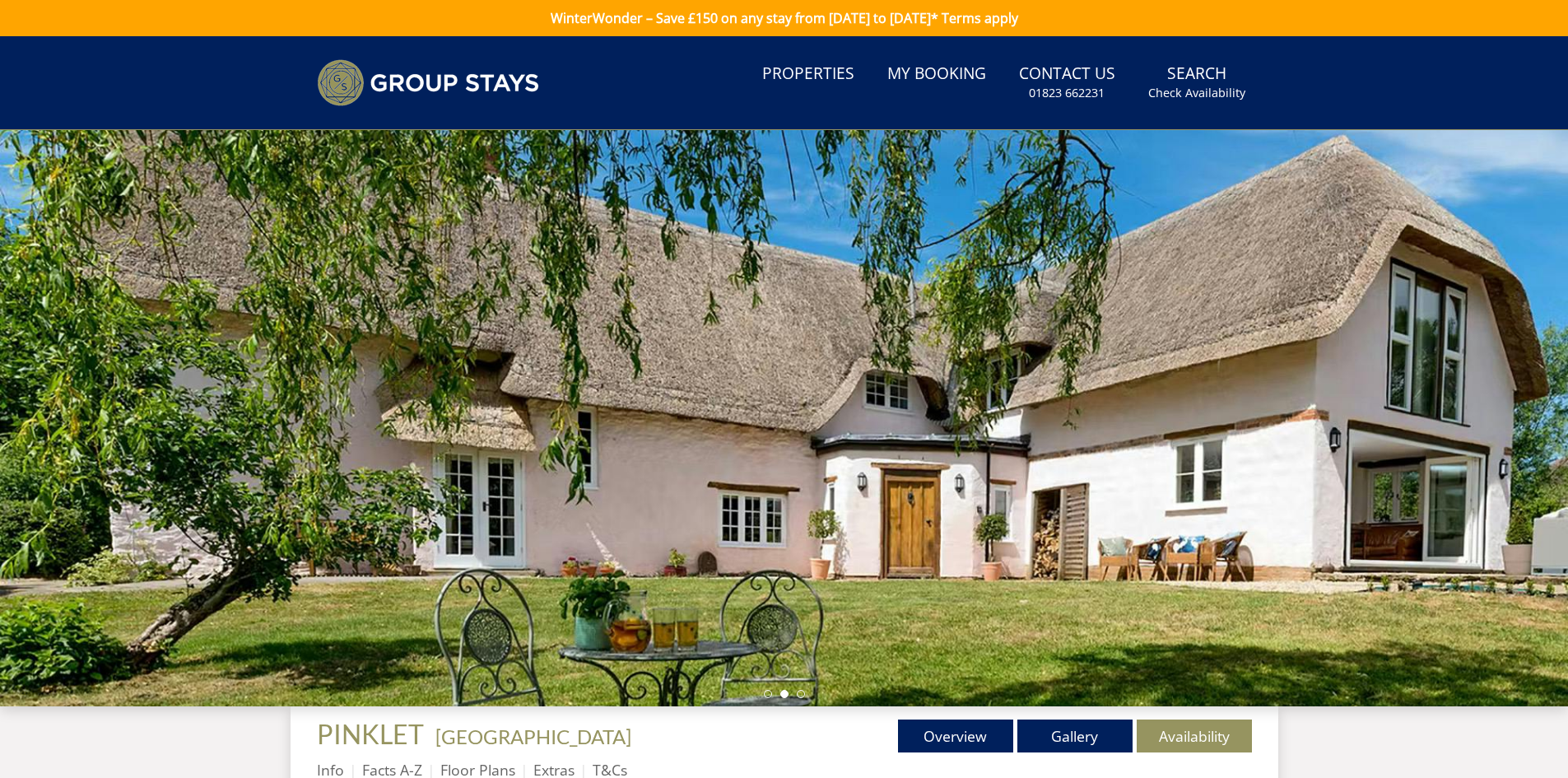
drag, startPoint x: 1490, startPoint y: 459, endPoint x: 1517, endPoint y: 544, distance: 89.2
click at [1530, 542] on div at bounding box center [784, 417] width 1568 height 576
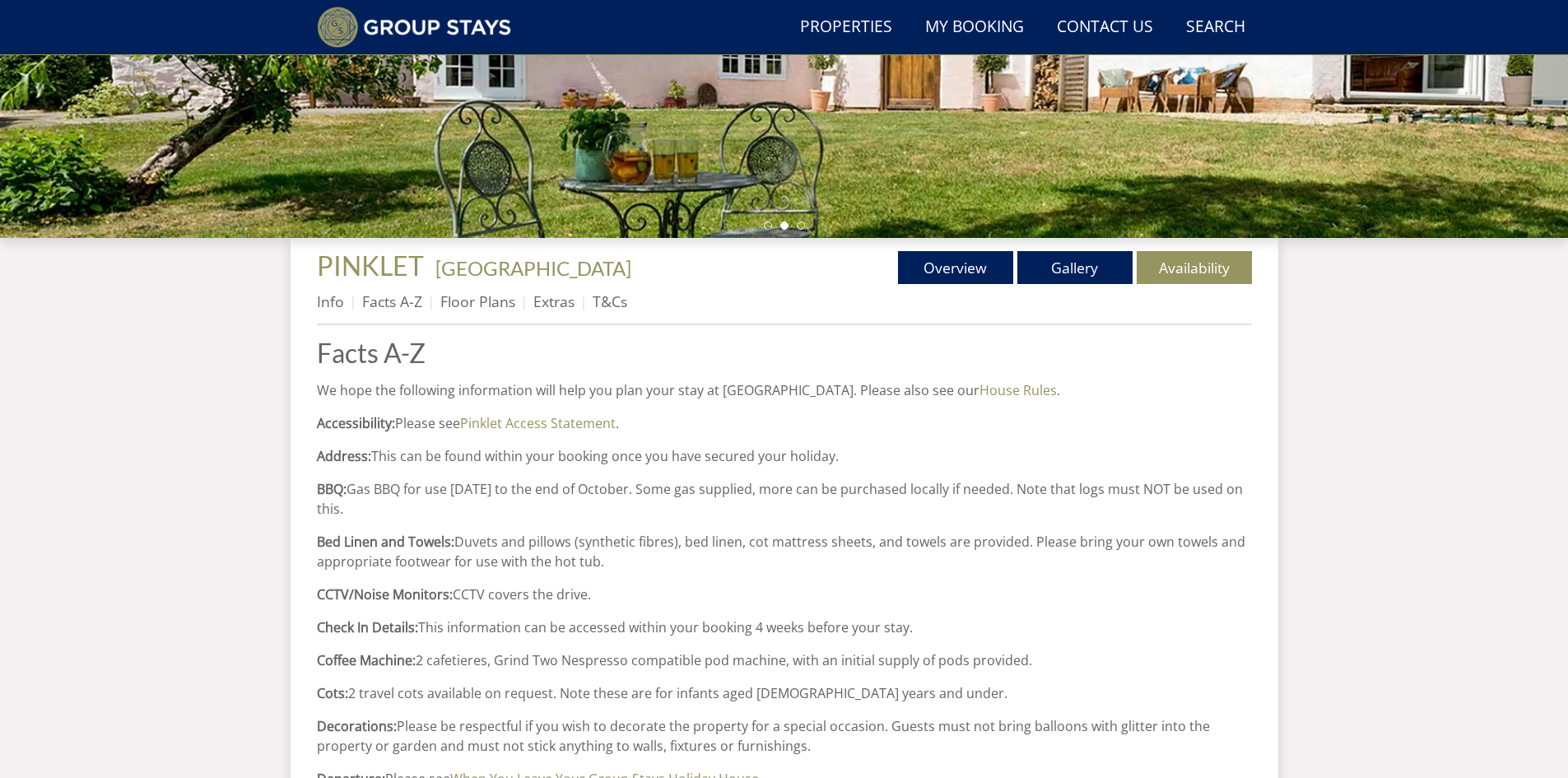
scroll to position [466, 0]
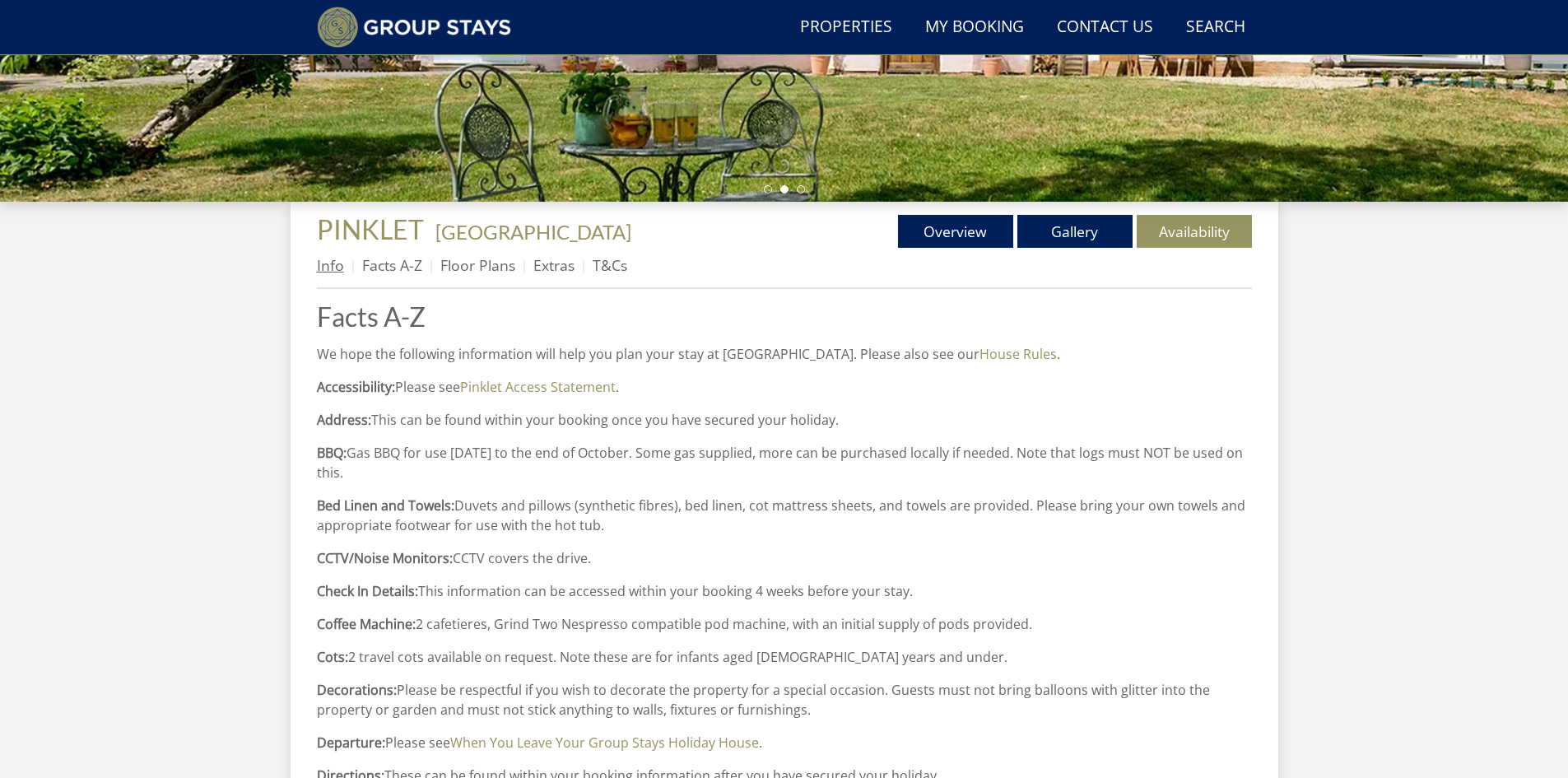
click at [332, 266] on link "Info" at bounding box center [331, 265] width 27 height 19
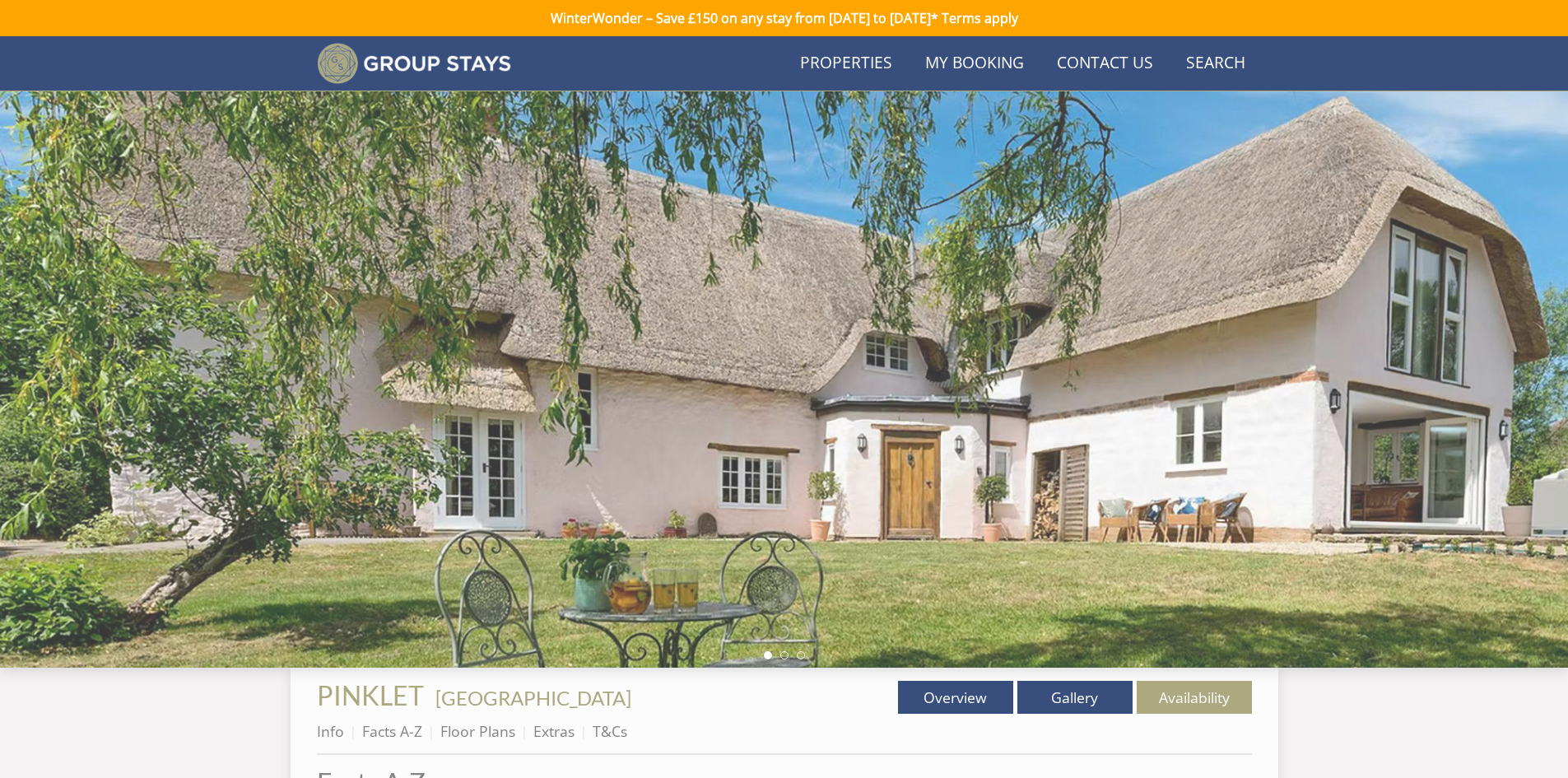
scroll to position [466, 0]
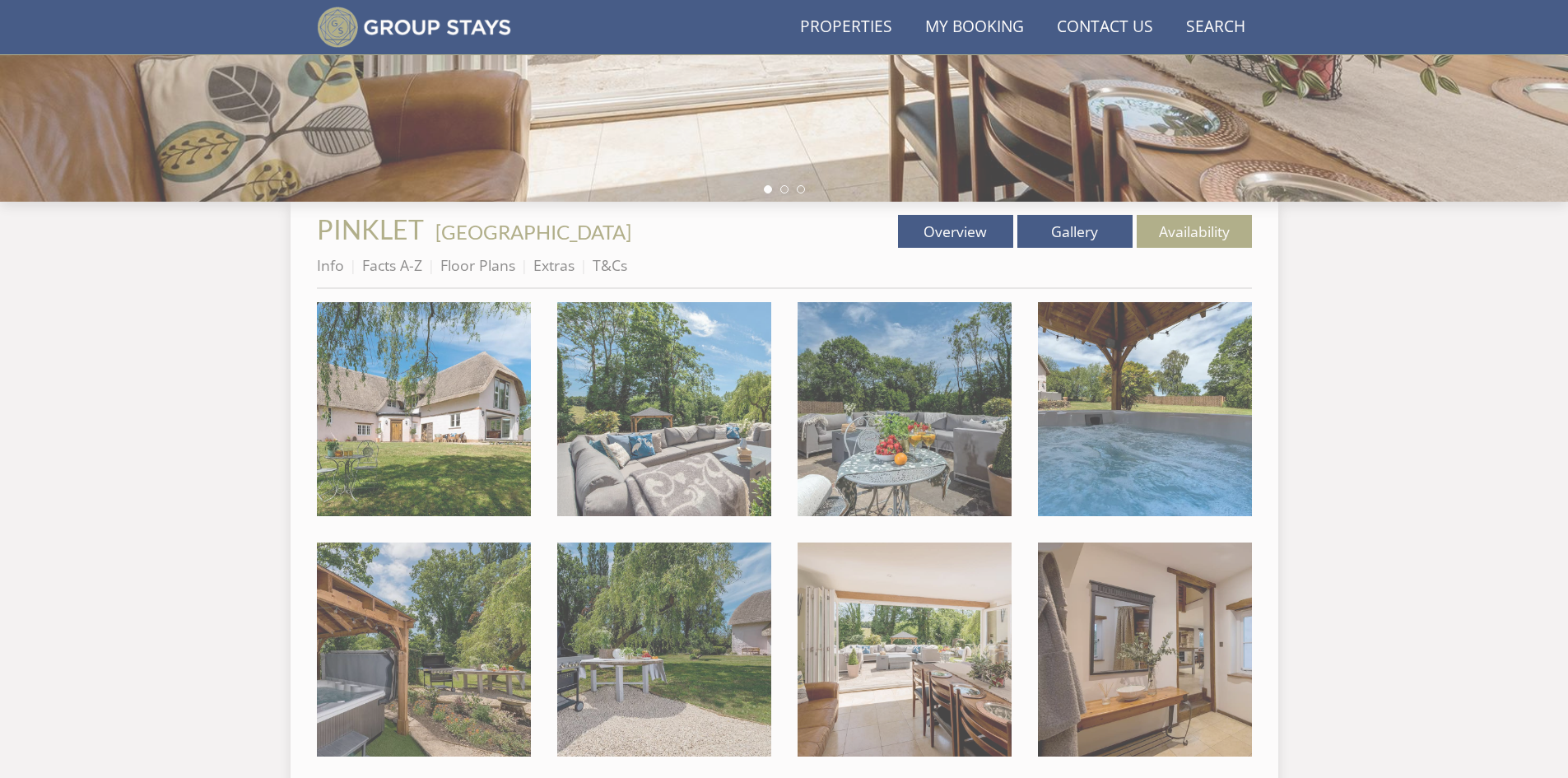
scroll to position [266, 0]
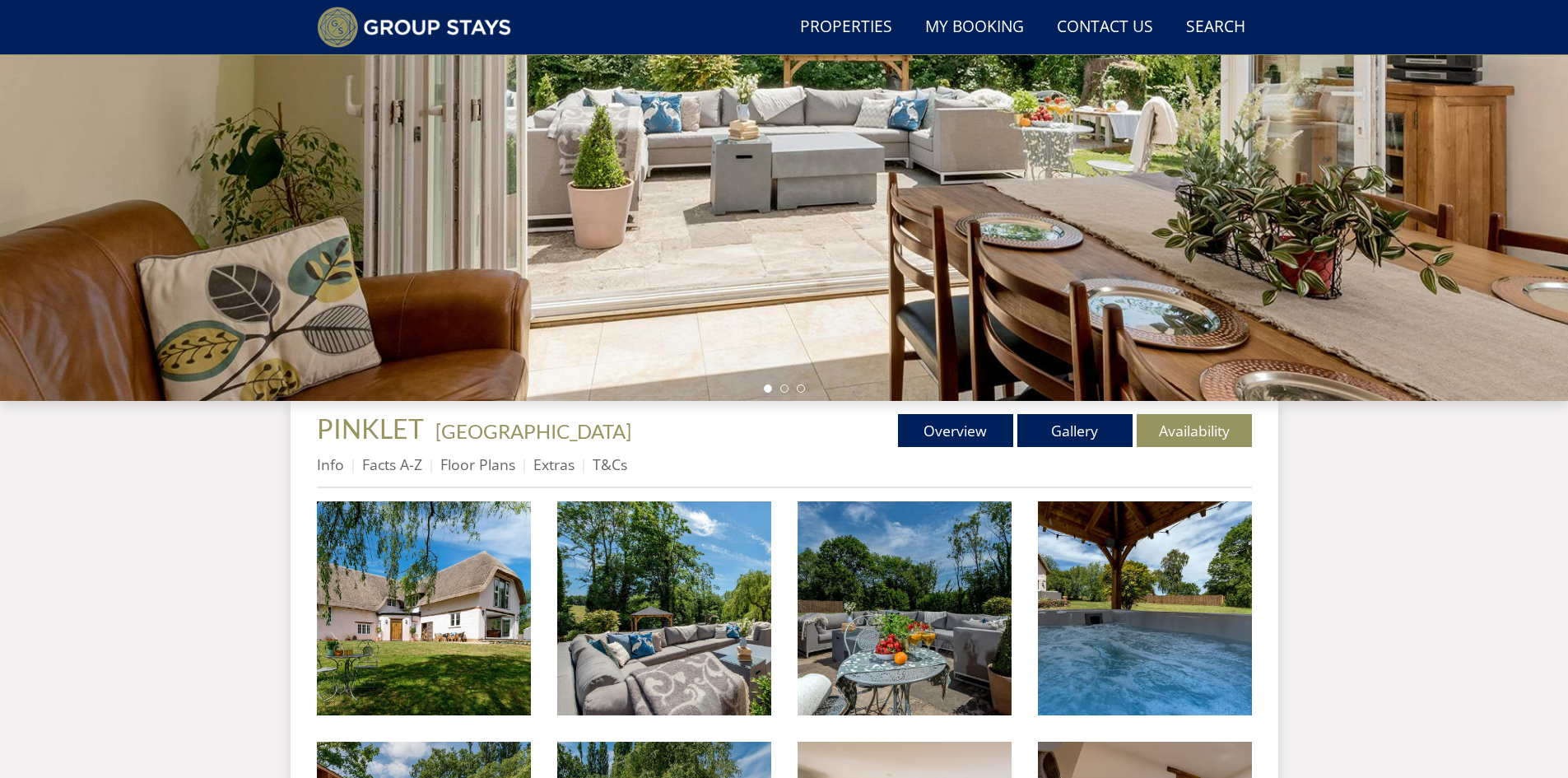
scroll to position [97, 0]
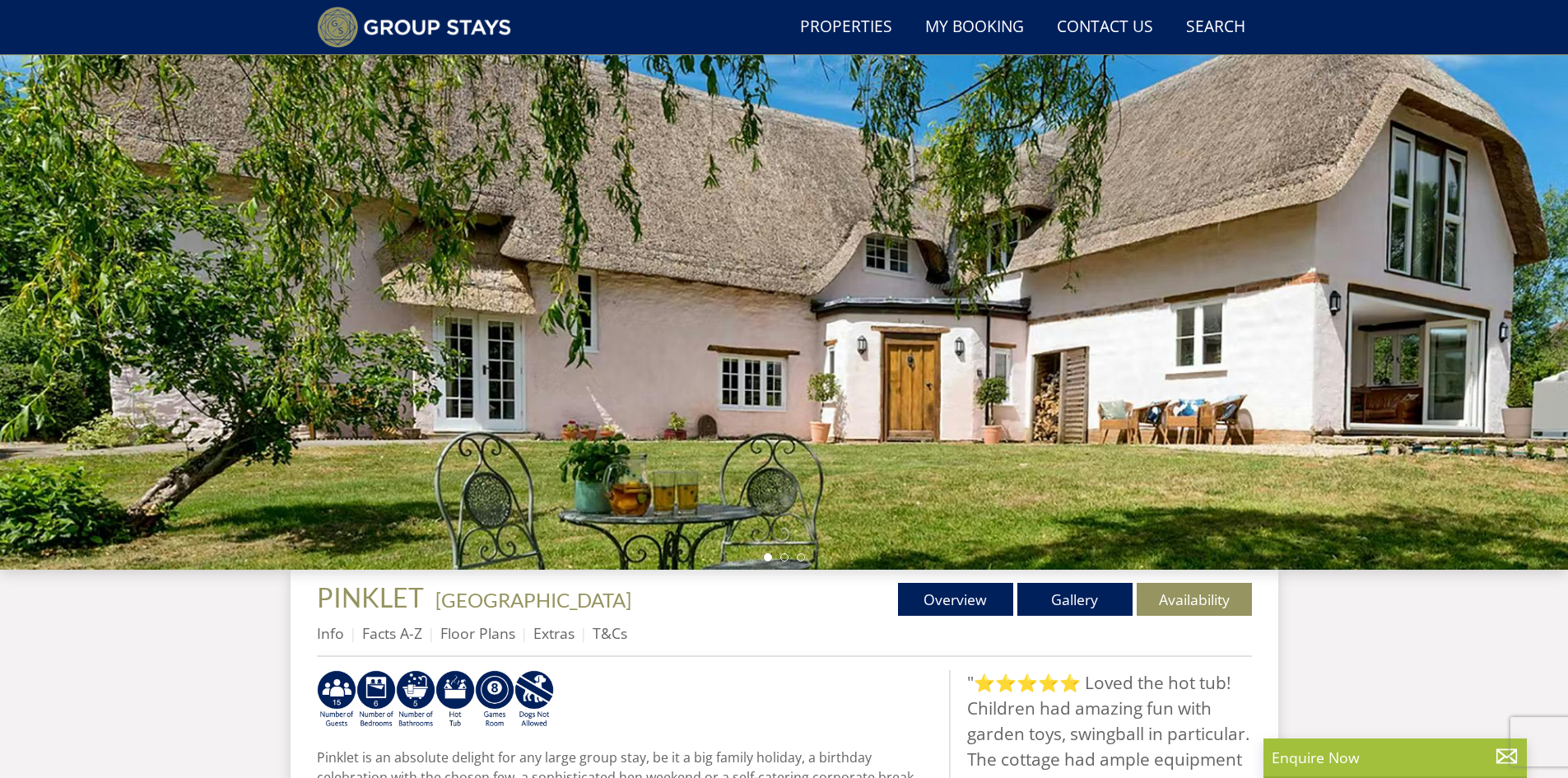
select select "9"
select select "5"
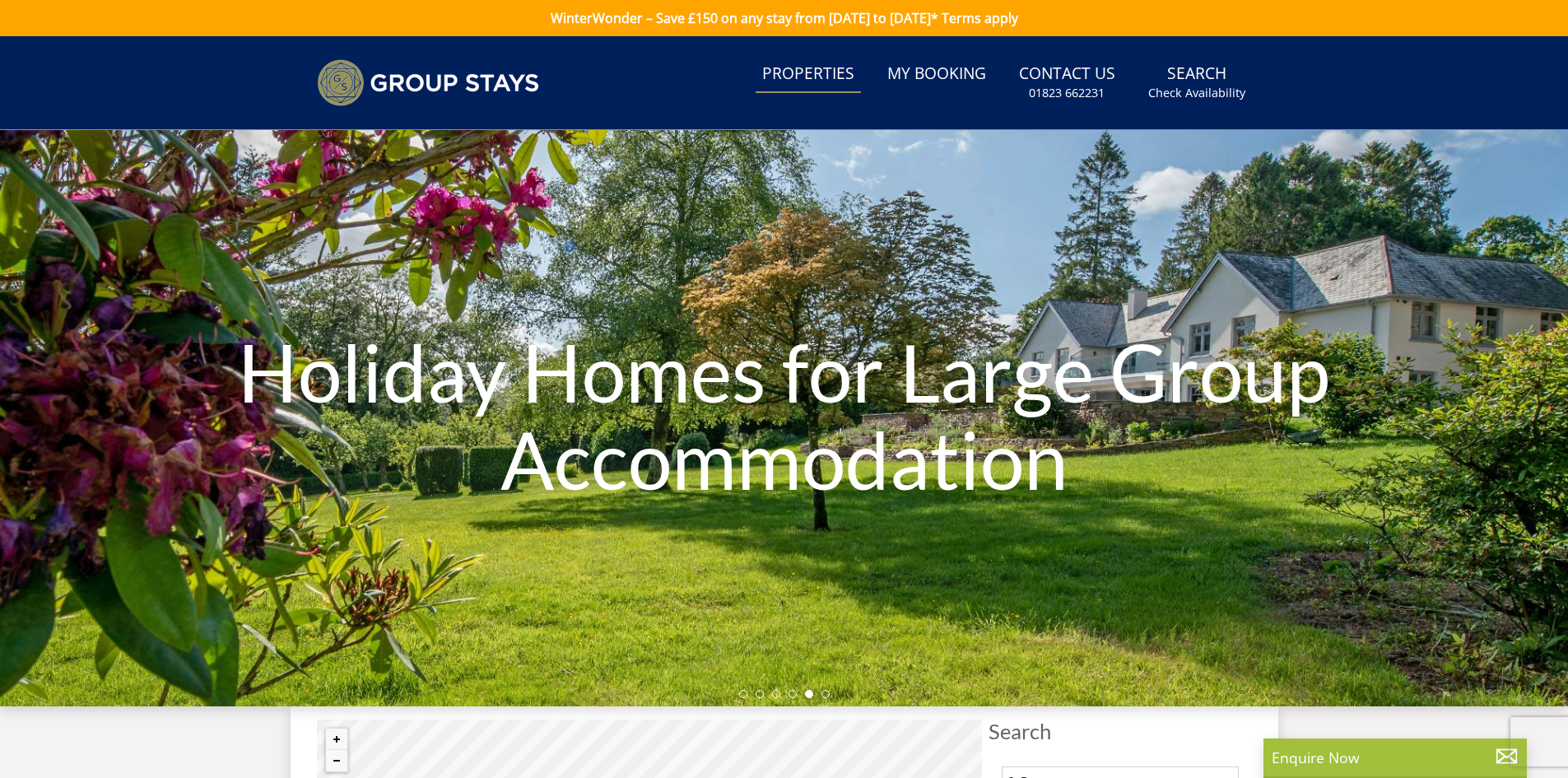
click at [792, 74] on link "Properties" at bounding box center [808, 74] width 105 height 37
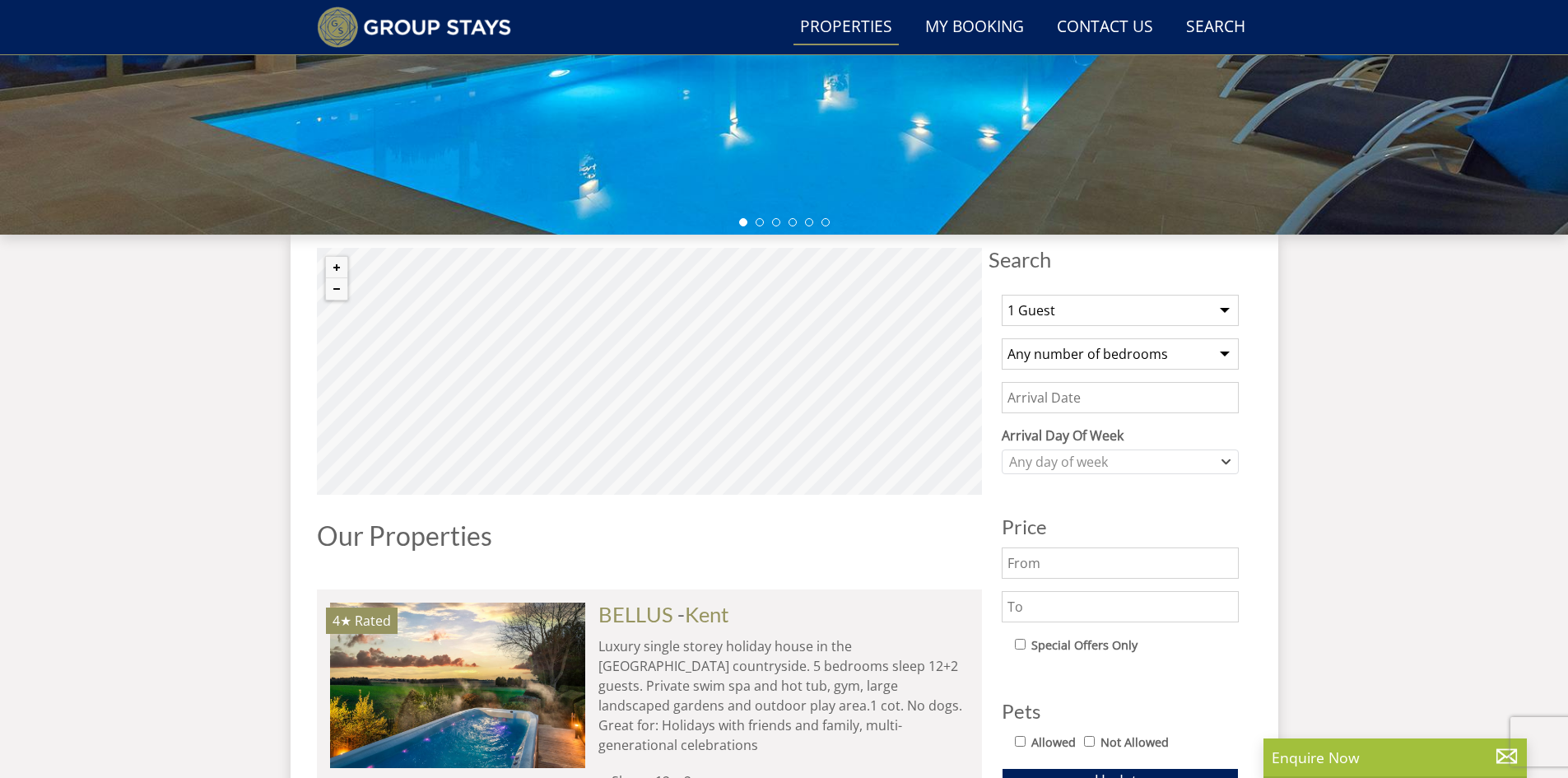
scroll to position [485, 0]
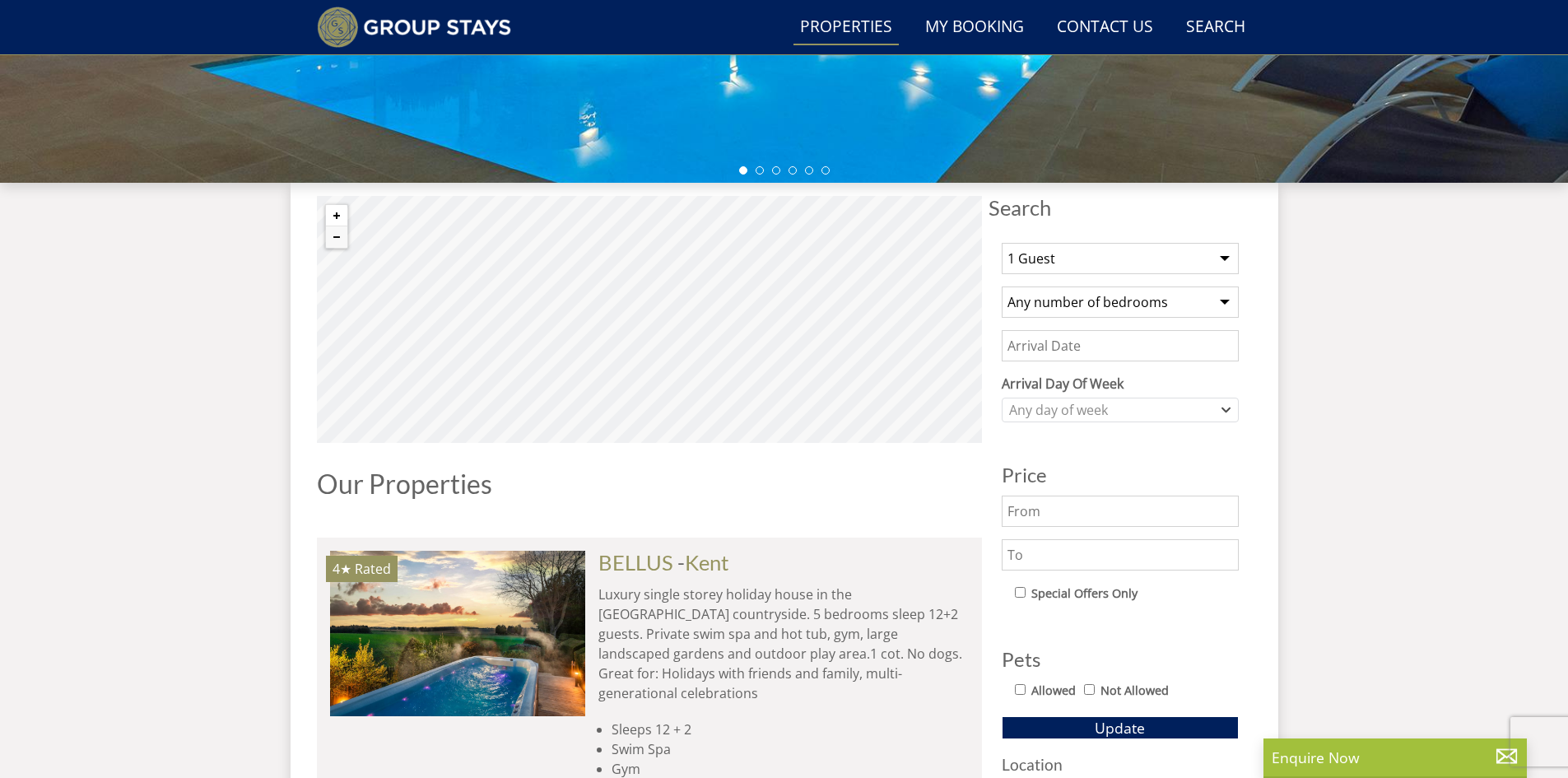
click at [334, 214] on button "Zoom in" at bounding box center [336, 215] width 21 height 21
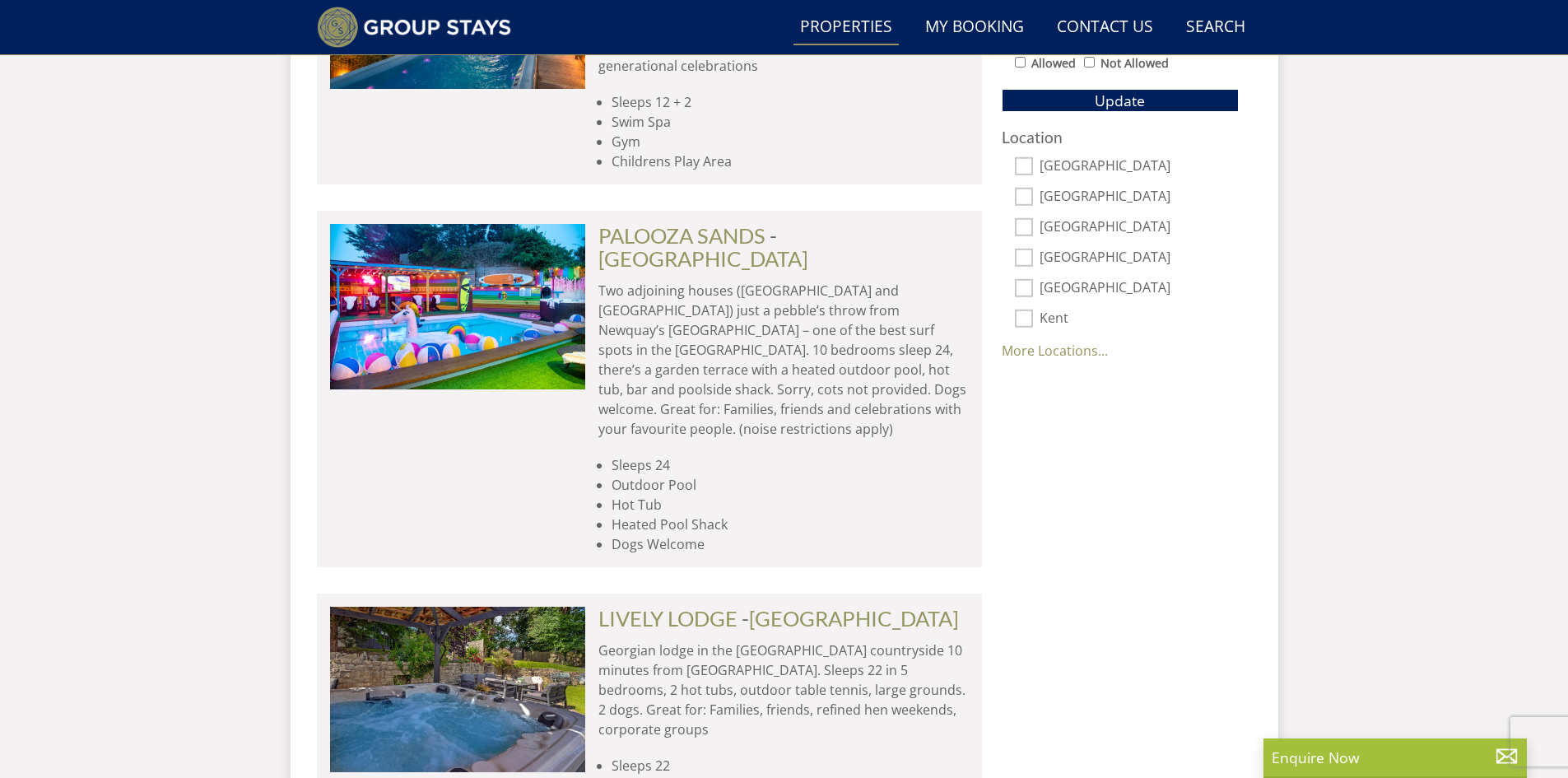
scroll to position [1120, 0]
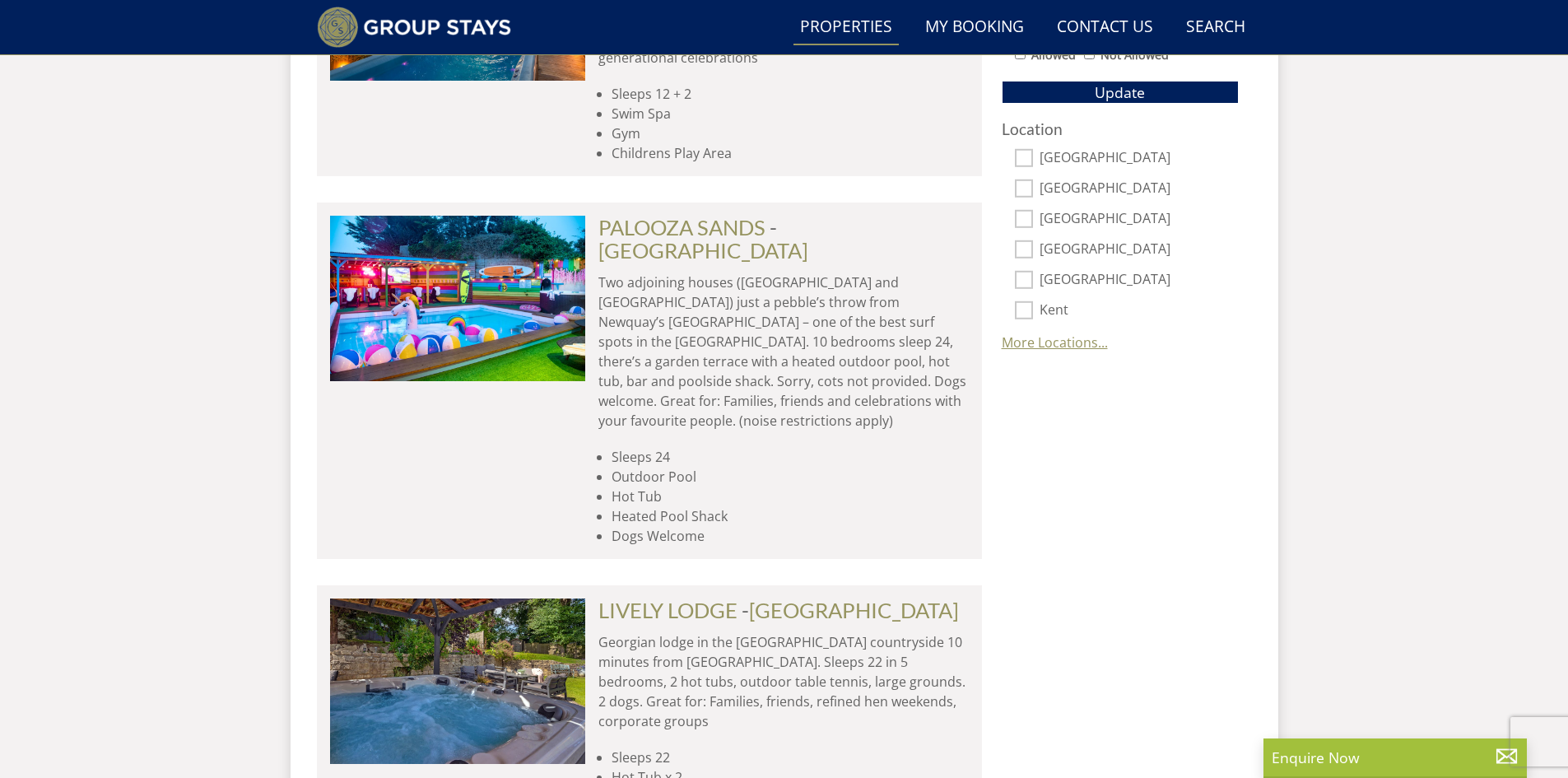
click at [1022, 340] on link "More Locations..." at bounding box center [1054, 342] width 106 height 19
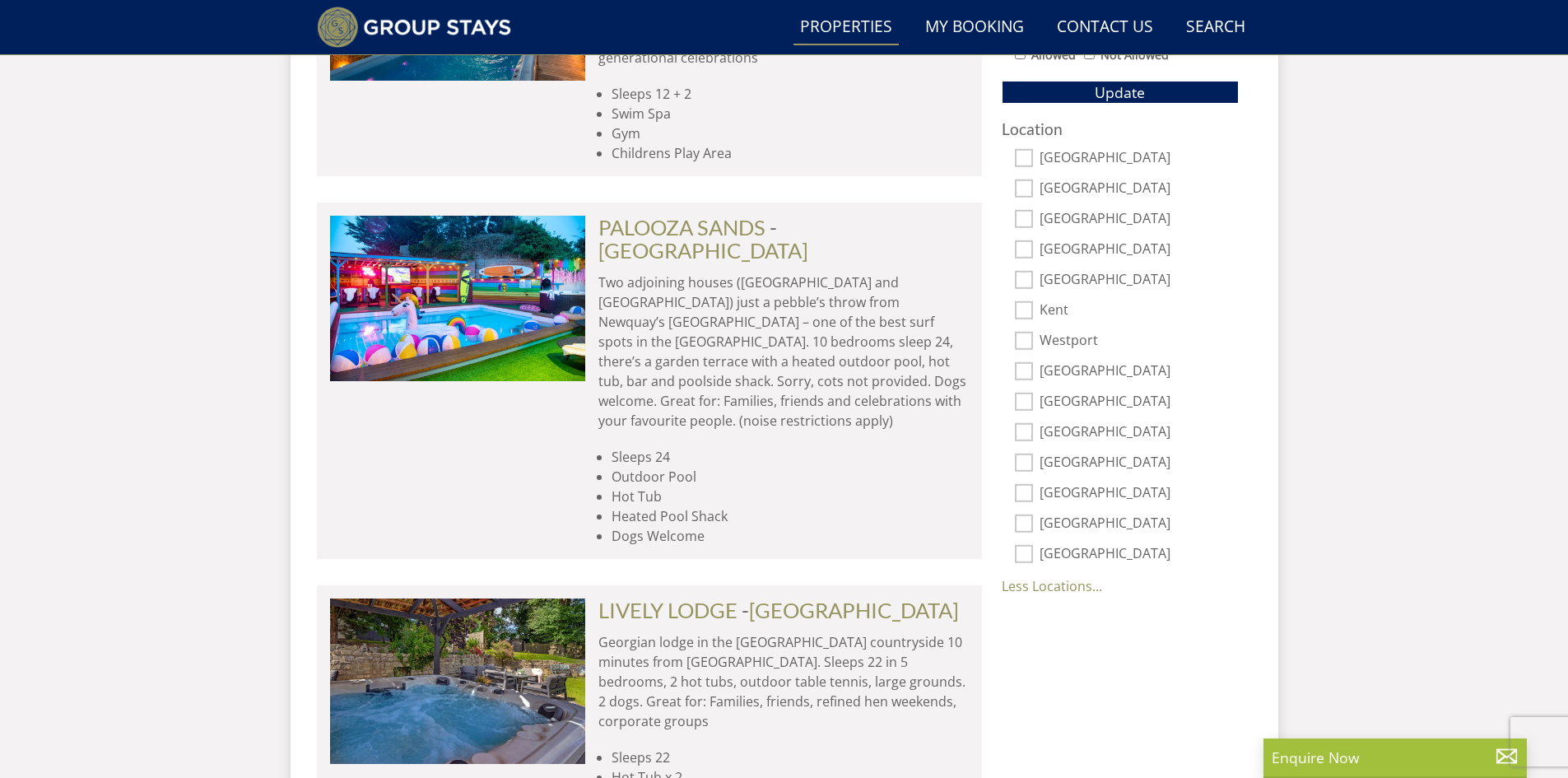
click at [1026, 554] on input "[GEOGRAPHIC_DATA]" at bounding box center [1024, 554] width 19 height 19
checkbox input "true"
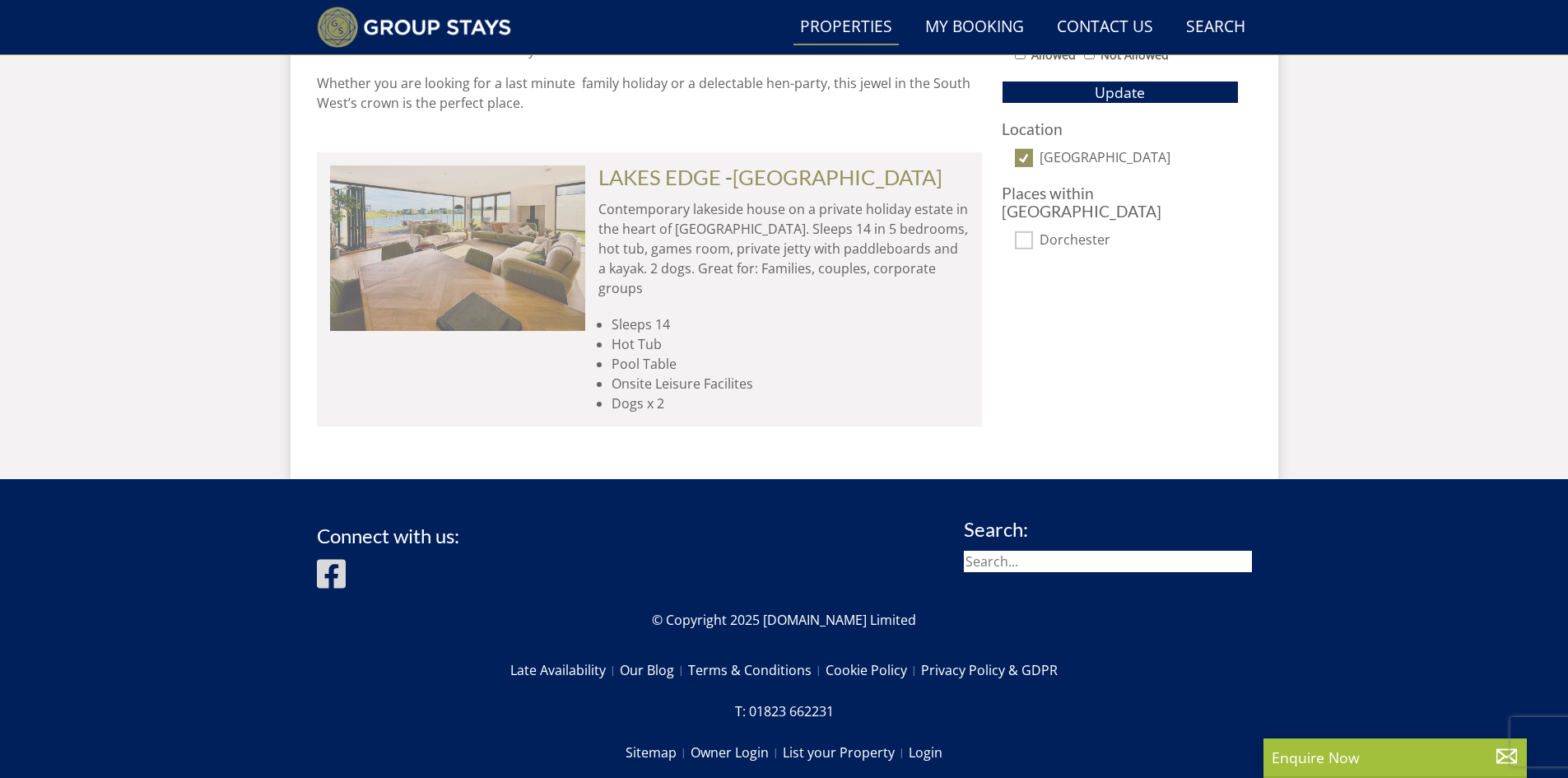
click at [477, 258] on img at bounding box center [457, 248] width 255 height 165
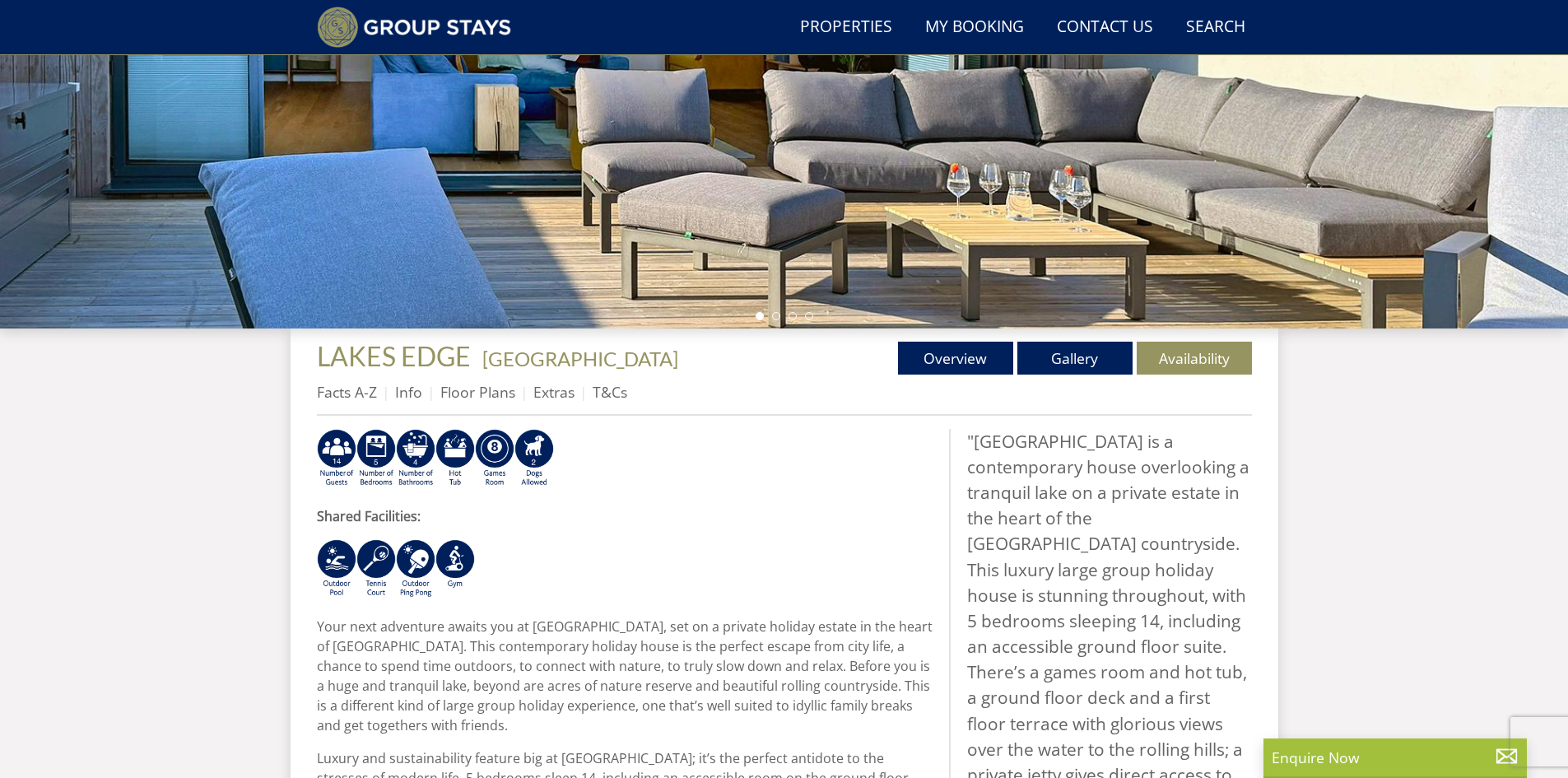
scroll to position [342, 0]
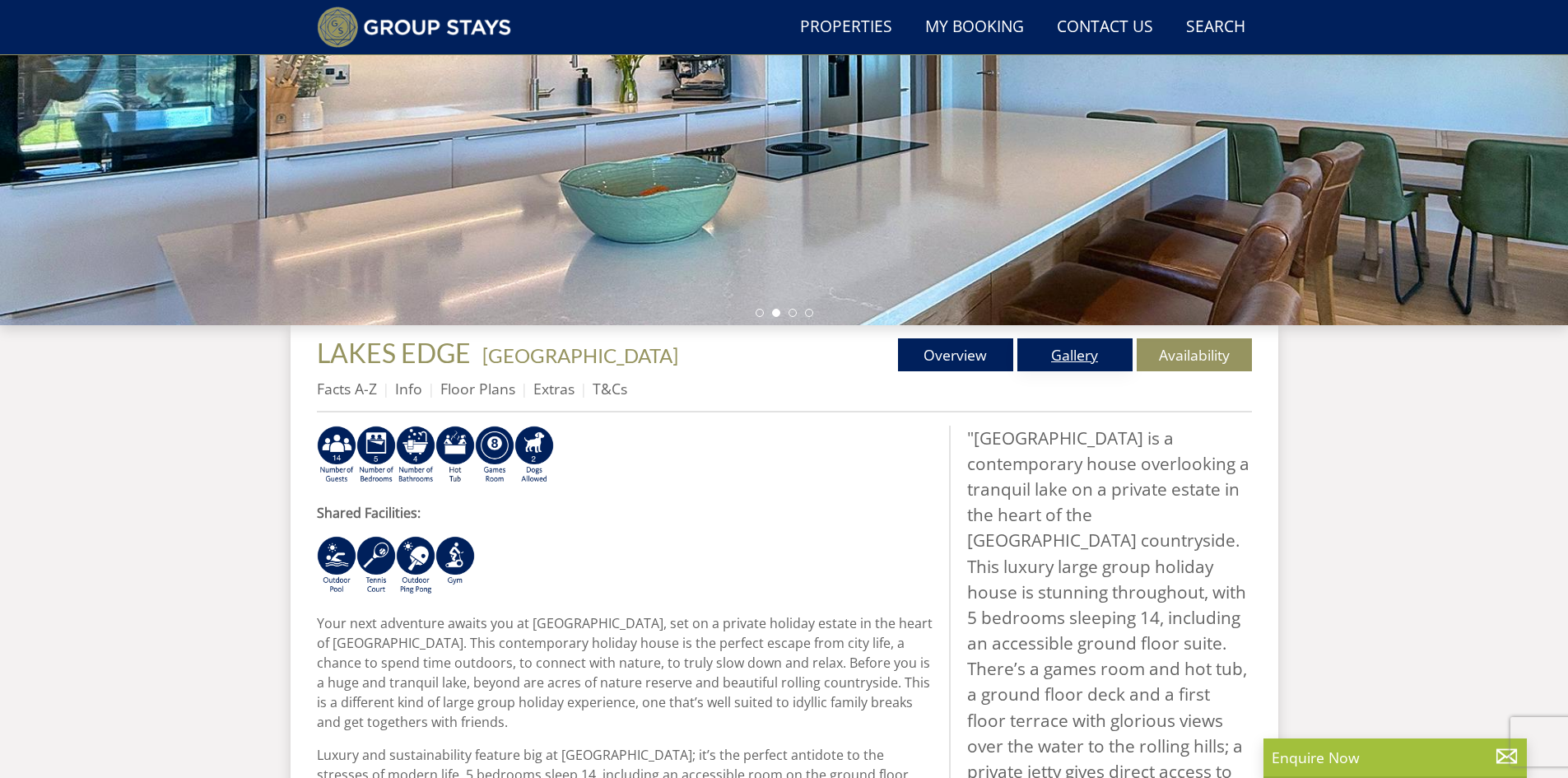
click at [1081, 356] on link "Gallery" at bounding box center [1075, 355] width 115 height 33
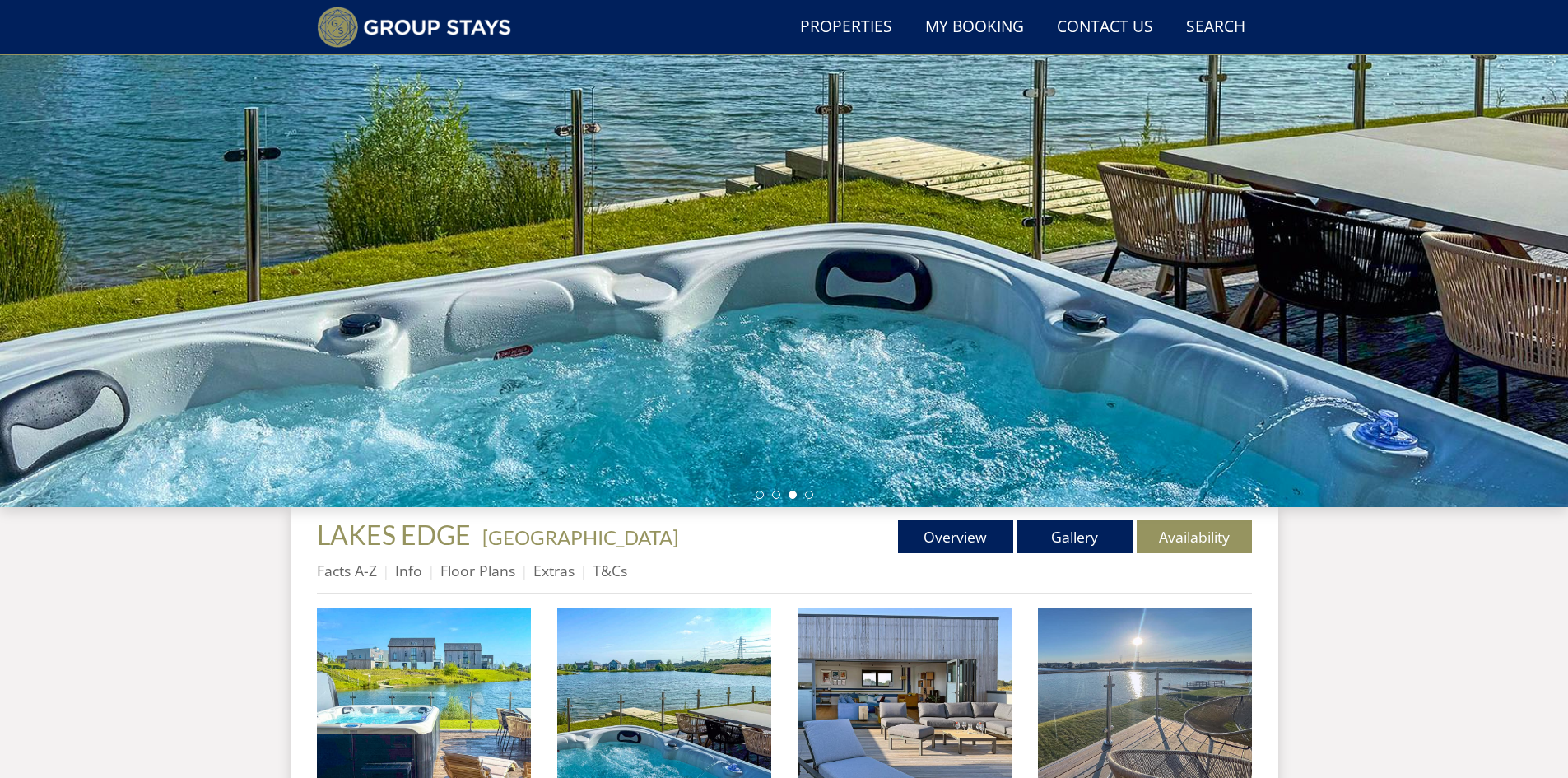
scroll to position [114, 0]
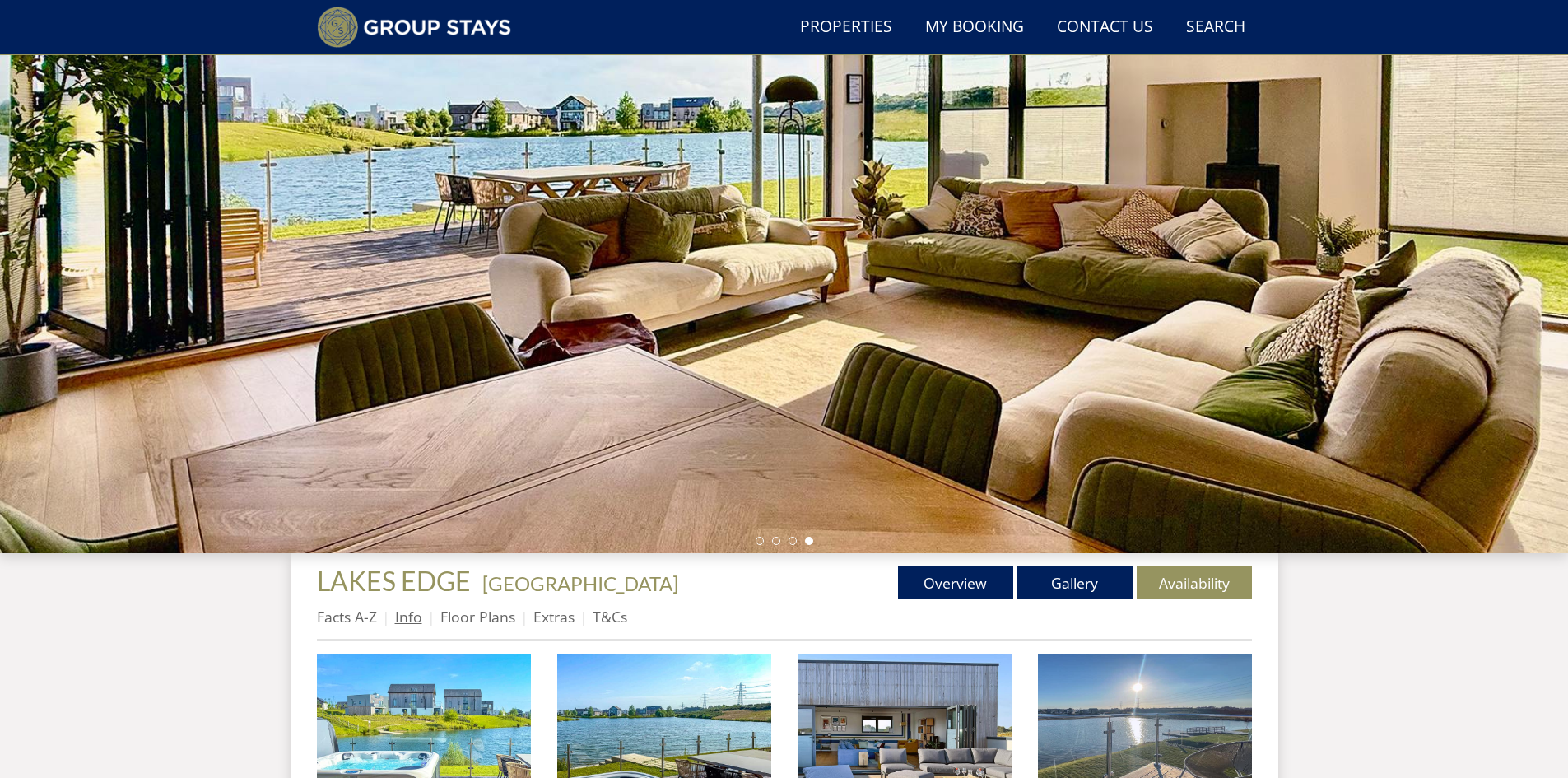
click at [404, 615] on link "Info" at bounding box center [409, 616] width 27 height 19
